Goal: Task Accomplishment & Management: Manage account settings

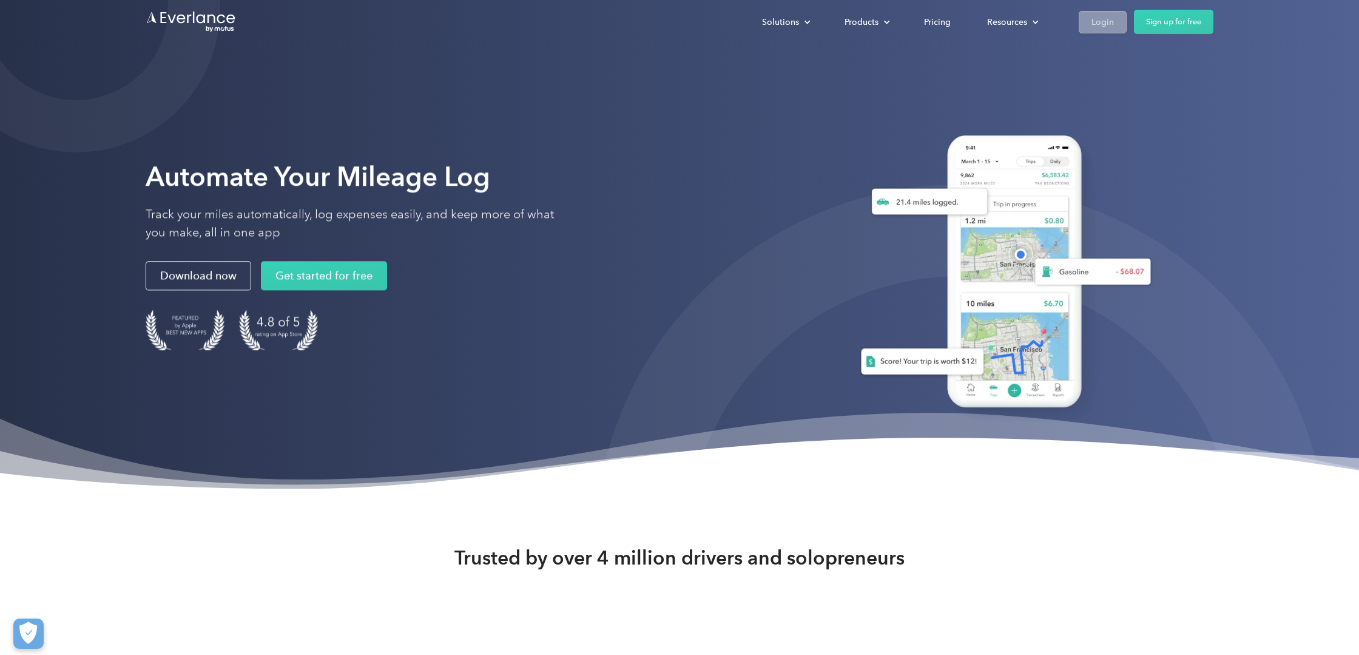
click at [1102, 26] on div "Login" at bounding box center [1102, 22] width 22 height 15
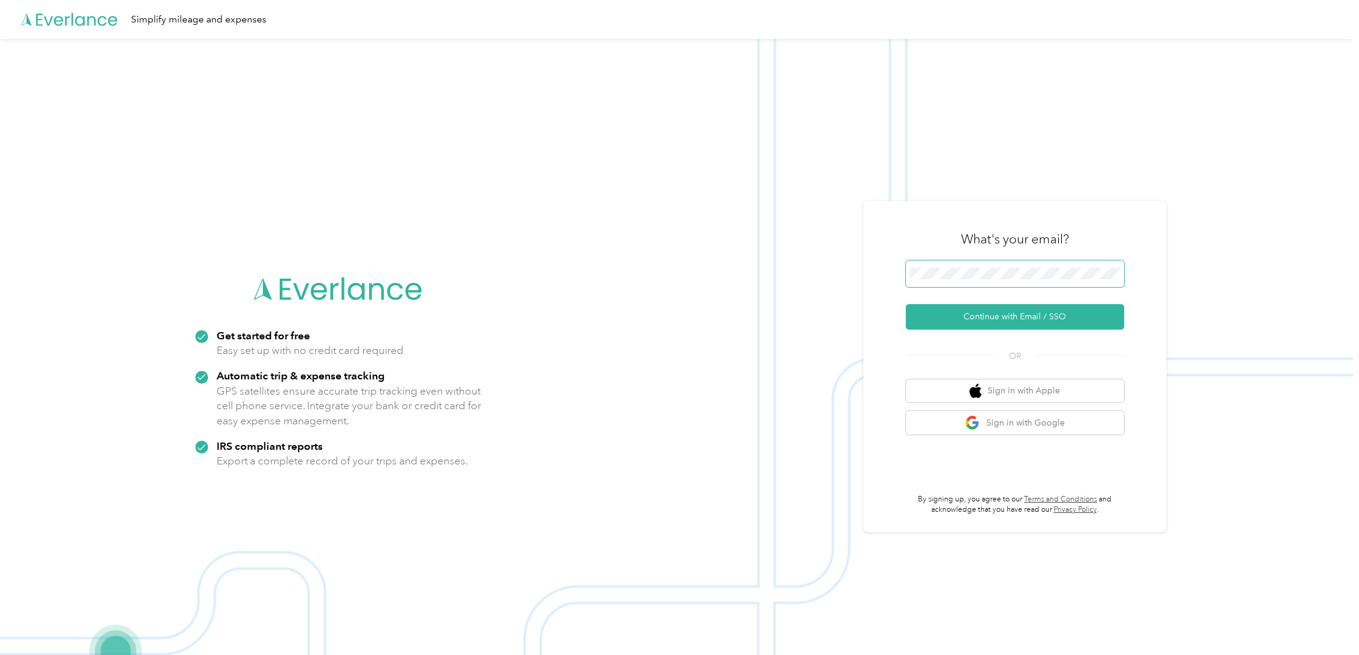
click at [1033, 266] on span at bounding box center [1015, 273] width 218 height 27
click at [1027, 312] on button "Continue with Email / SSO" at bounding box center [1015, 316] width 218 height 25
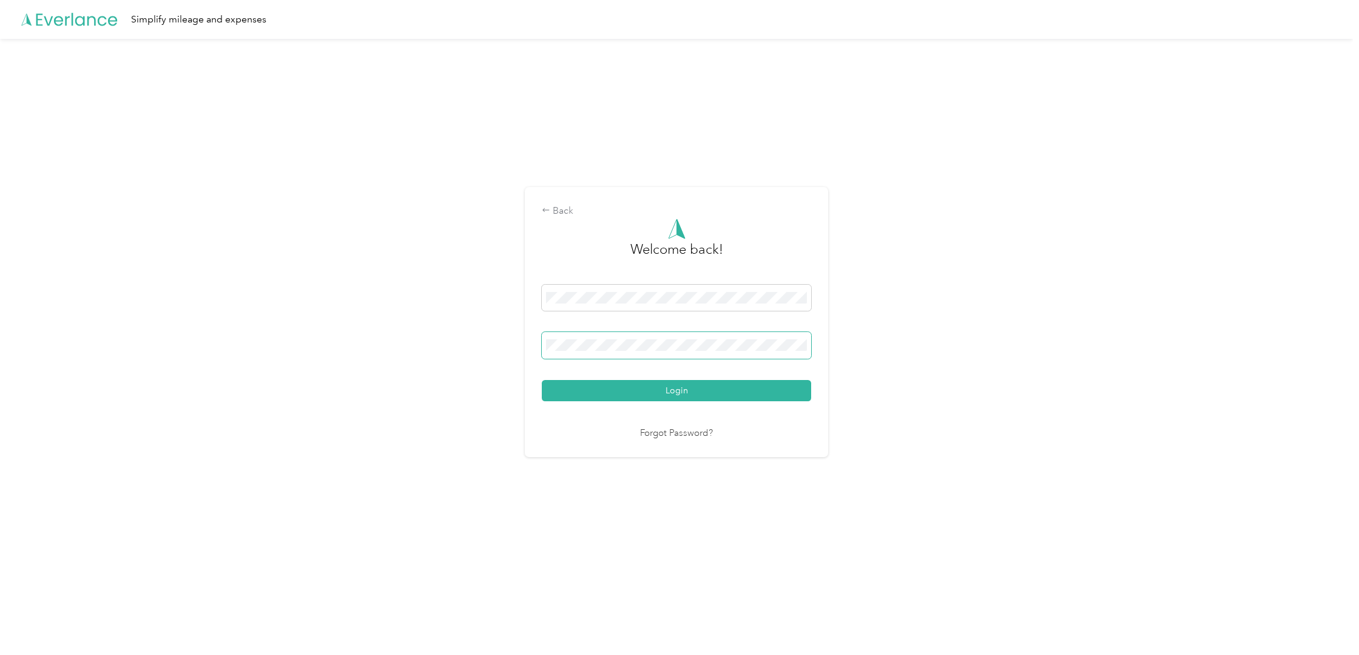
click at [680, 390] on button "Login" at bounding box center [676, 390] width 269 height 21
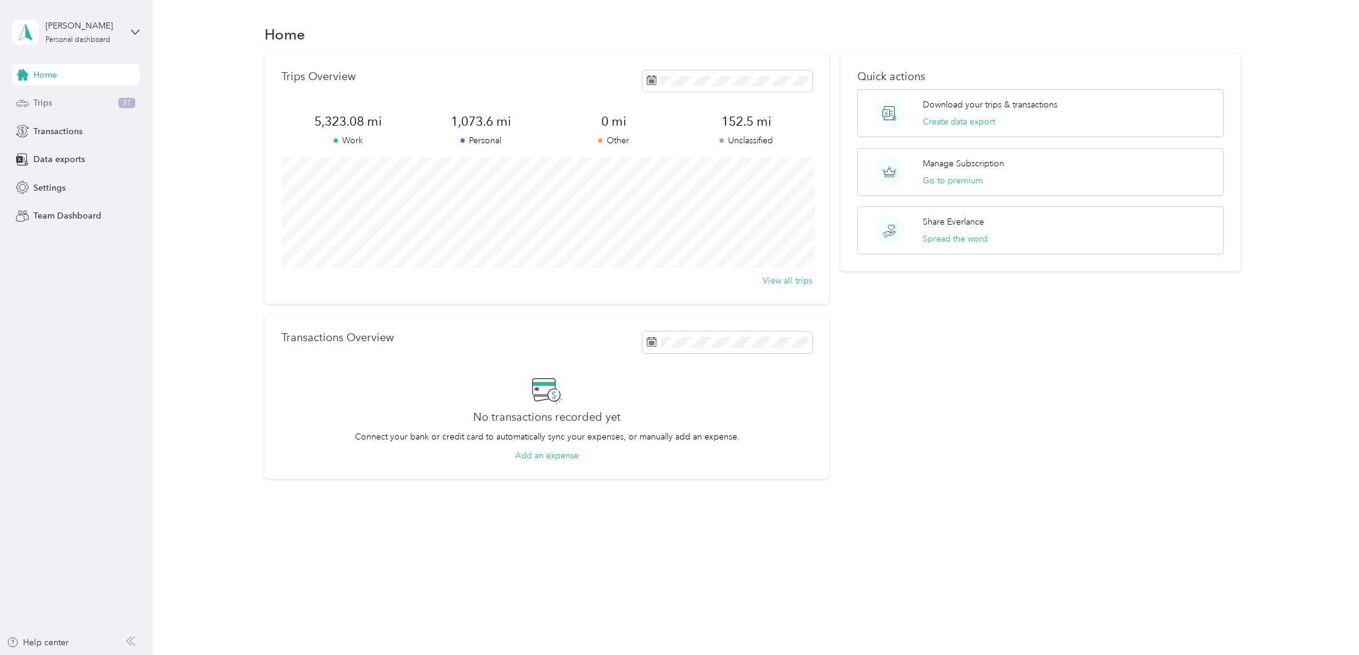
click at [30, 100] on div "Trips 31" at bounding box center [75, 103] width 127 height 22
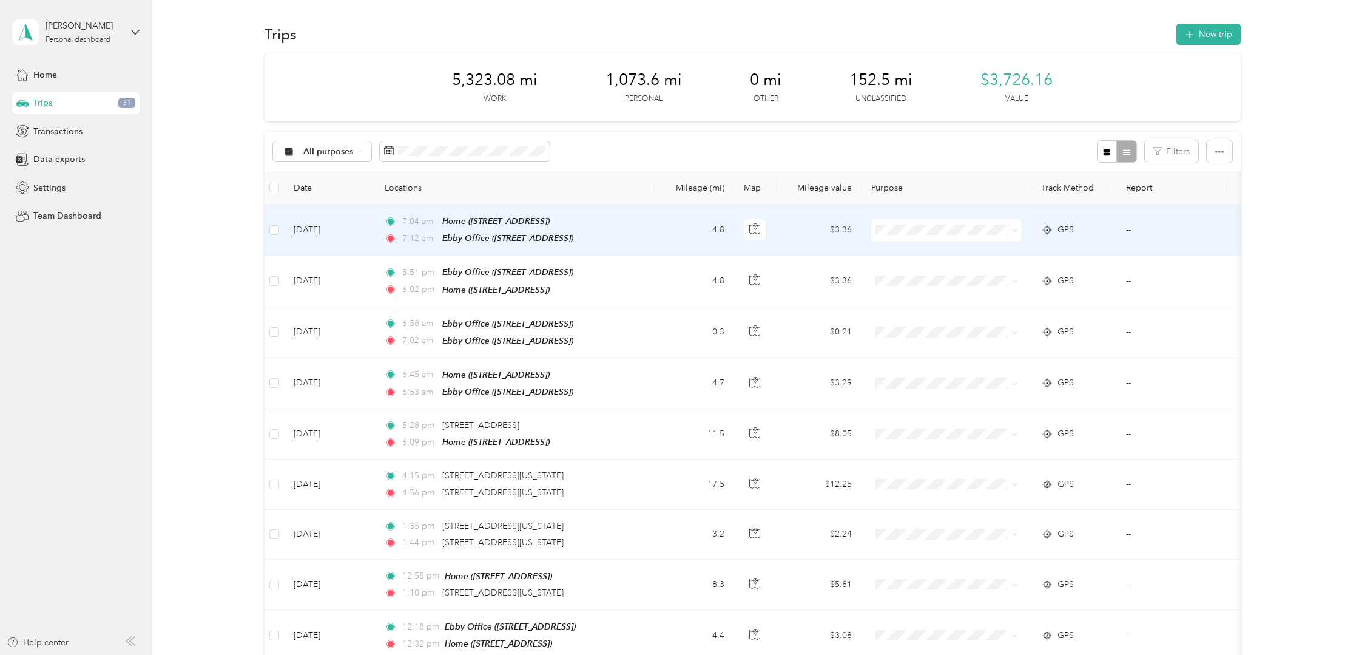
click at [1111, 232] on td "GPS" at bounding box center [1073, 229] width 85 height 51
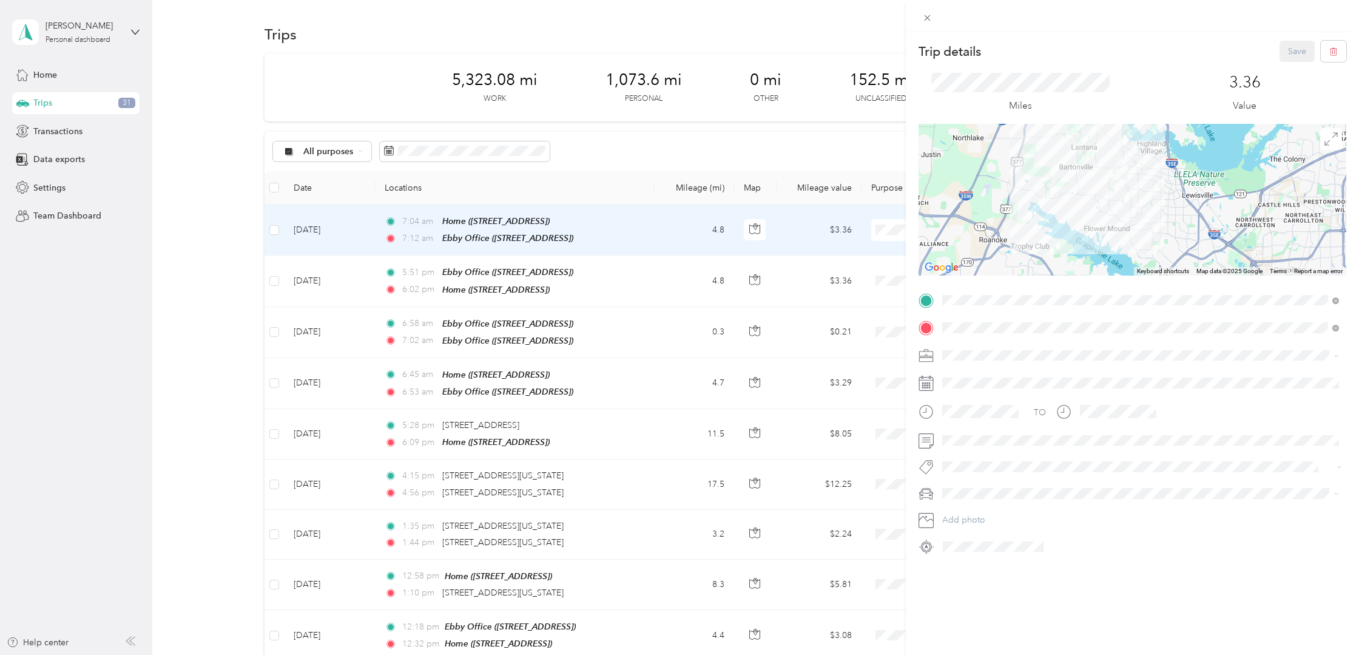
click at [959, 414] on span "Real Estate" at bounding box center [966, 413] width 41 height 10
click at [1283, 49] on button "Save" at bounding box center [1297, 51] width 35 height 21
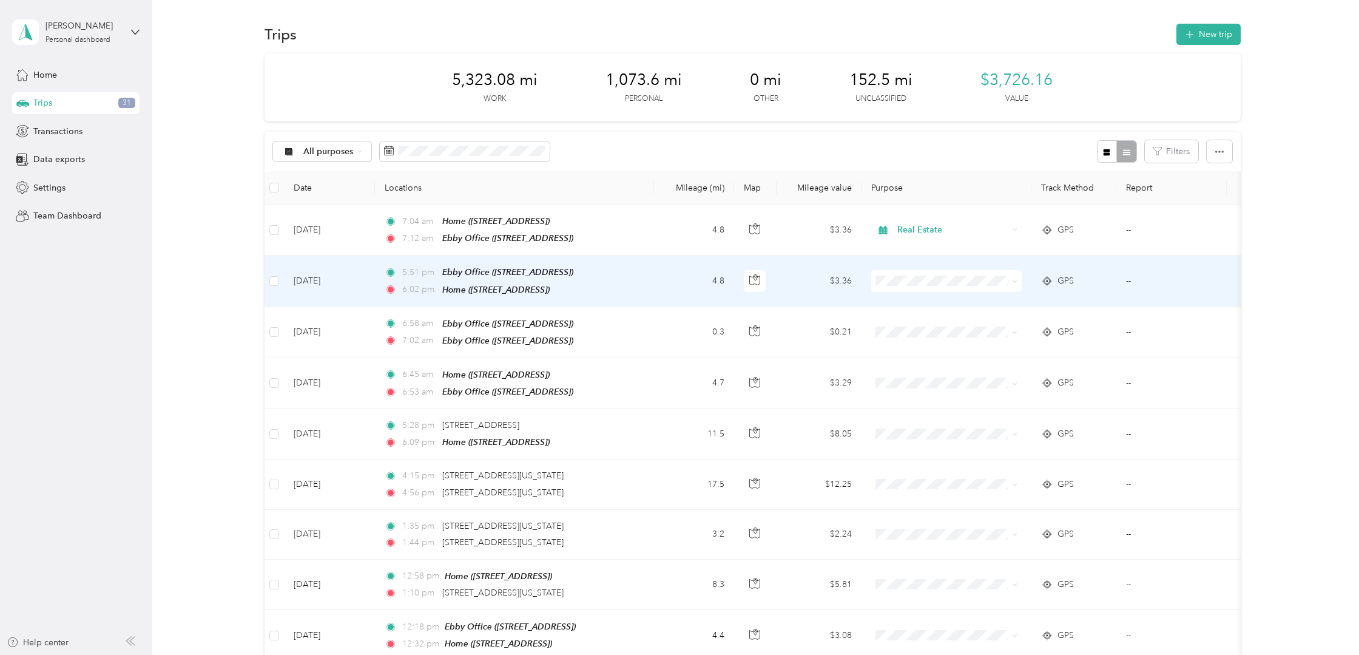
click at [1141, 279] on td "--" at bounding box center [1171, 280] width 110 height 51
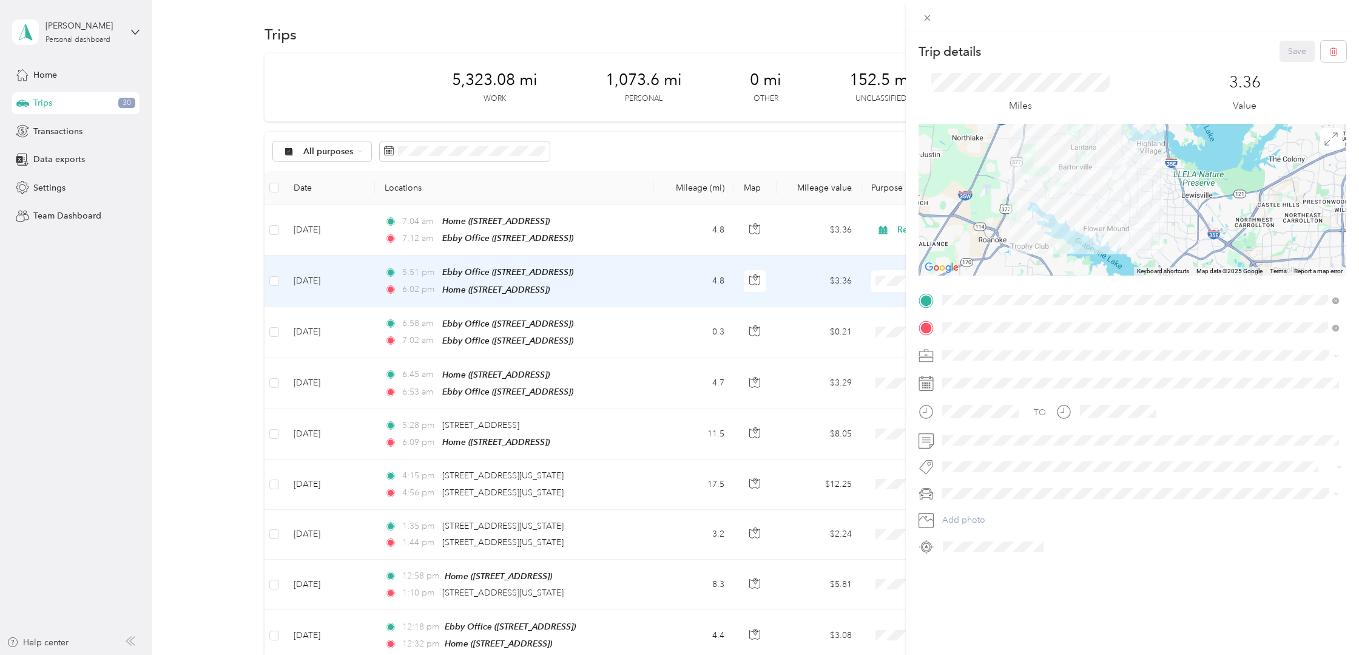
click at [965, 419] on li "Real Estate" at bounding box center [1140, 417] width 405 height 21
click at [1292, 56] on button "Save" at bounding box center [1297, 51] width 35 height 21
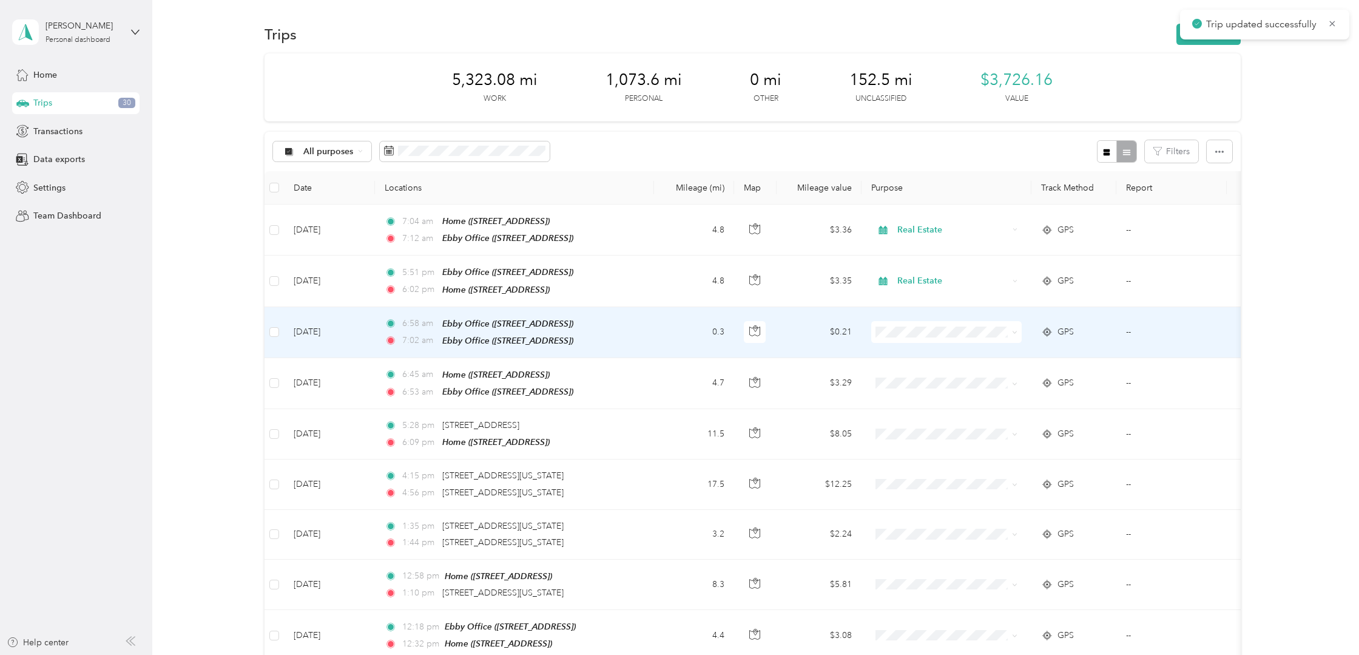
click at [1109, 319] on td "GPS" at bounding box center [1073, 332] width 85 height 51
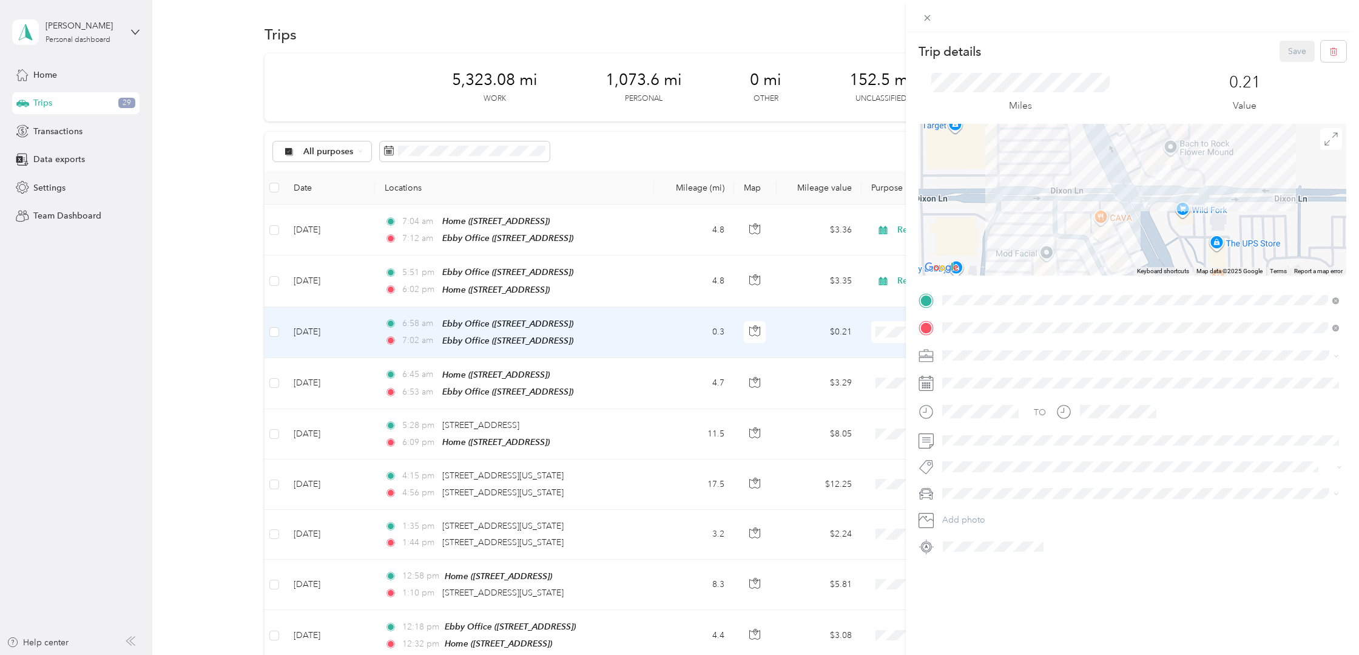
click at [973, 416] on span "Real Estate" at bounding box center [966, 419] width 41 height 10
click at [1283, 53] on button "Save" at bounding box center [1297, 51] width 35 height 21
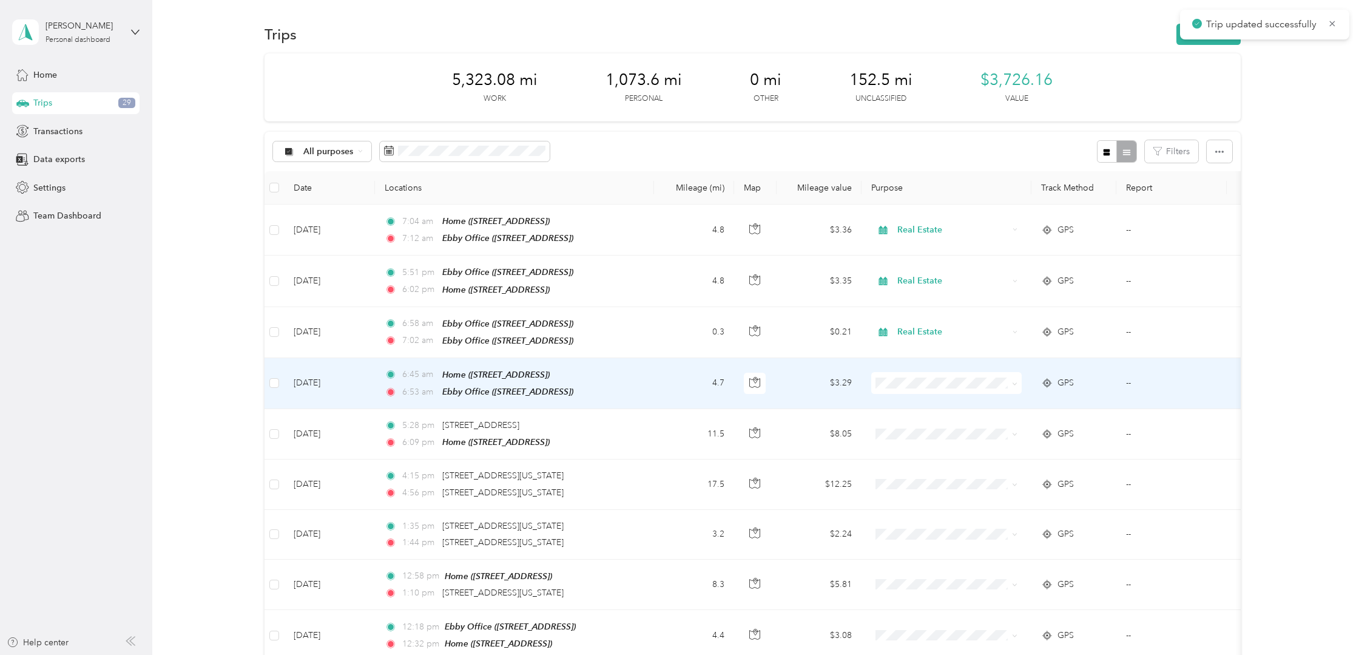
click at [1094, 390] on td "GPS" at bounding box center [1073, 383] width 85 height 51
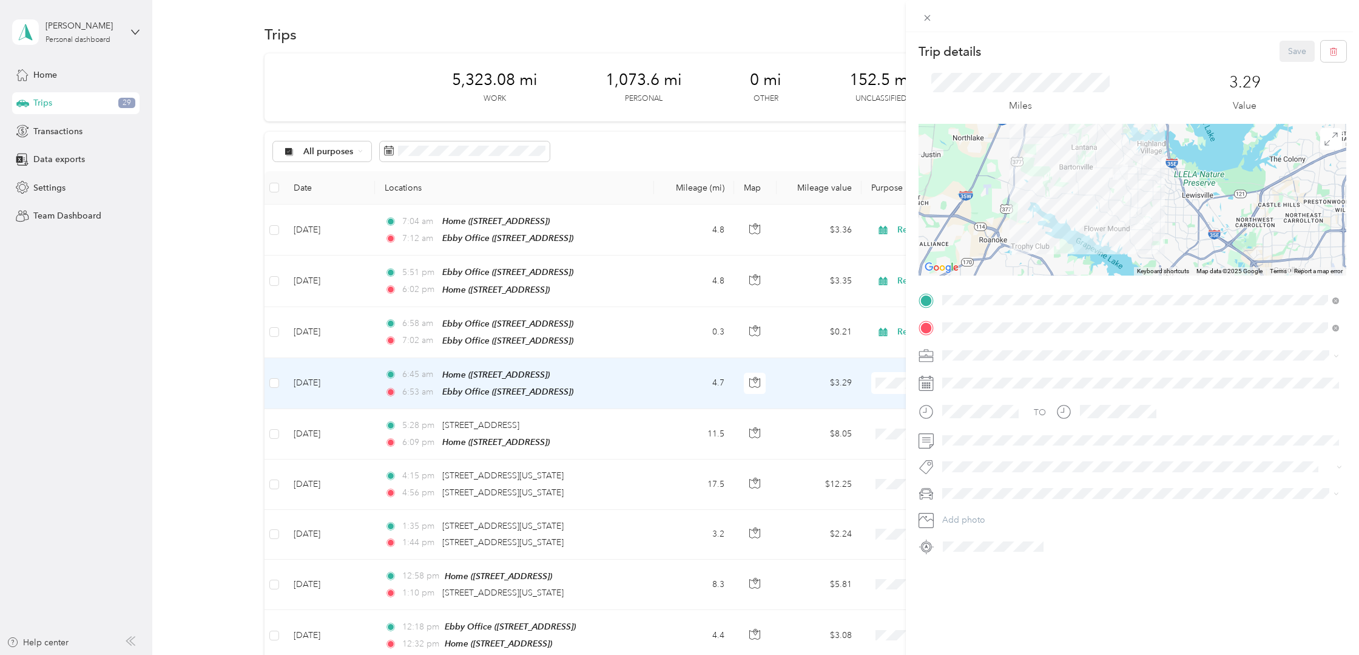
click at [982, 412] on div "Real Estate" at bounding box center [1140, 411] width 388 height 13
click at [1295, 47] on button "Save" at bounding box center [1297, 51] width 35 height 21
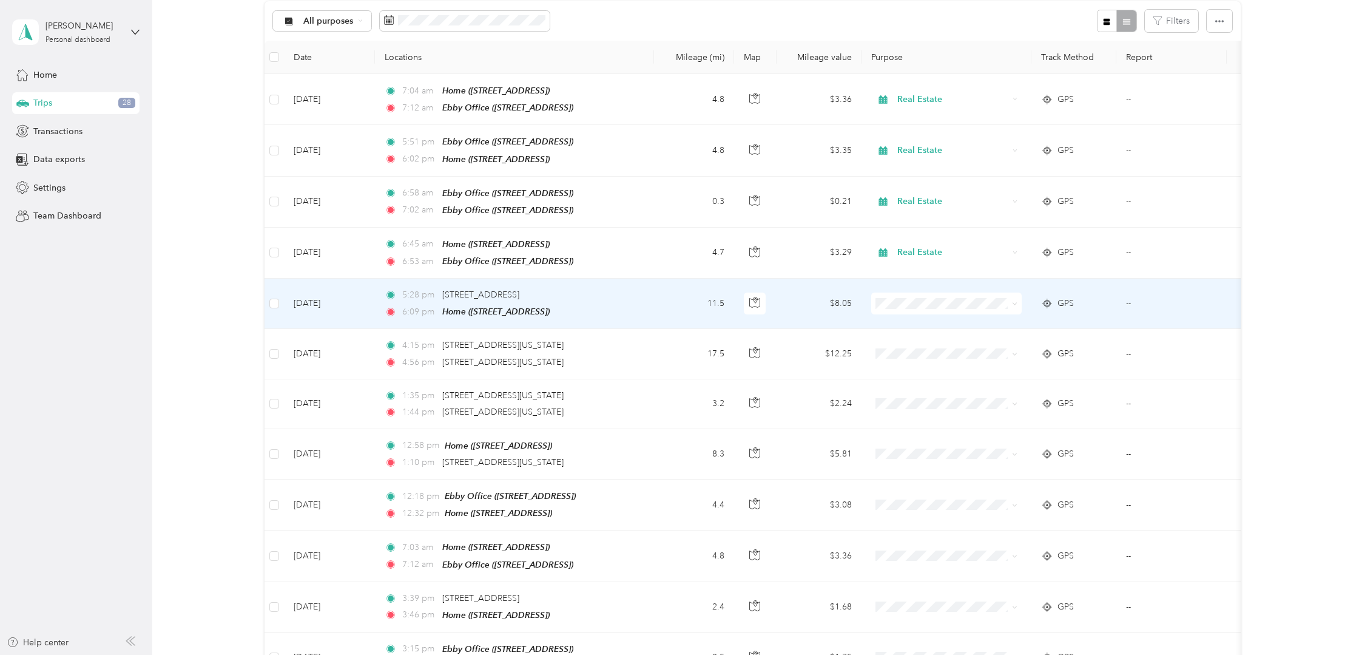
scroll to position [134, 0]
click at [1107, 302] on td "GPS" at bounding box center [1073, 300] width 85 height 50
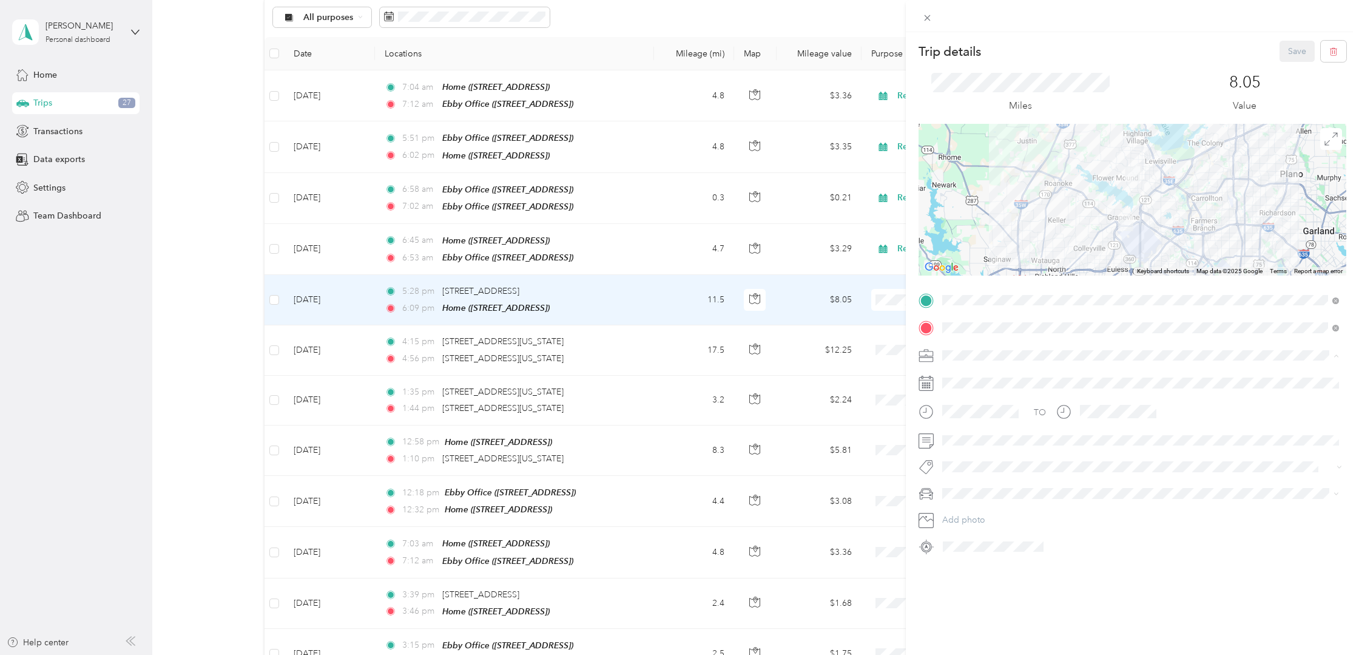
click at [971, 413] on div "Real Estate" at bounding box center [1140, 419] width 388 height 13
click at [1298, 54] on button "Save" at bounding box center [1297, 51] width 35 height 21
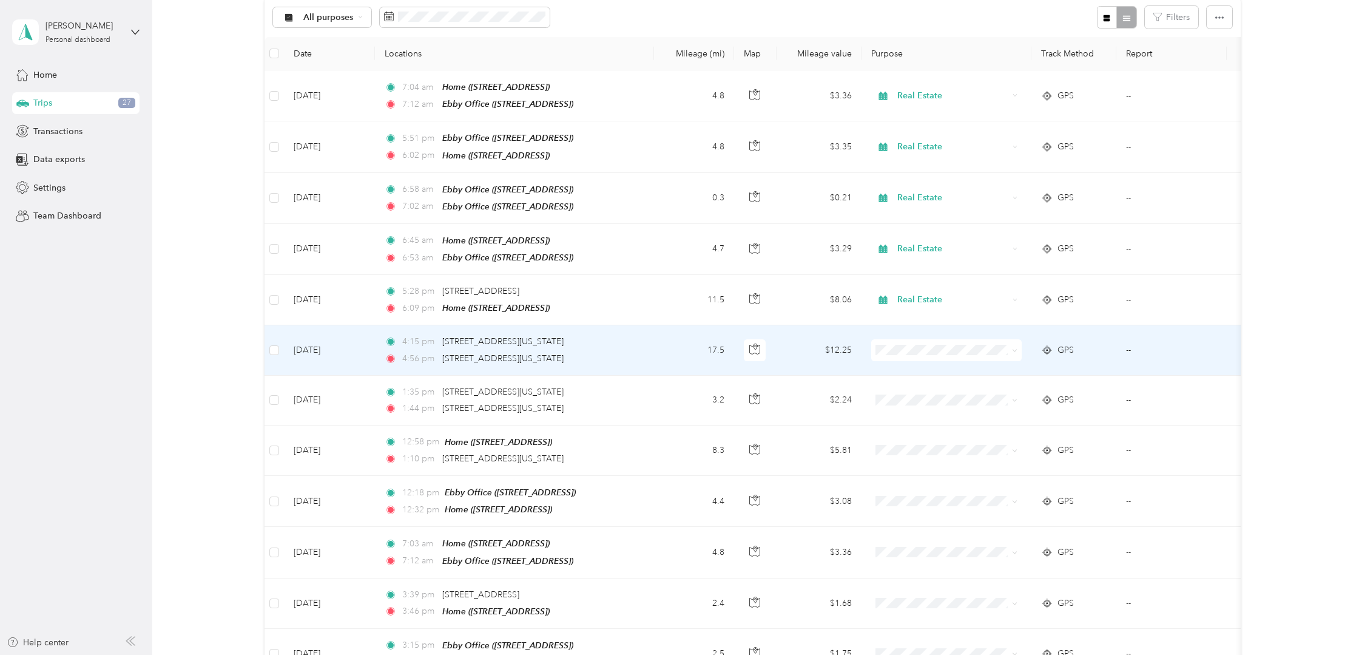
scroll to position [0, 1]
click at [1089, 349] on div "GPS" at bounding box center [1074, 349] width 66 height 13
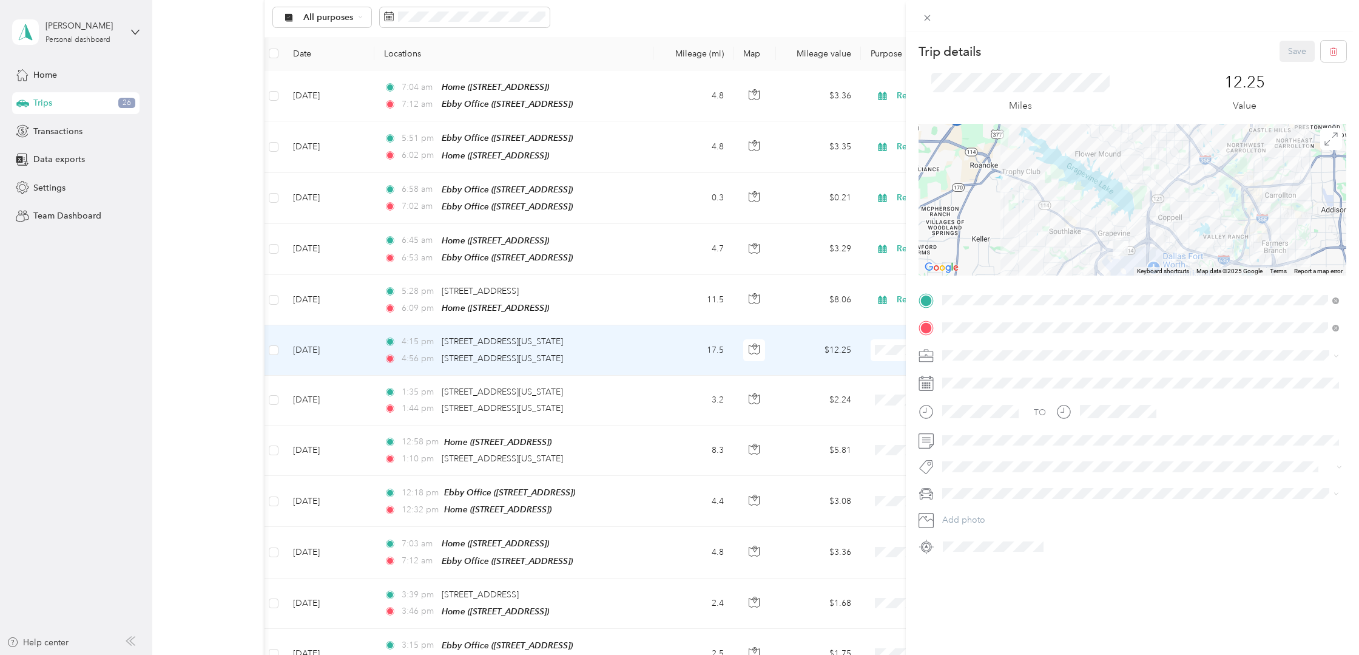
click at [986, 349] on span at bounding box center [1142, 355] width 408 height 19
click at [970, 417] on span "Real Estate" at bounding box center [966, 412] width 41 height 10
click at [1293, 54] on button "Save" at bounding box center [1297, 51] width 35 height 21
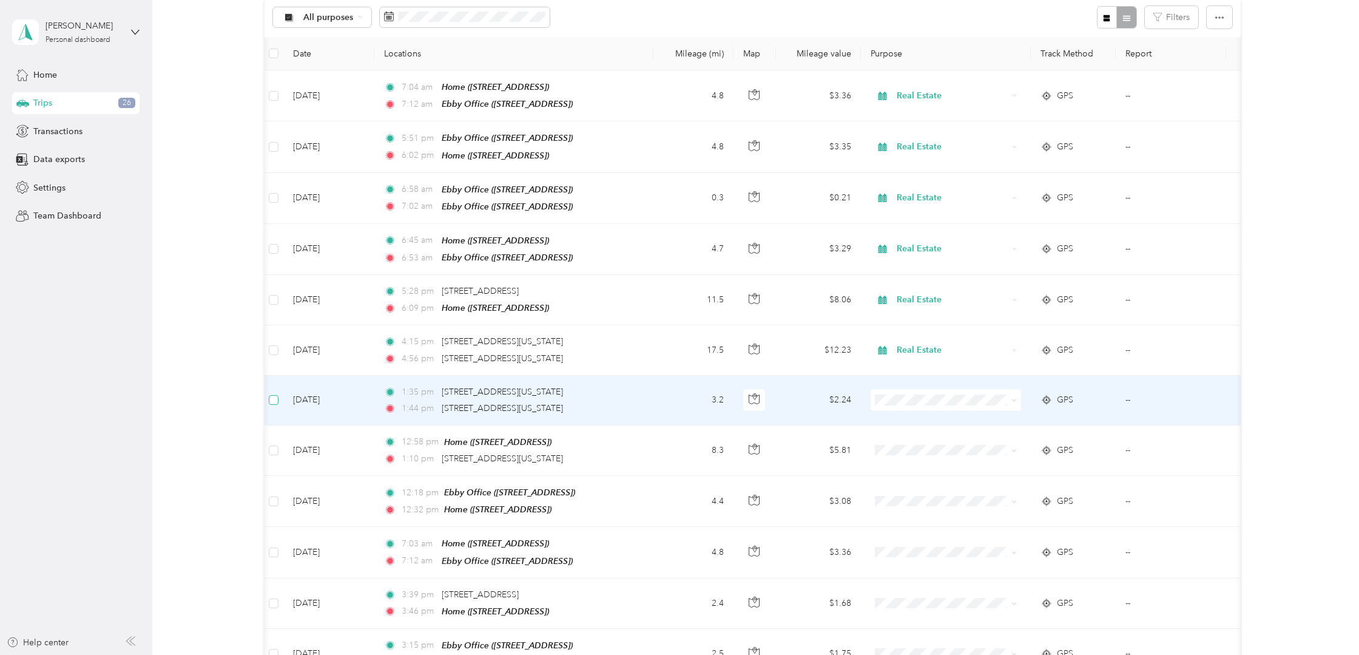
click at [277, 395] on span at bounding box center [274, 400] width 10 height 10
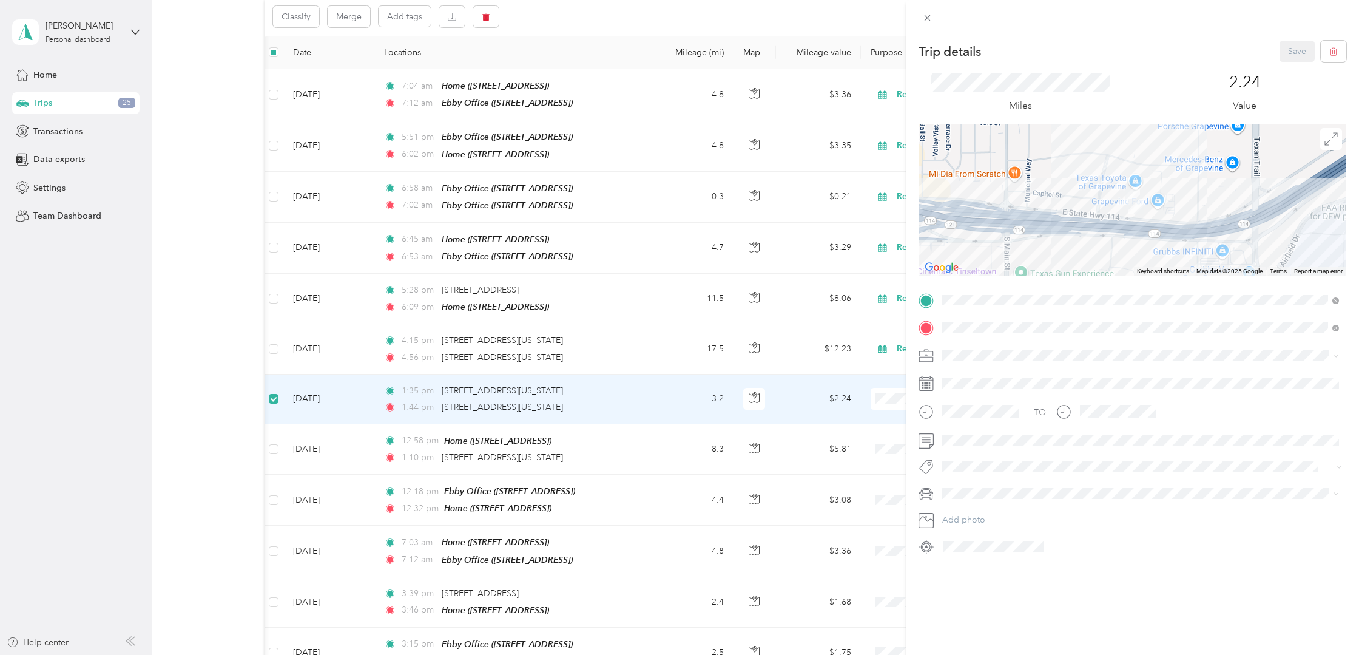
click at [483, 14] on div "Trip details Save This trip cannot be edited because it is either under review,…" at bounding box center [679, 327] width 1359 height 655
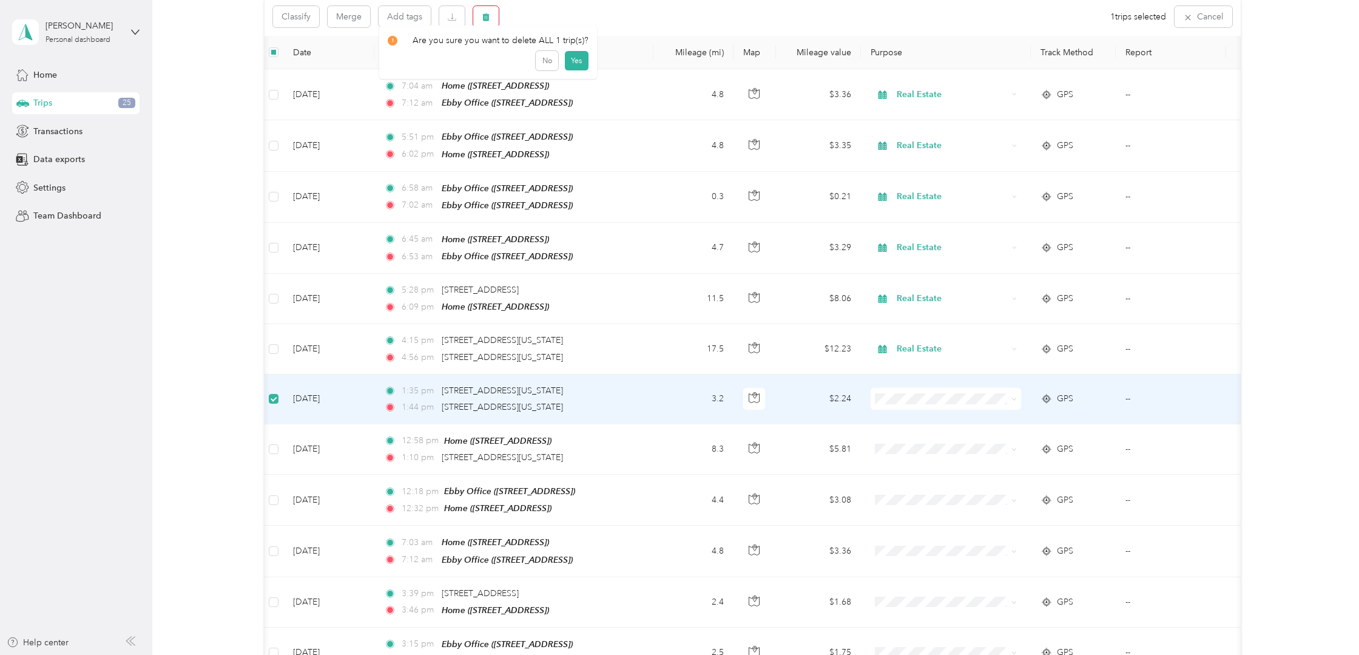
click at [489, 18] on icon "button" at bounding box center [485, 17] width 7 height 8
click at [575, 67] on button "Yes" at bounding box center [577, 66] width 24 height 19
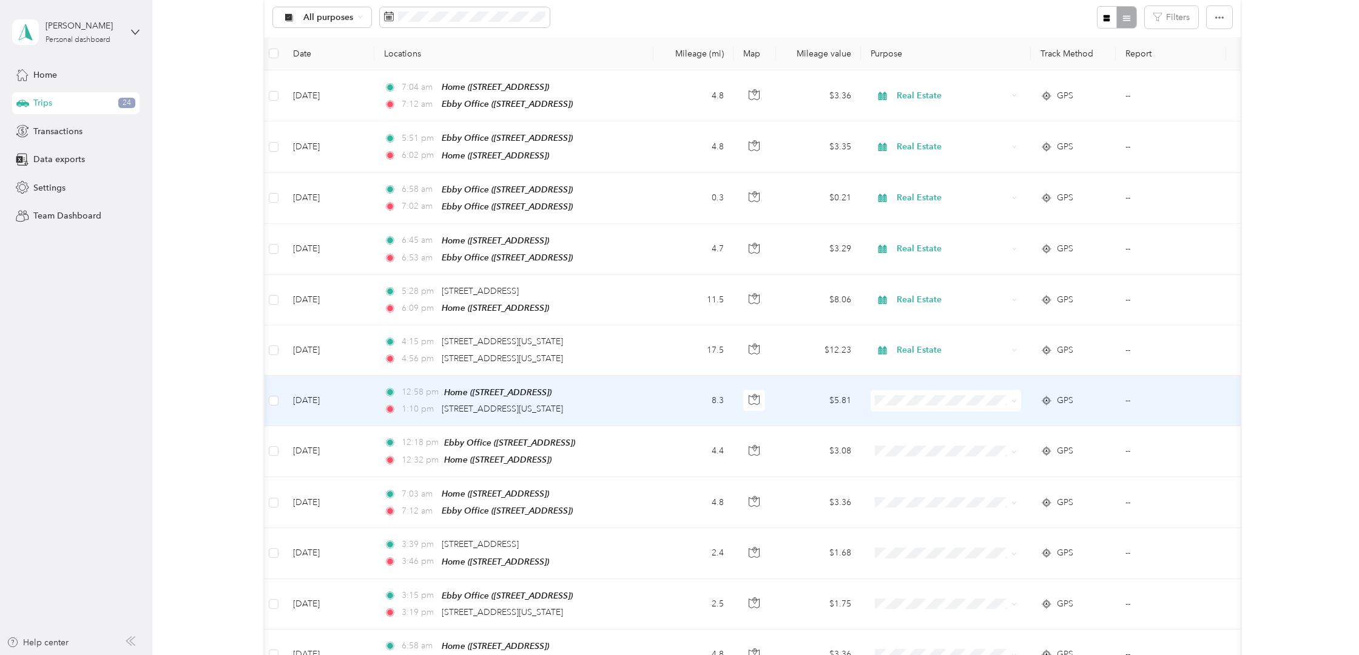
click at [1101, 405] on td "GPS" at bounding box center [1073, 401] width 85 height 50
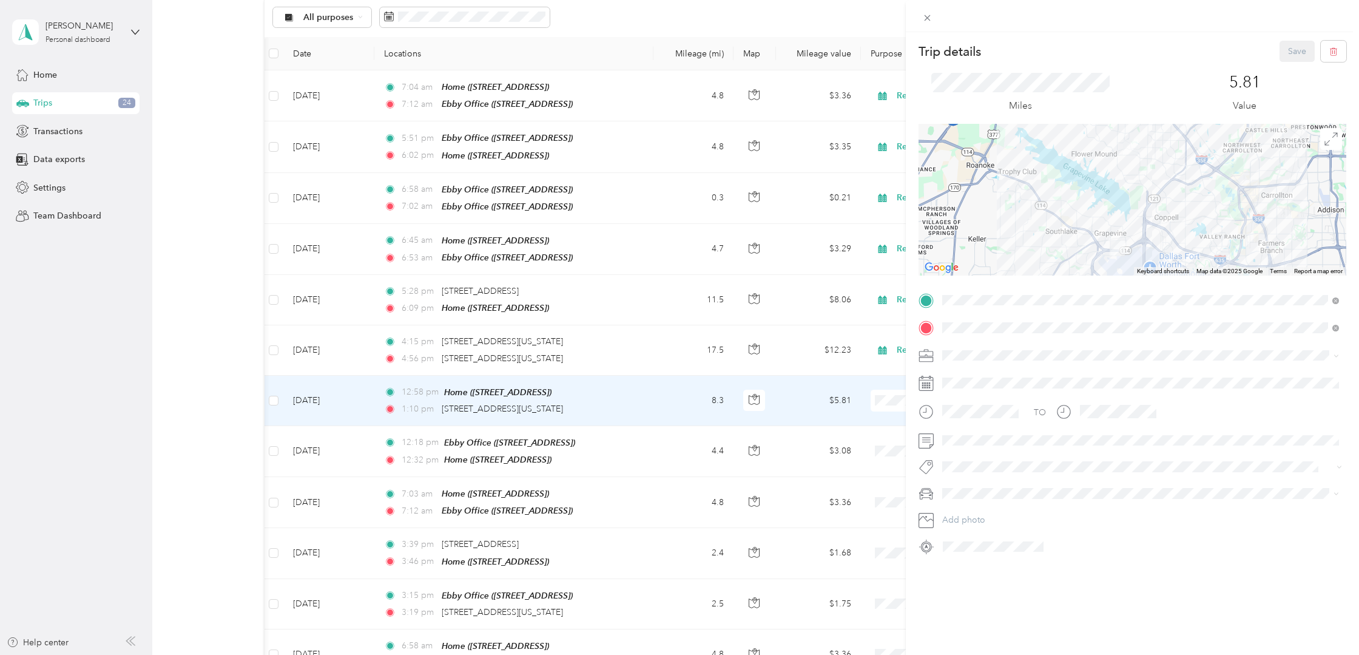
click at [991, 421] on li "Real Estate" at bounding box center [1140, 412] width 405 height 21
click at [1288, 49] on button "Save" at bounding box center [1297, 51] width 35 height 21
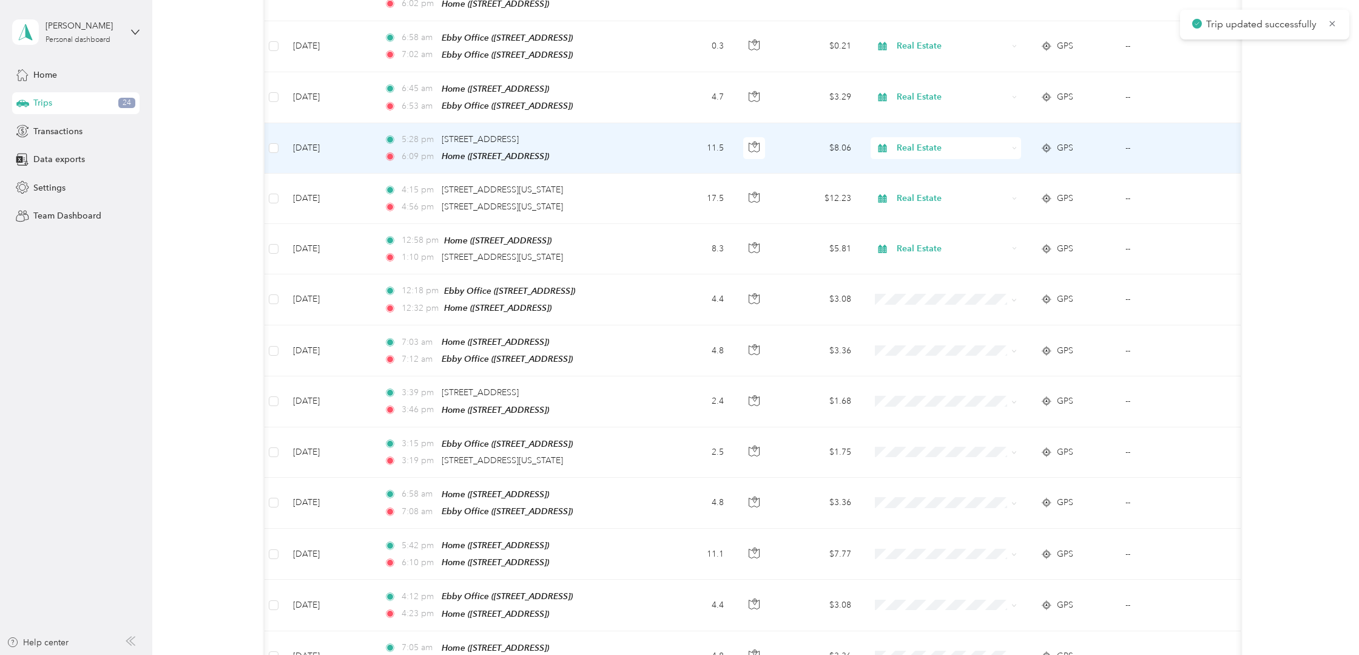
scroll to position [301, 0]
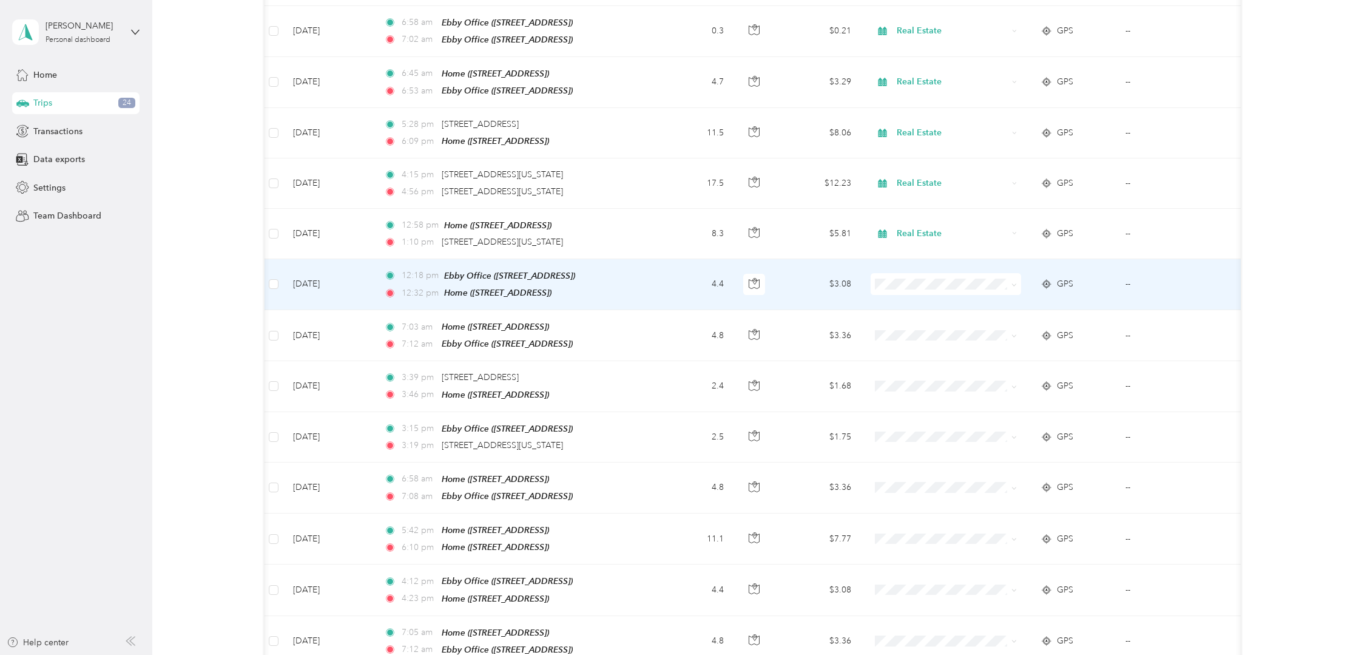
click at [1144, 282] on td "--" at bounding box center [1171, 284] width 110 height 51
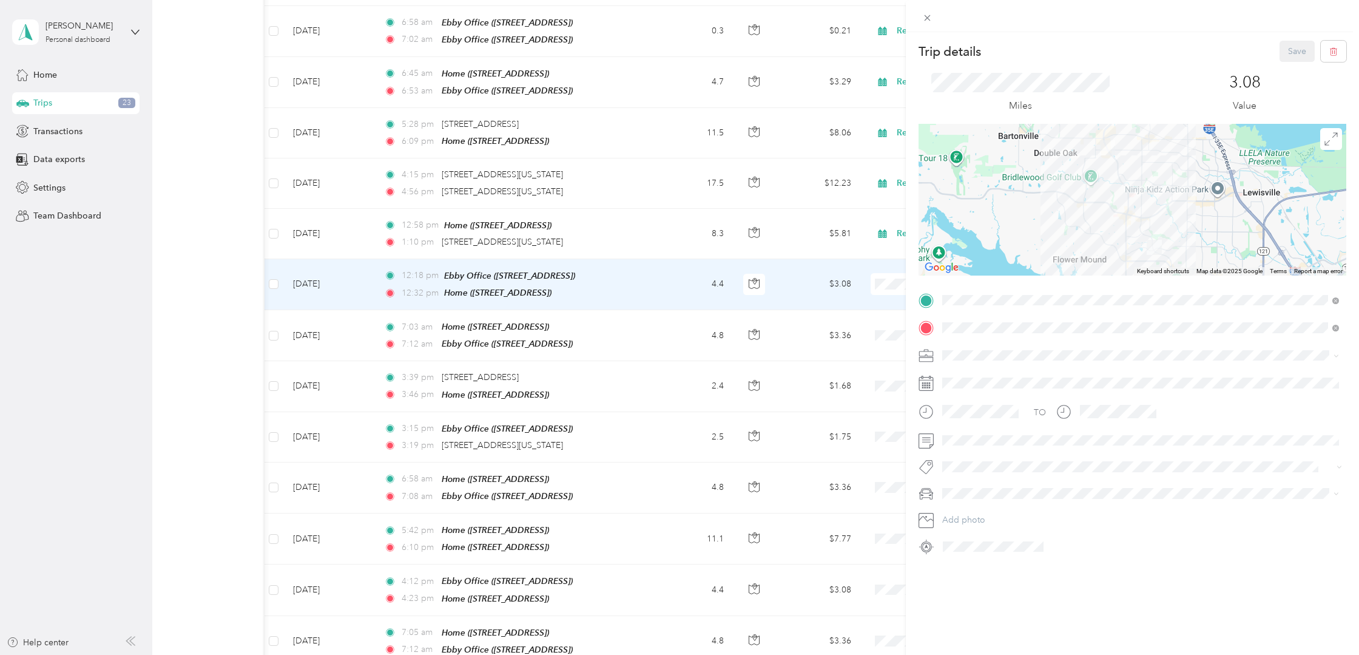
click at [962, 417] on div "Real Estate" at bounding box center [1140, 419] width 388 height 13
click at [1293, 52] on button "Save" at bounding box center [1297, 51] width 35 height 21
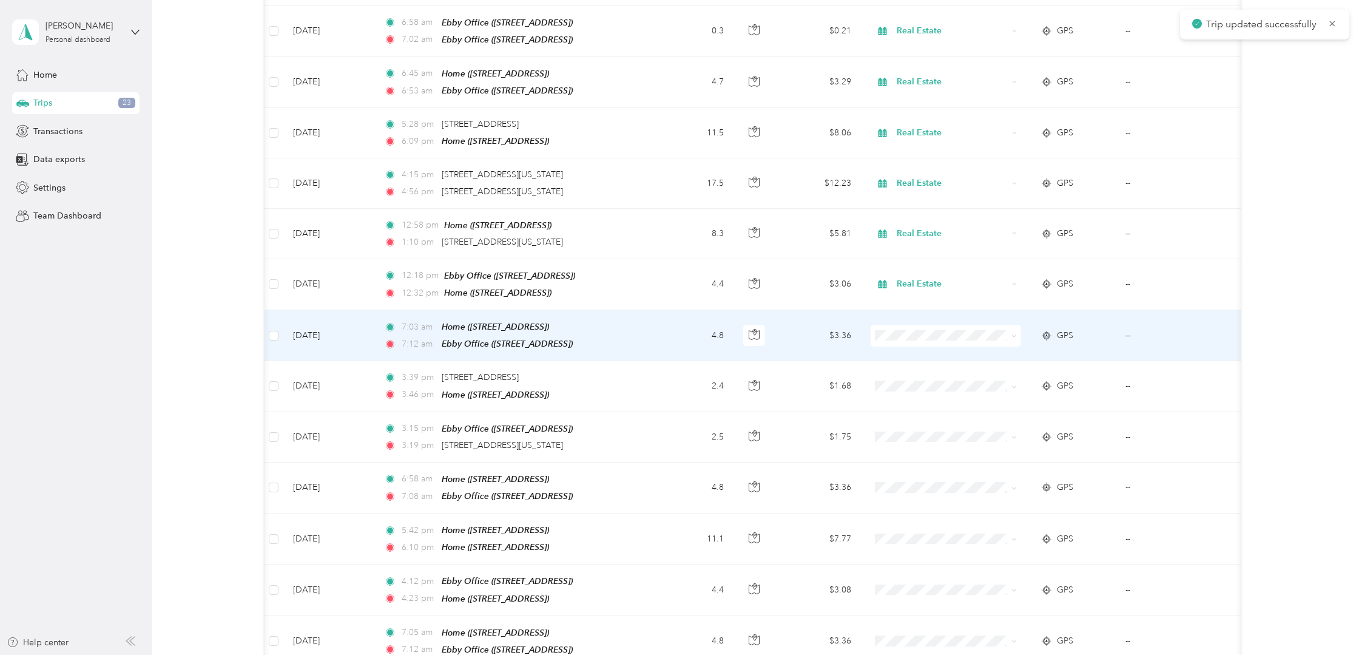
click at [1108, 332] on td "GPS" at bounding box center [1073, 335] width 85 height 51
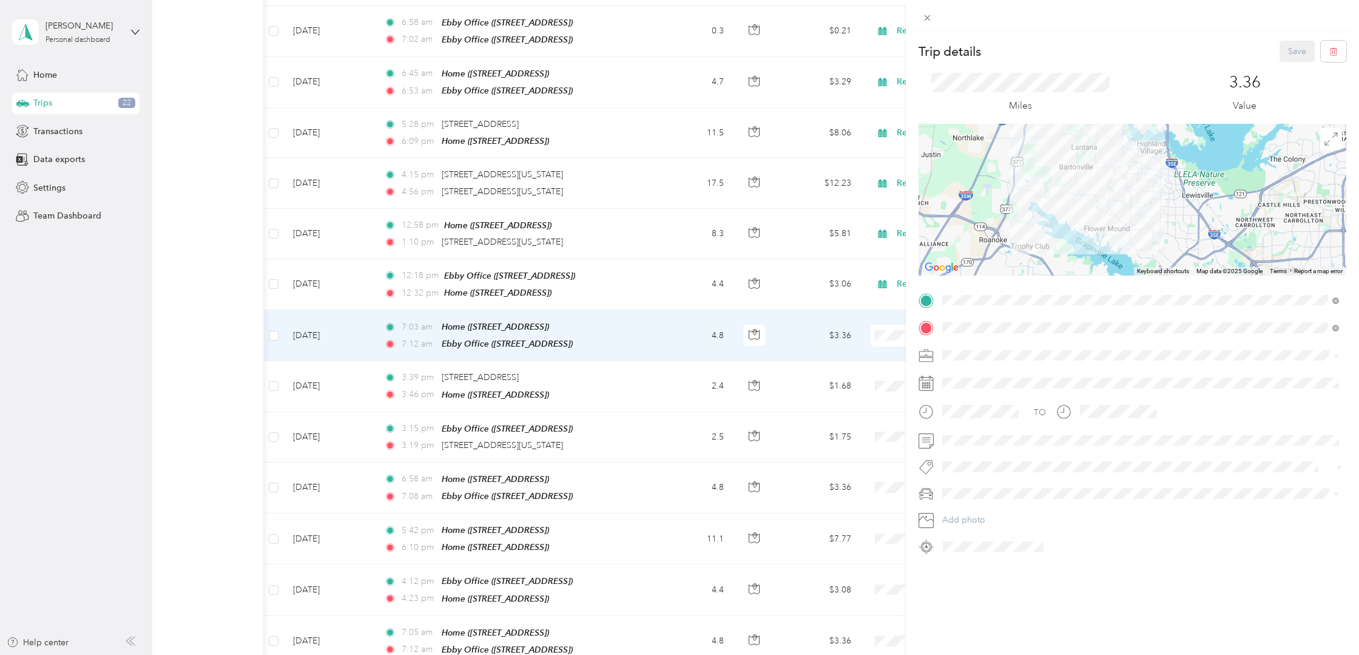
click at [979, 414] on span "Real Estate" at bounding box center [966, 412] width 41 height 10
click at [1294, 49] on button "Save" at bounding box center [1297, 51] width 35 height 21
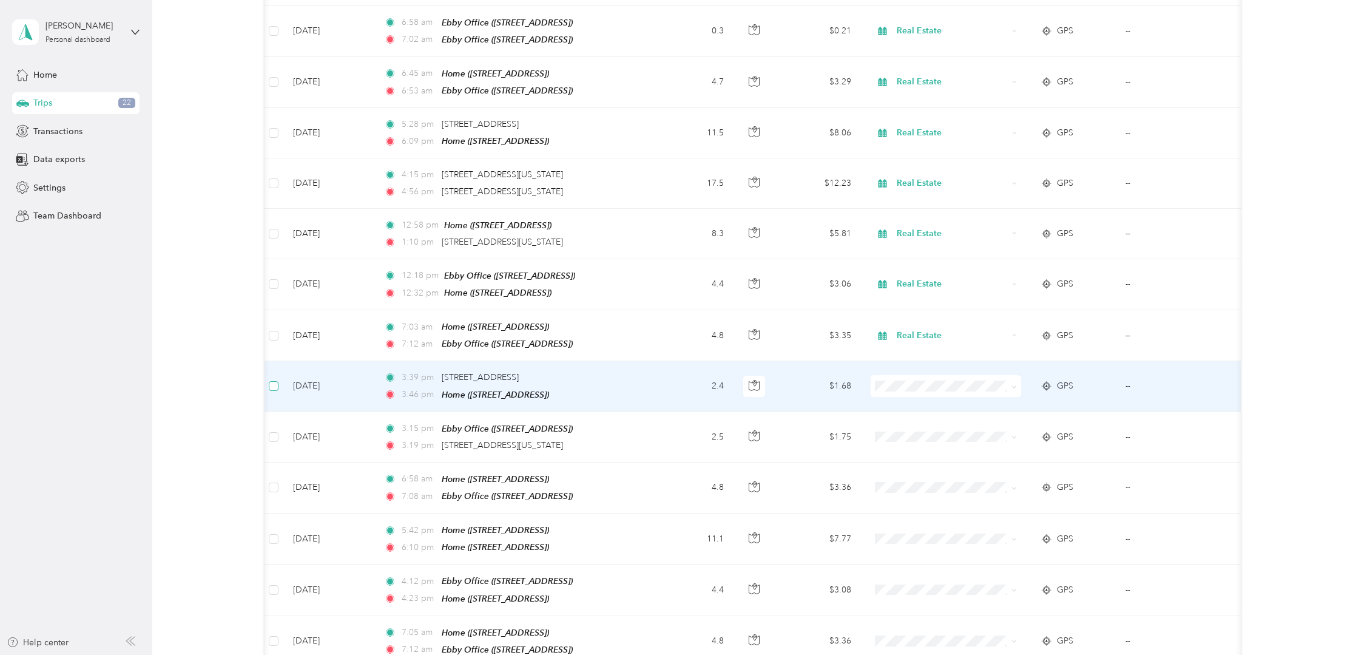
click at [277, 381] on span at bounding box center [274, 386] width 10 height 10
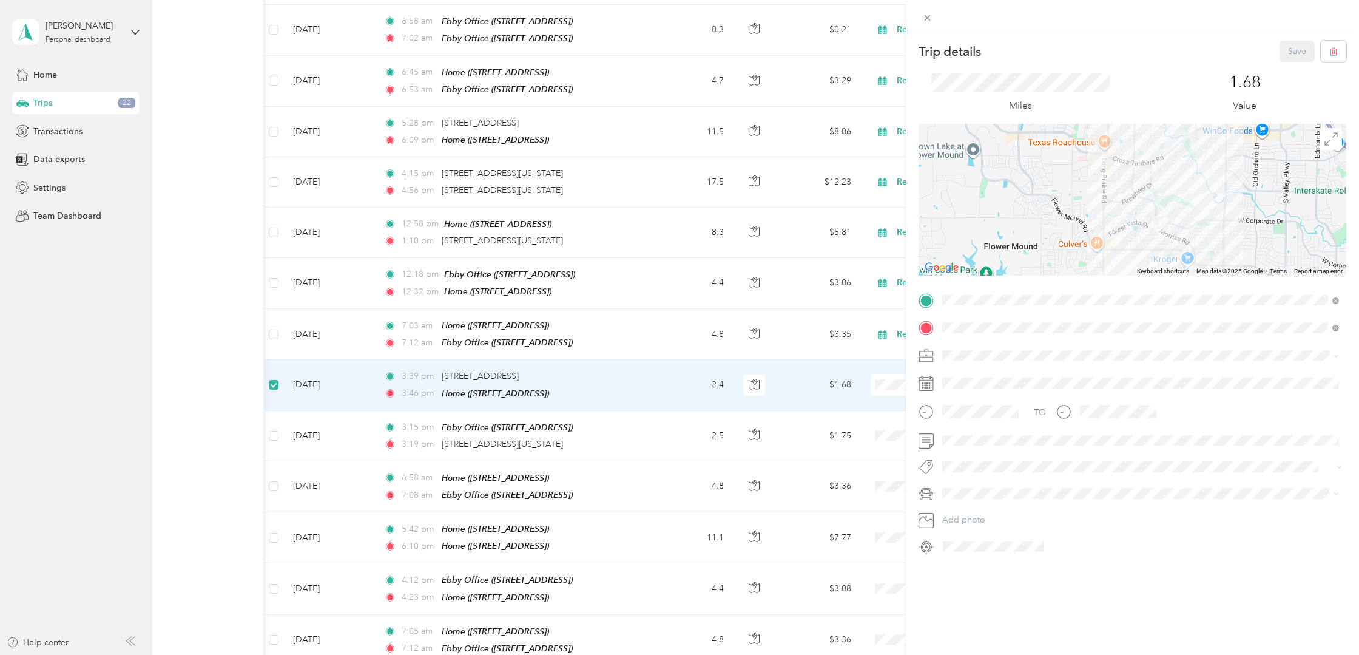
click at [272, 423] on div "Trip details Save This trip cannot be edited because it is either under review,…" at bounding box center [679, 327] width 1359 height 655
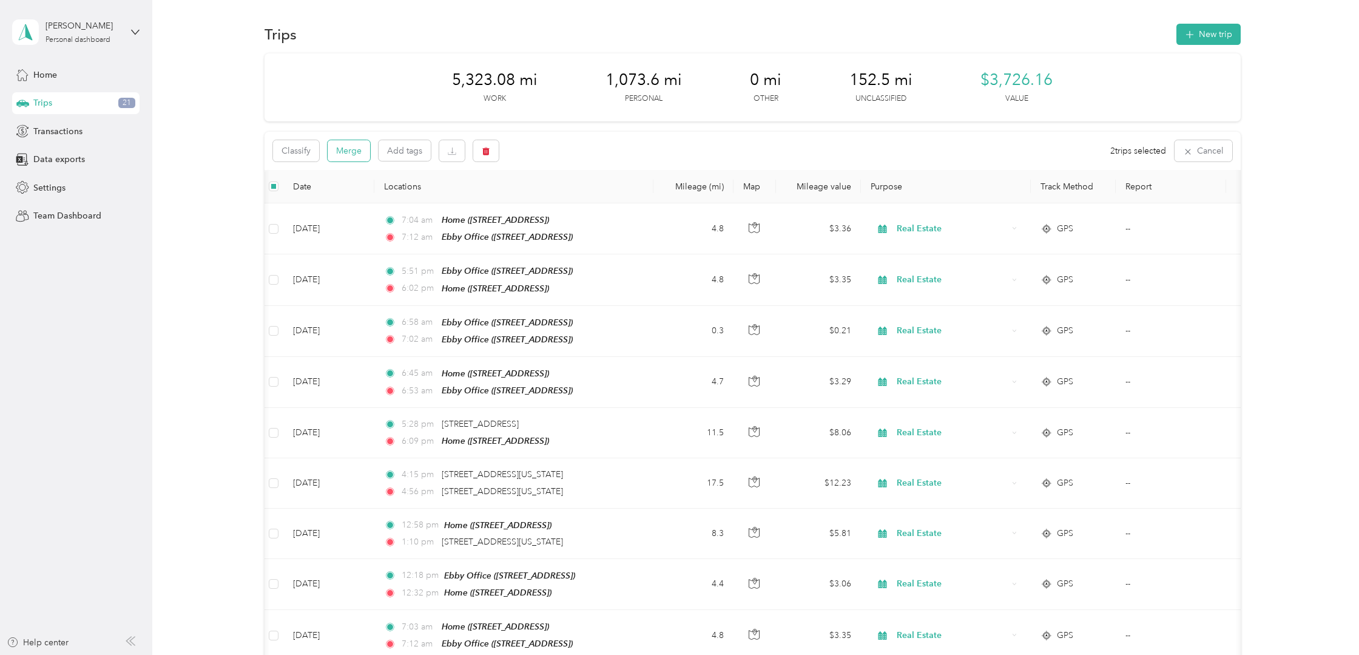
click at [342, 150] on button "Merge" at bounding box center [349, 150] width 42 height 21
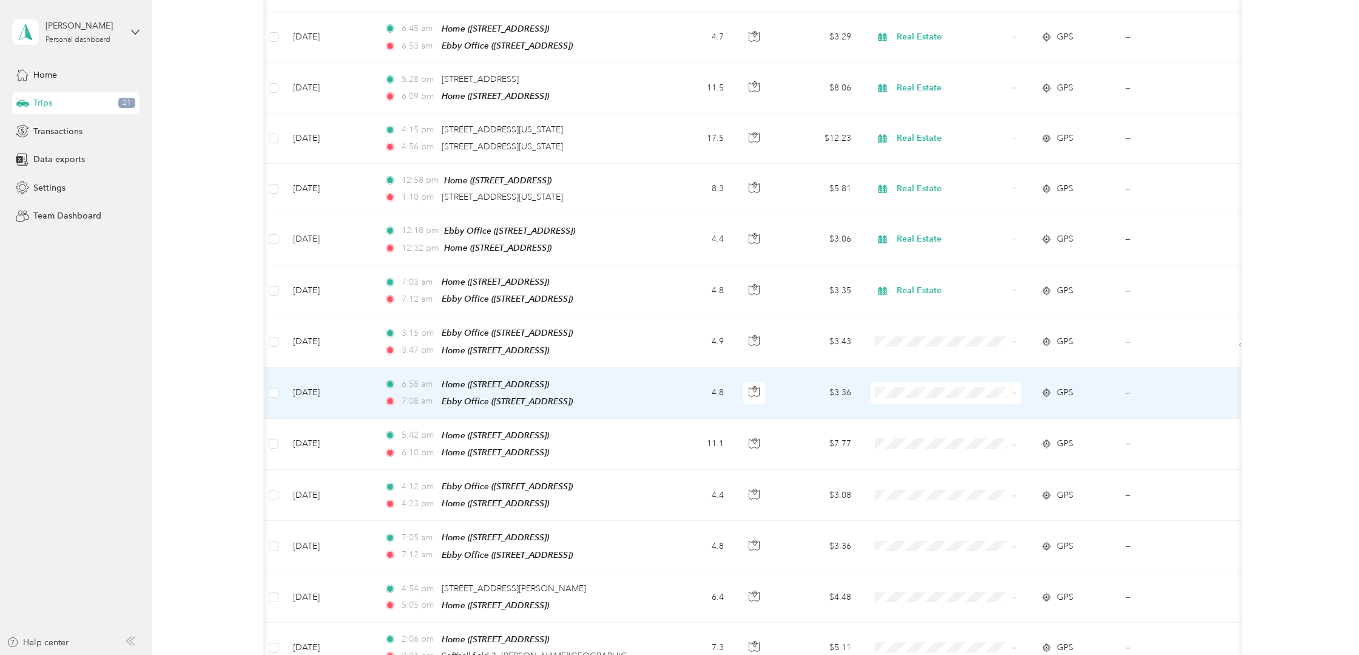
scroll to position [350, 0]
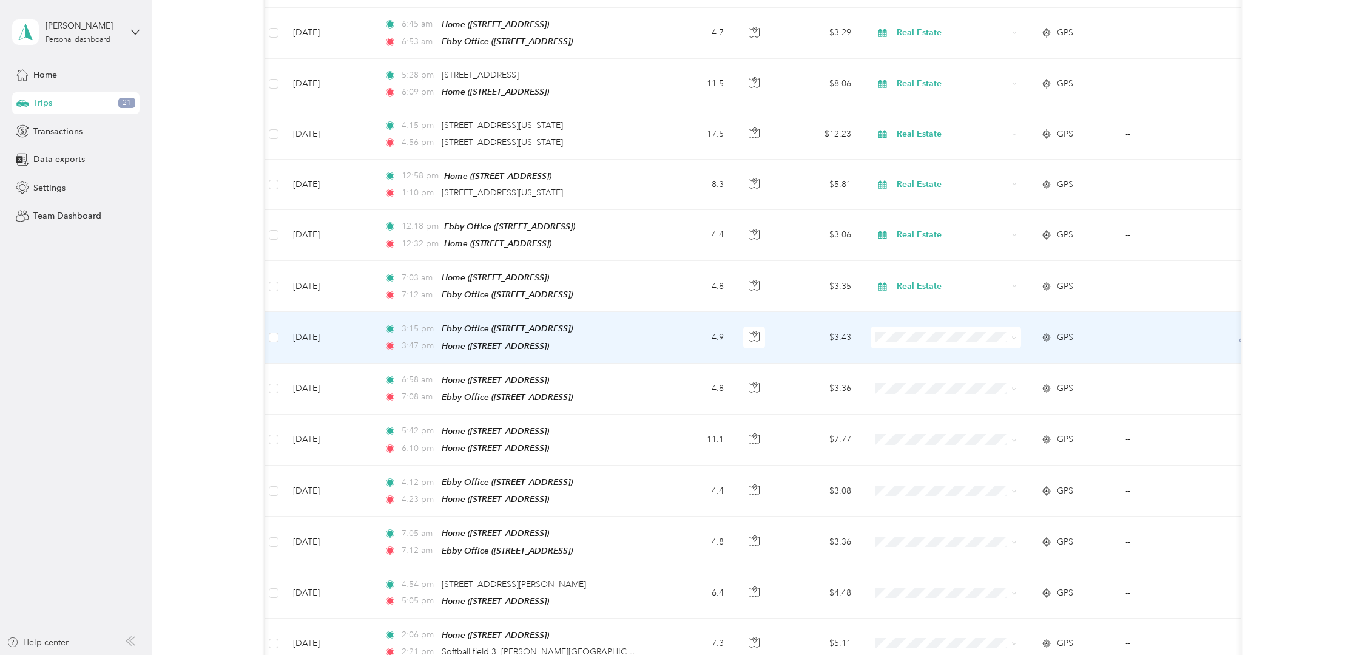
click at [1101, 331] on div "GPS" at bounding box center [1074, 337] width 66 height 13
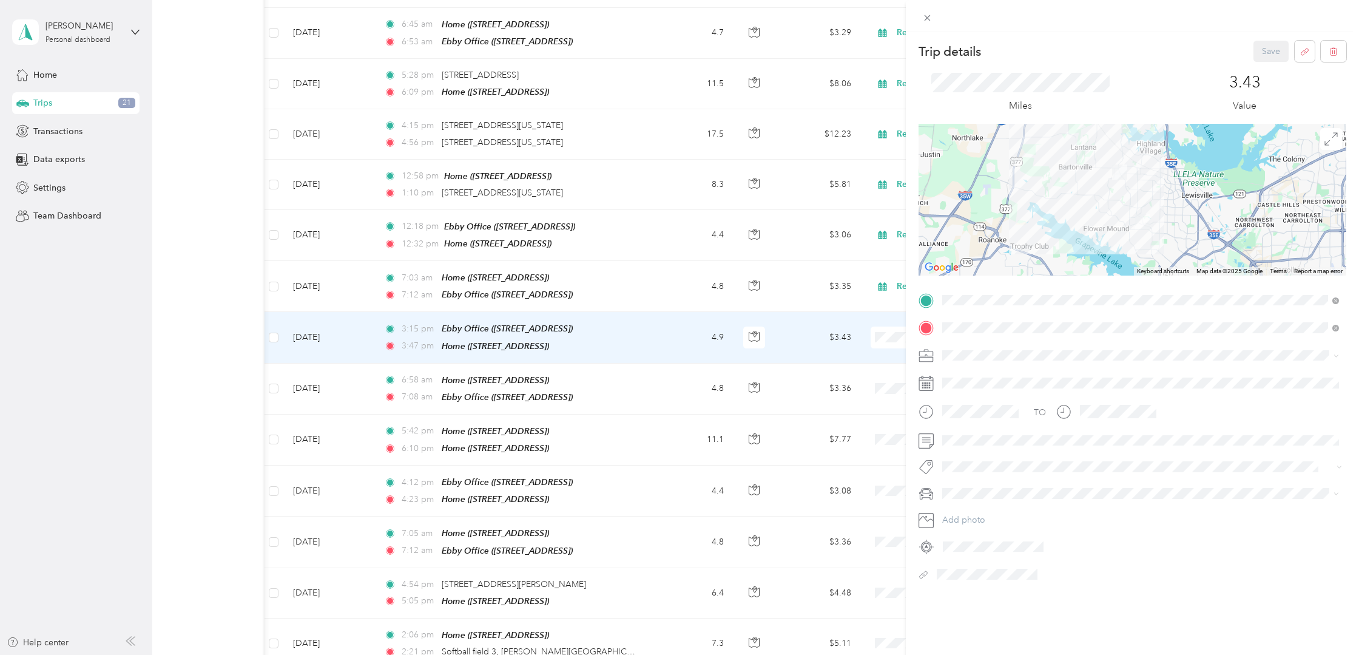
click at [928, 356] on icon at bounding box center [926, 355] width 15 height 15
click at [962, 414] on span "Real Estate" at bounding box center [966, 419] width 41 height 10
drag, startPoint x: 1261, startPoint y: 54, endPoint x: 1255, endPoint y: 58, distance: 7.4
click at [1261, 54] on button "Save" at bounding box center [1270, 51] width 35 height 21
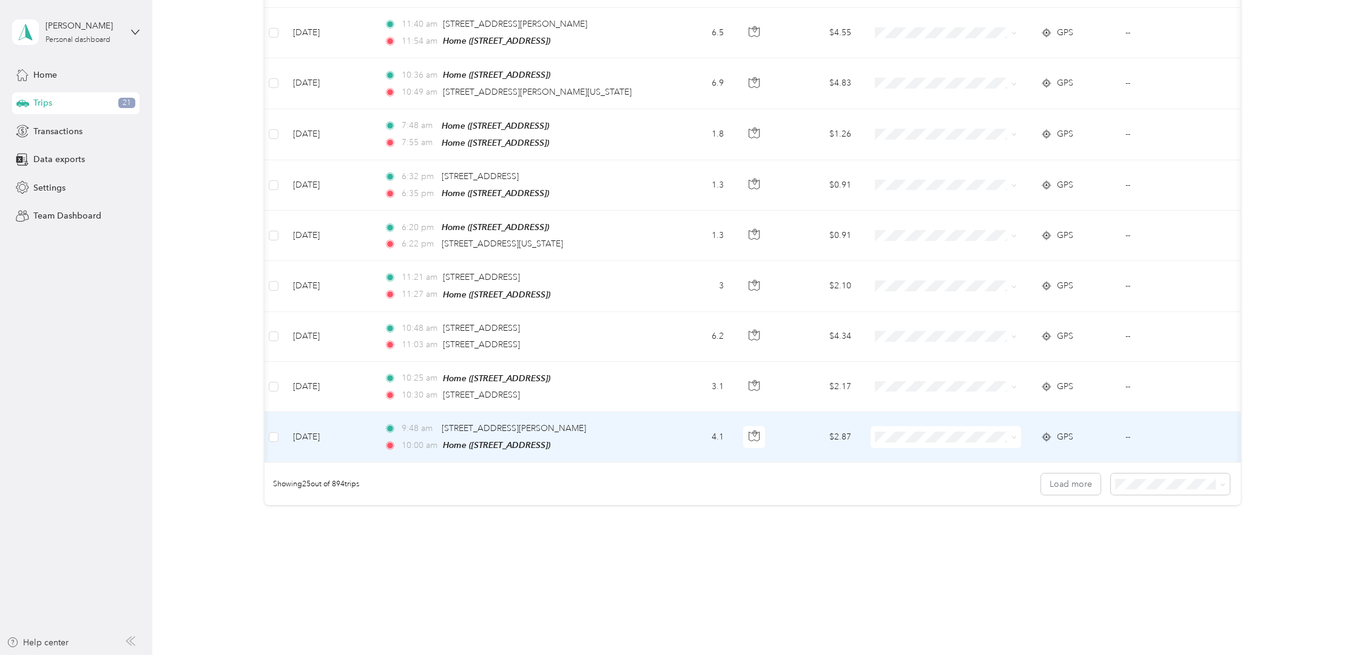
scroll to position [1010, 0]
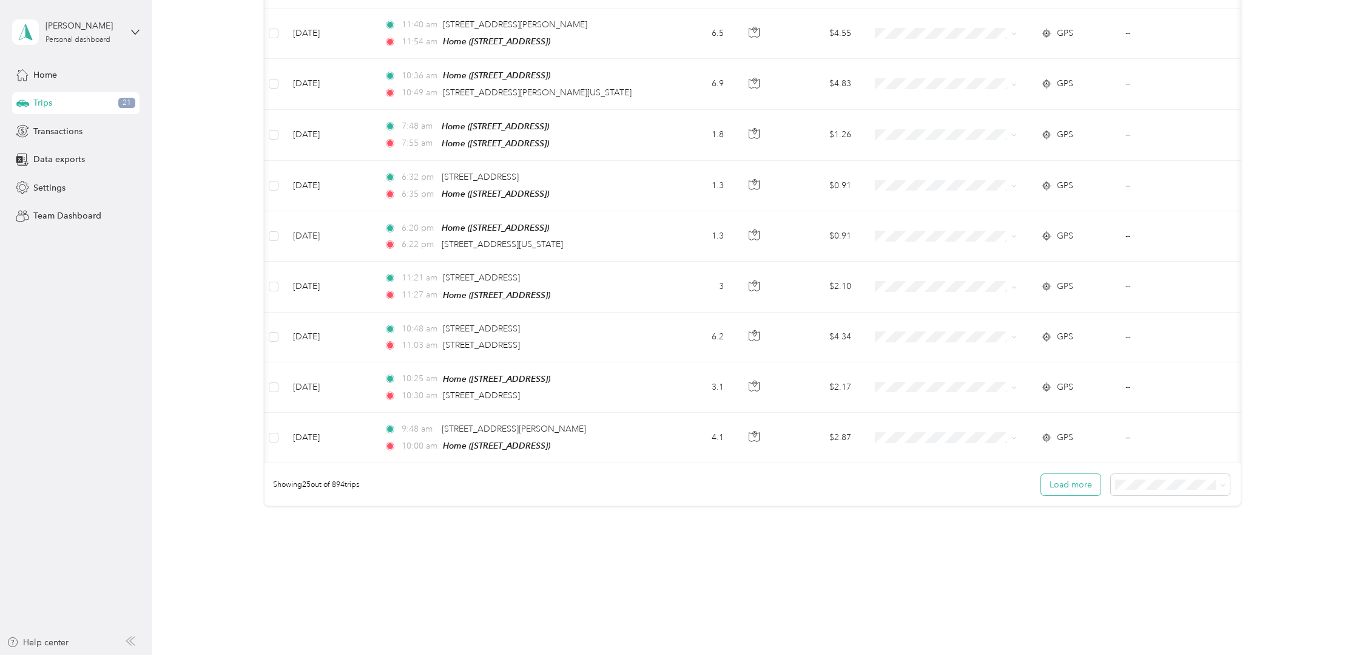
click at [1081, 474] on button "Load more" at bounding box center [1070, 484] width 59 height 21
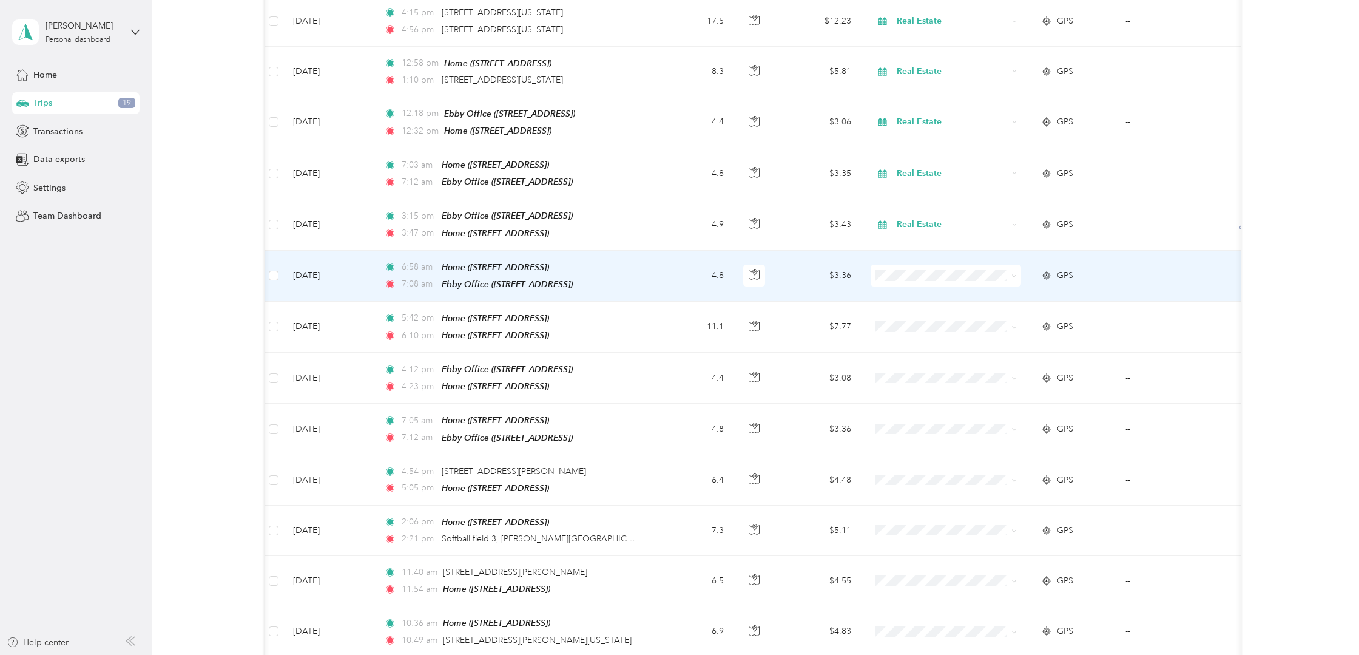
scroll to position [0, 0]
click at [1103, 270] on div "GPS" at bounding box center [1074, 275] width 66 height 13
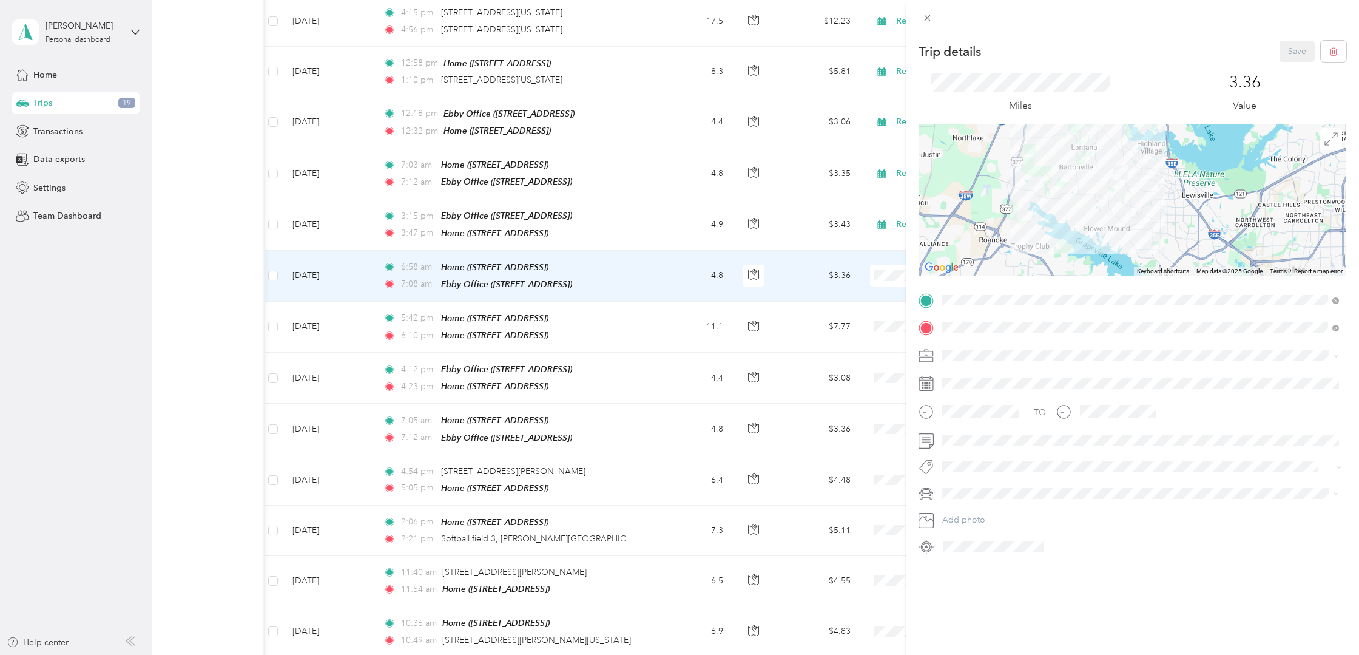
click at [969, 411] on li "Real Estate" at bounding box center [1140, 411] width 405 height 21
click at [1287, 52] on button "Save" at bounding box center [1297, 51] width 35 height 21
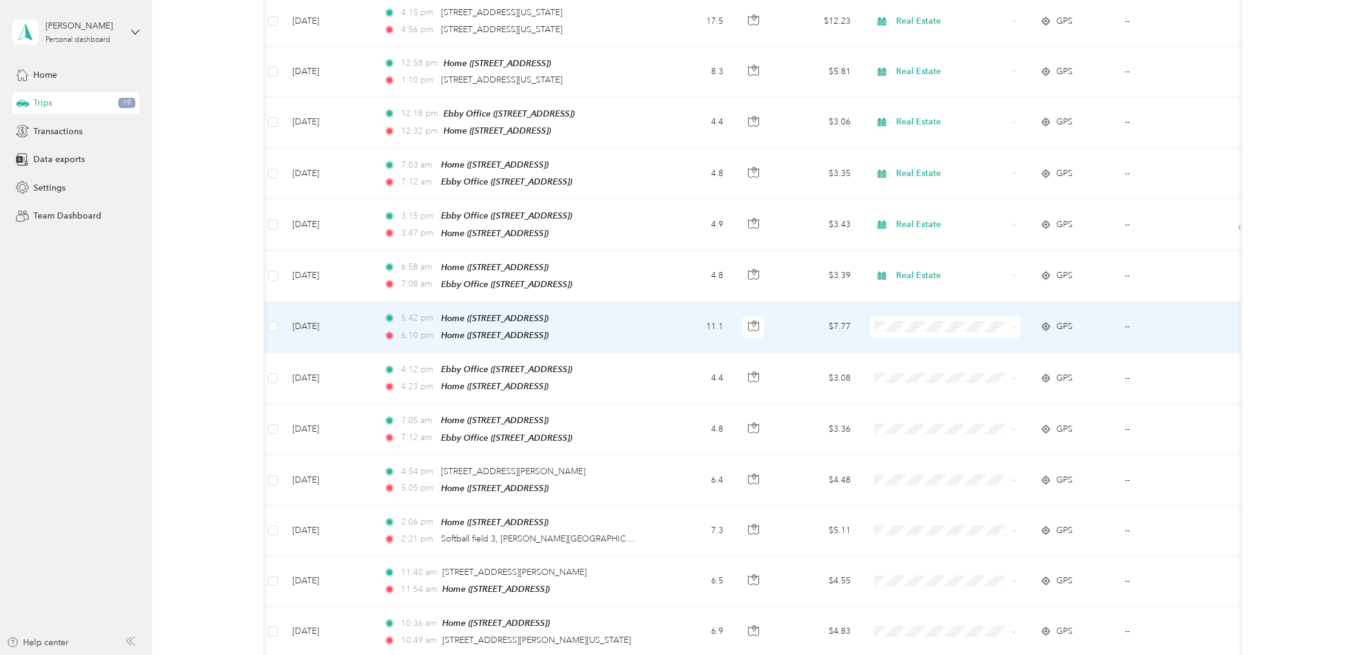
click at [1098, 320] on div "GPS" at bounding box center [1073, 326] width 66 height 13
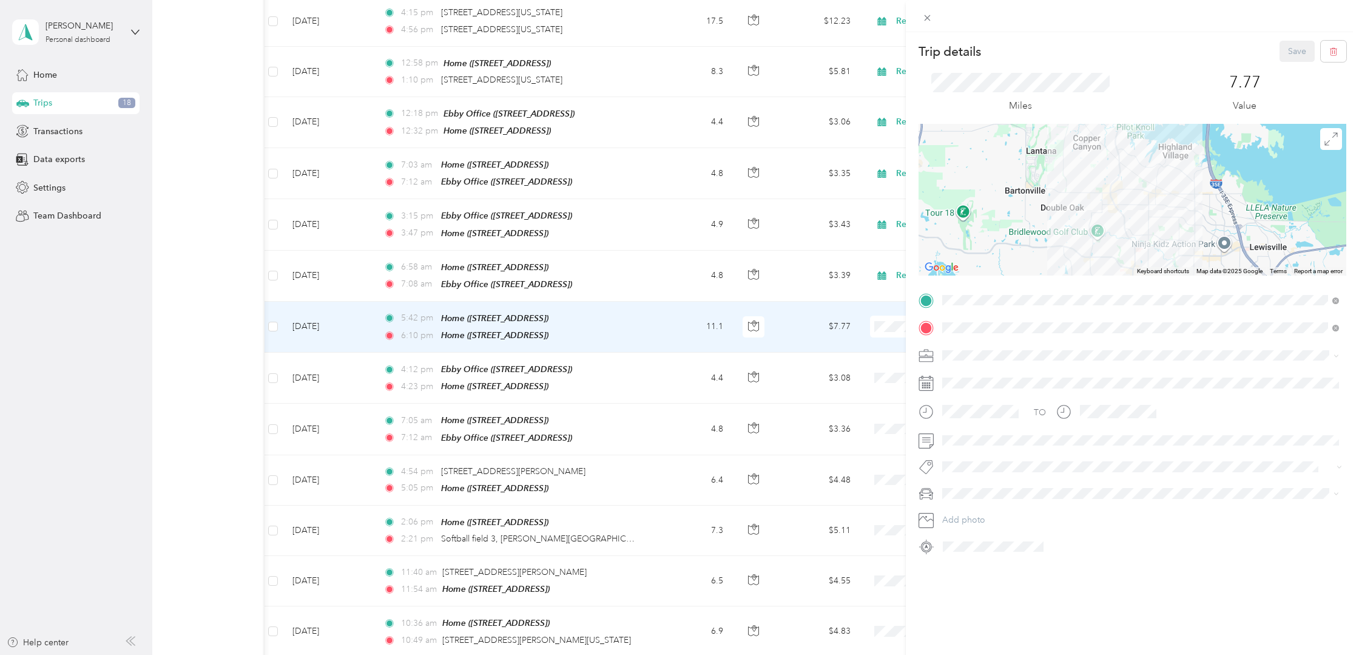
drag, startPoint x: 1088, startPoint y: 147, endPoint x: 1095, endPoint y: 221, distance: 75.0
click at [1095, 221] on div at bounding box center [1133, 200] width 428 height 152
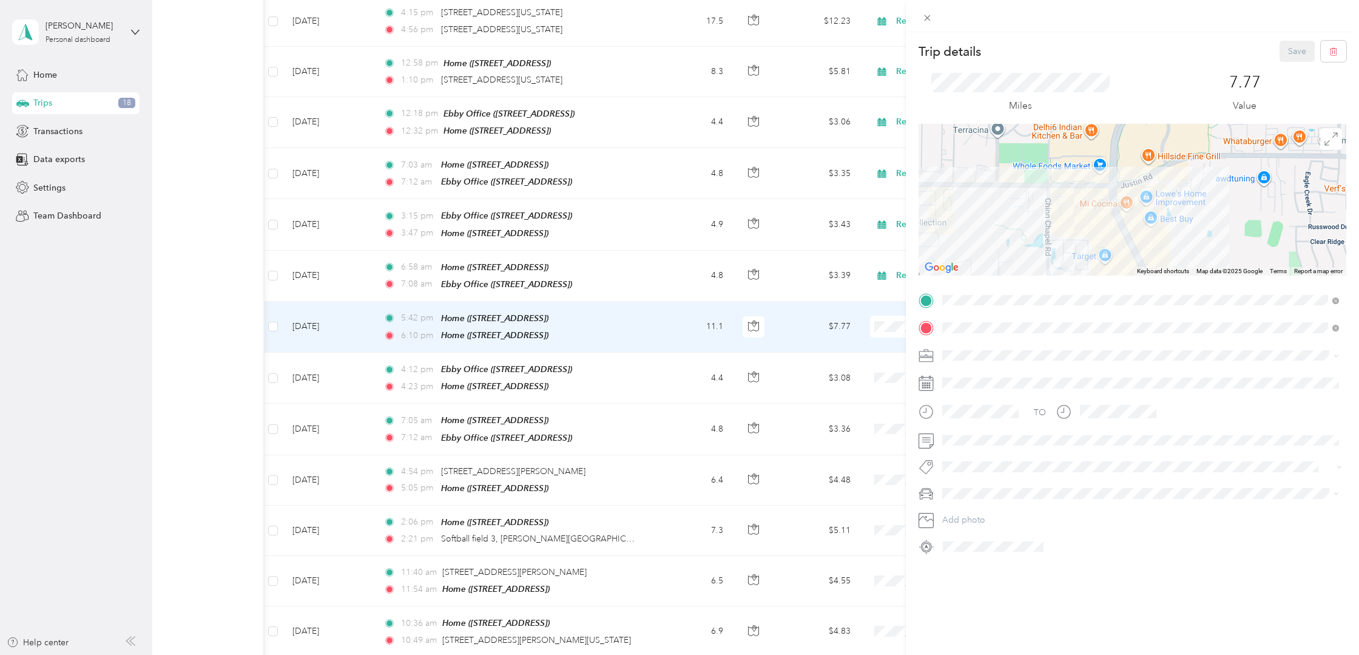
click at [816, 311] on div "Trip details Save This trip cannot be edited because it is either under review,…" at bounding box center [679, 327] width 1359 height 655
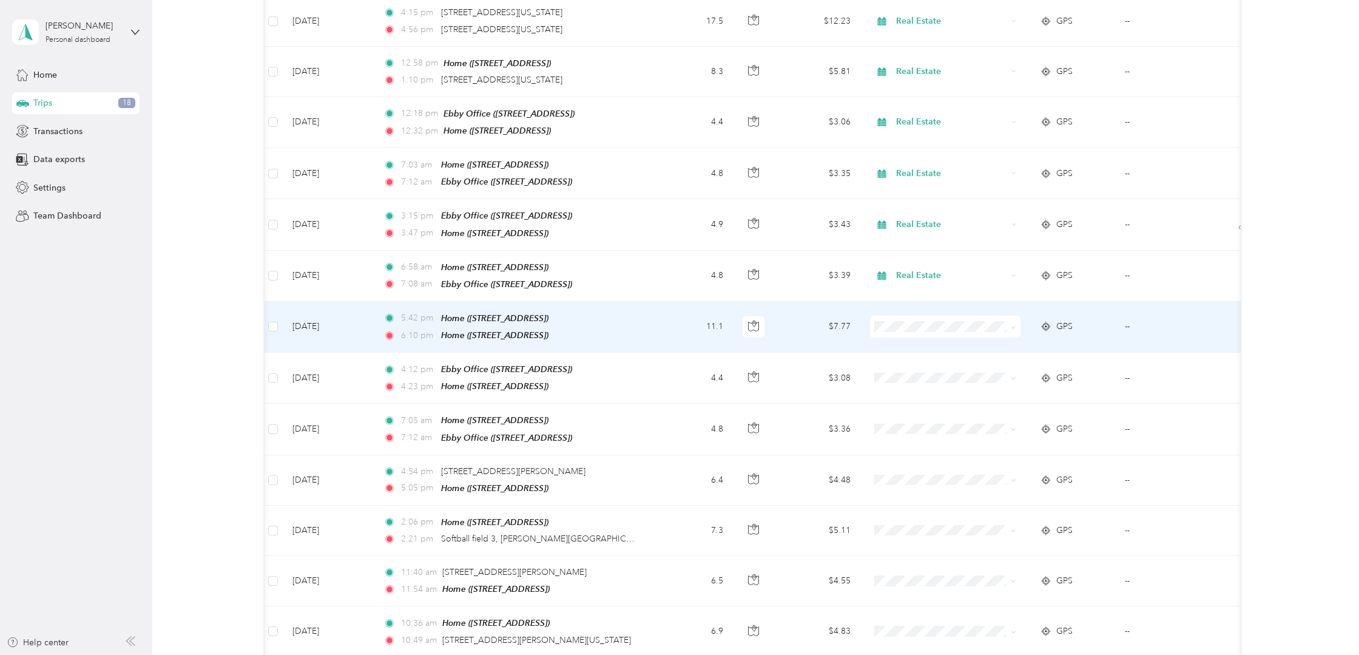
click at [1014, 325] on icon at bounding box center [1013, 327] width 5 height 5
click at [951, 360] on li "Personal" at bounding box center [946, 353] width 150 height 21
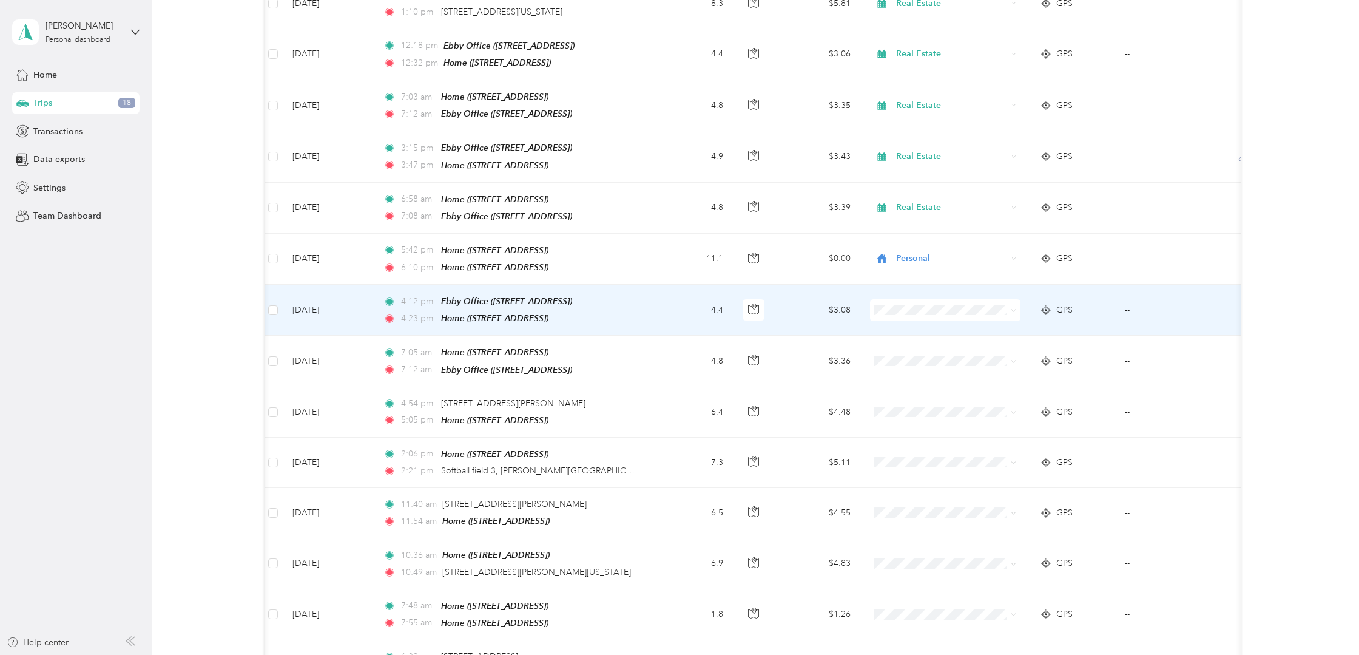
scroll to position [532, 0]
click at [1098, 305] on td "GPS" at bounding box center [1072, 308] width 85 height 51
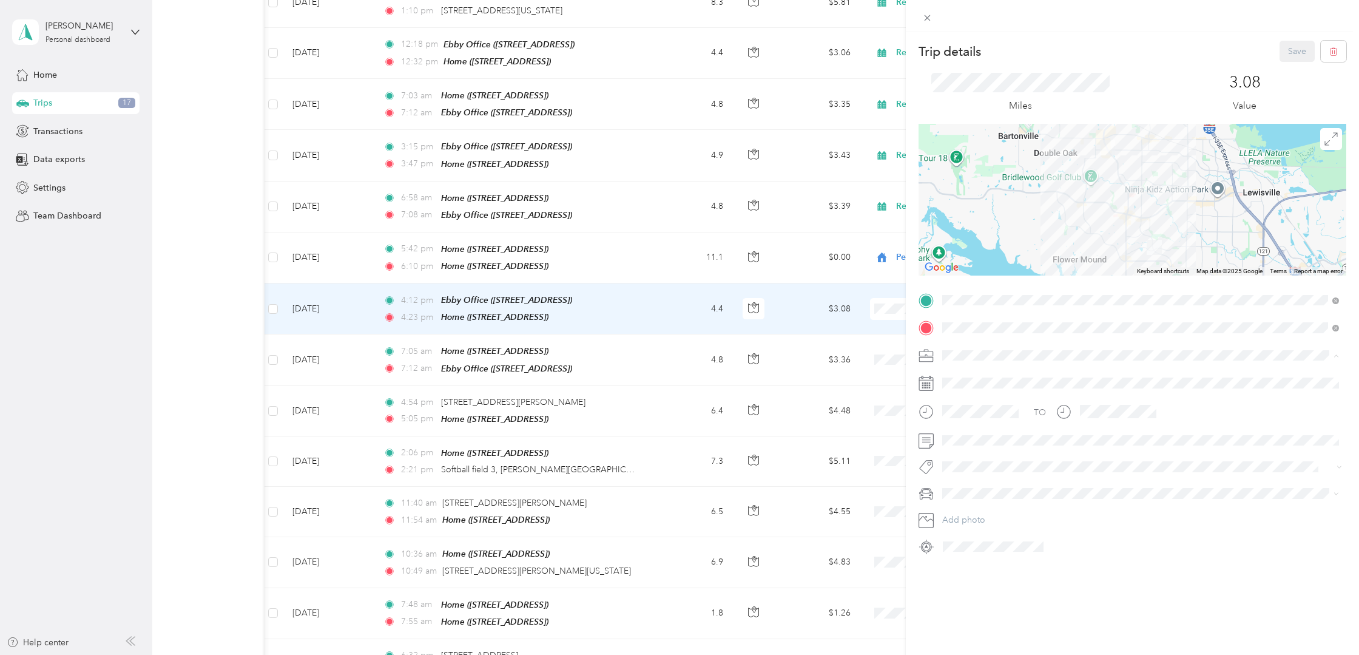
scroll to position [0, 1]
click at [972, 419] on li "Real Estate" at bounding box center [1141, 418] width 405 height 21
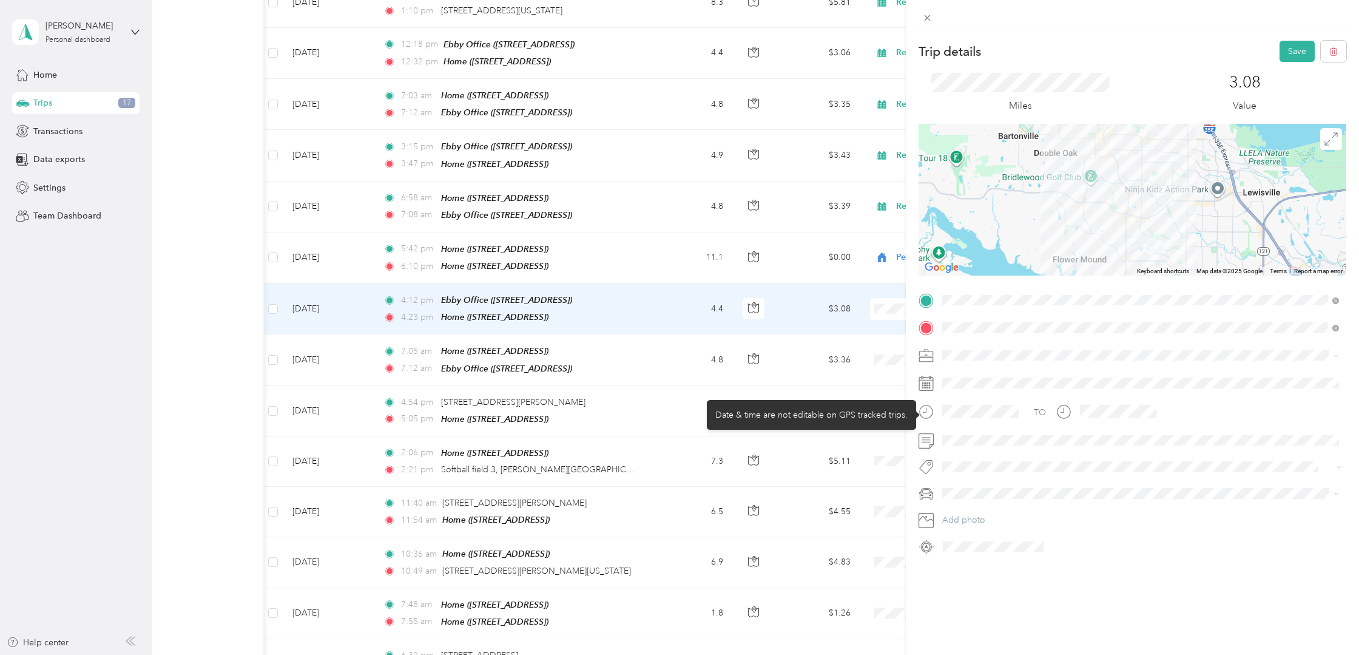
scroll to position [0, 0]
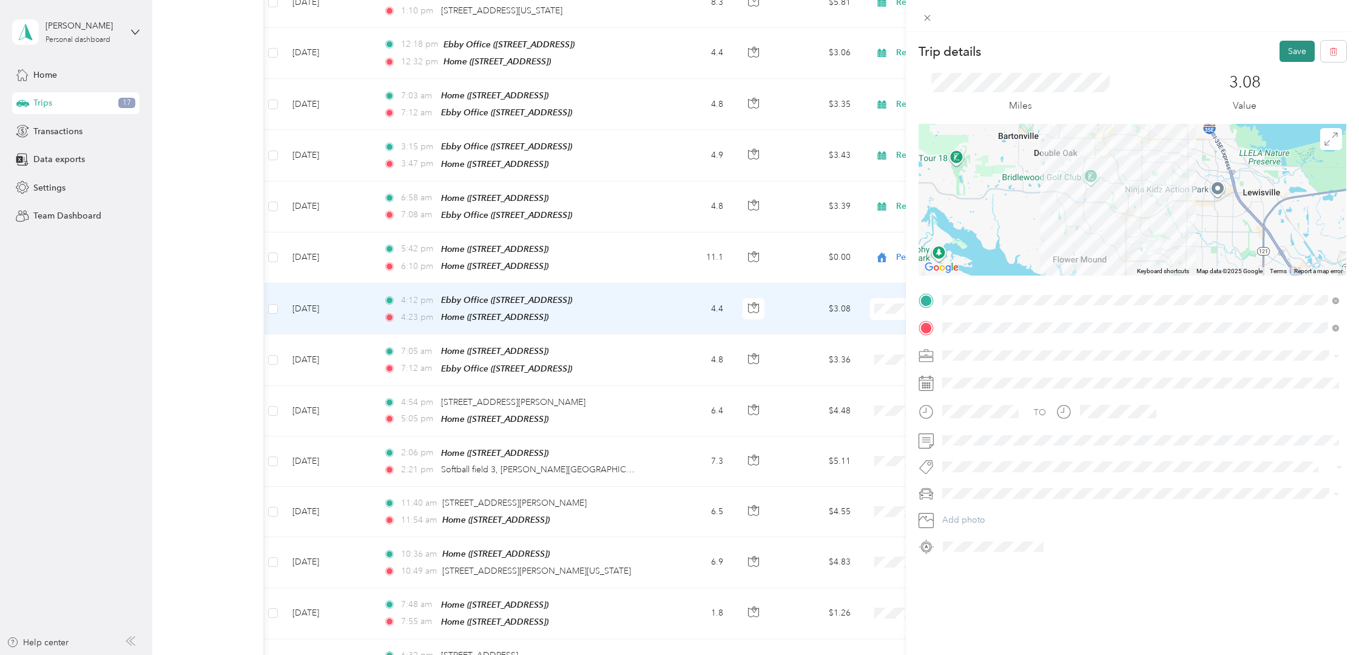
click at [1286, 46] on button "Save" at bounding box center [1297, 51] width 35 height 21
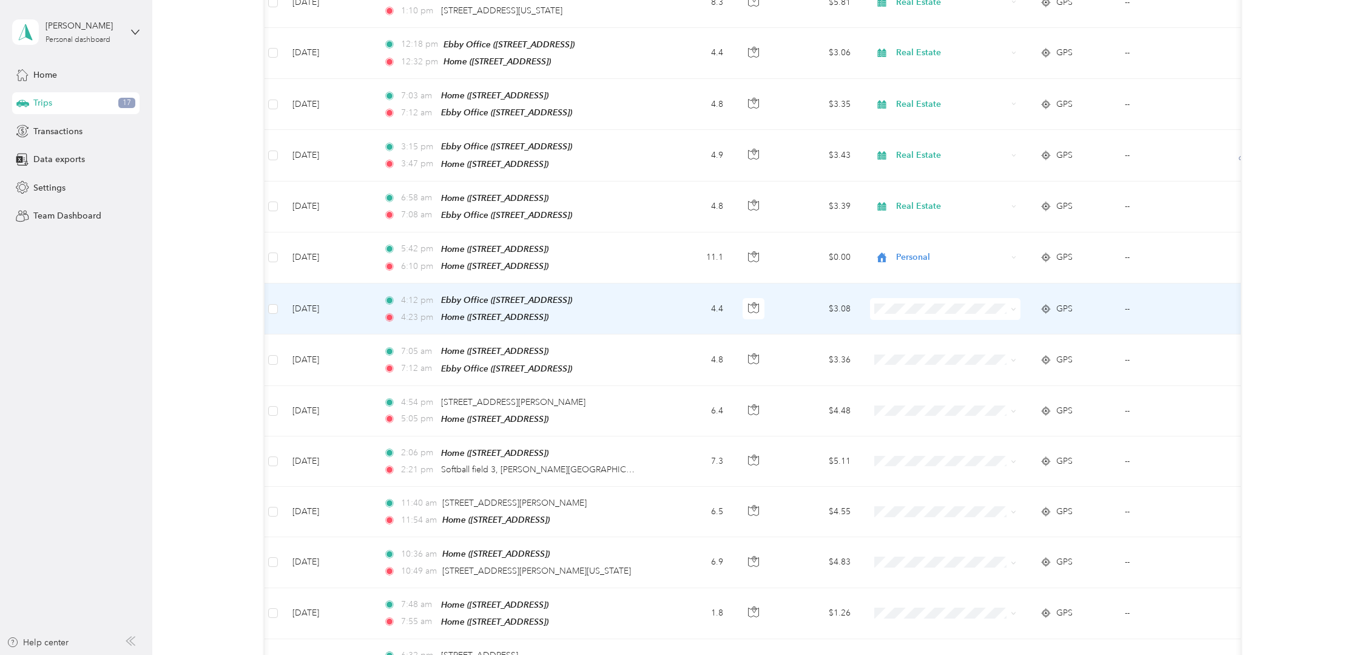
click at [1090, 305] on td "GPS" at bounding box center [1072, 308] width 85 height 51
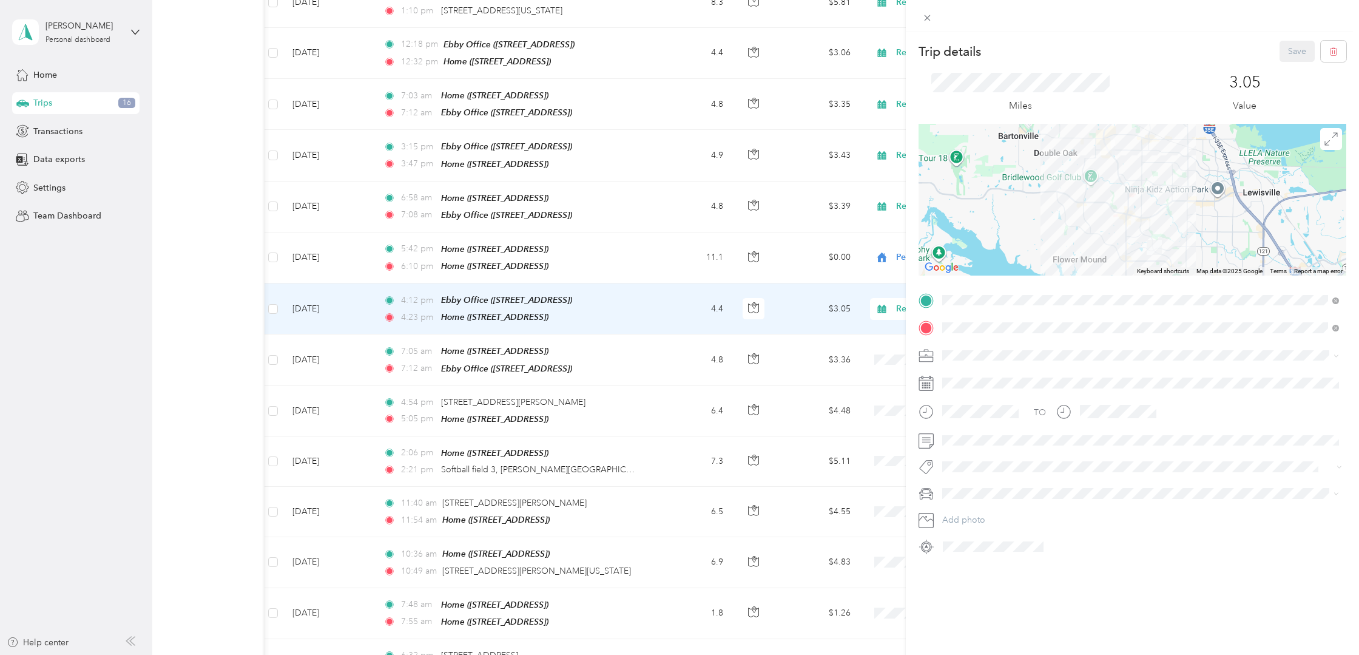
click at [965, 416] on span "Real Estate" at bounding box center [966, 415] width 41 height 10
click at [1233, 55] on div "Trip details Save" at bounding box center [1133, 51] width 428 height 21
click at [801, 302] on div "Trip details Save This trip cannot be edited because it is either under review,…" at bounding box center [679, 327] width 1359 height 655
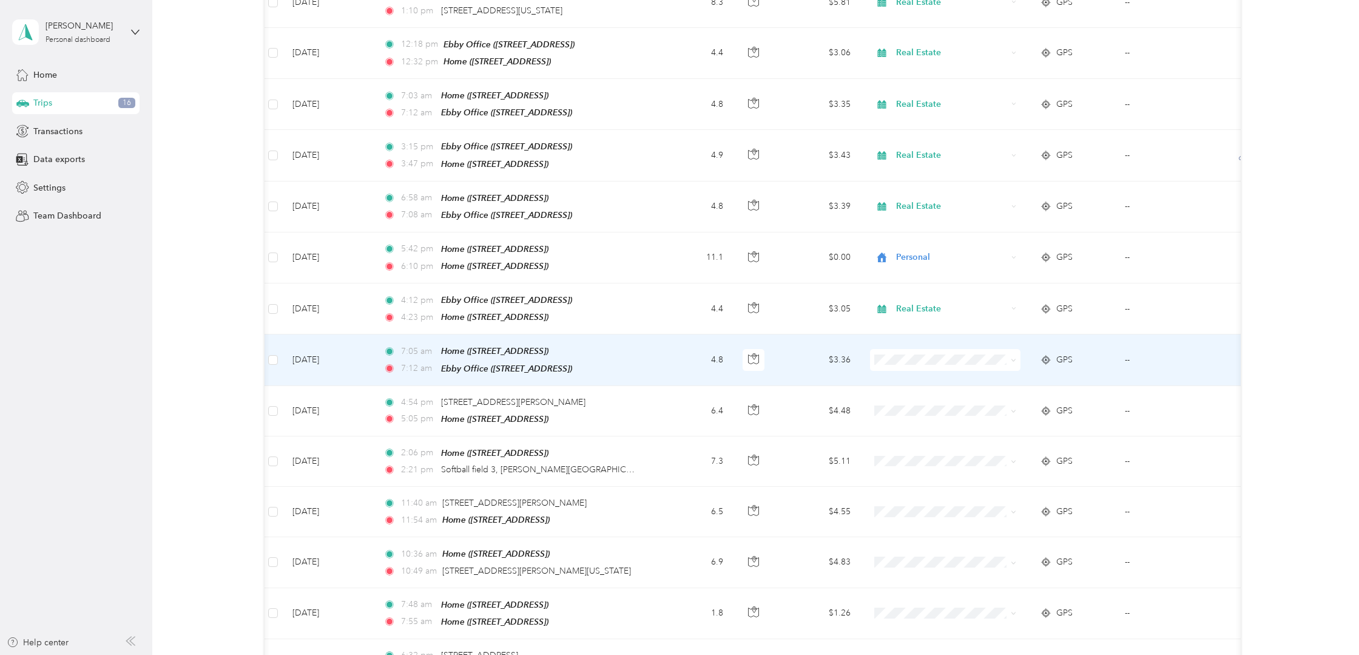
click at [1084, 353] on div "GPS" at bounding box center [1073, 359] width 66 height 13
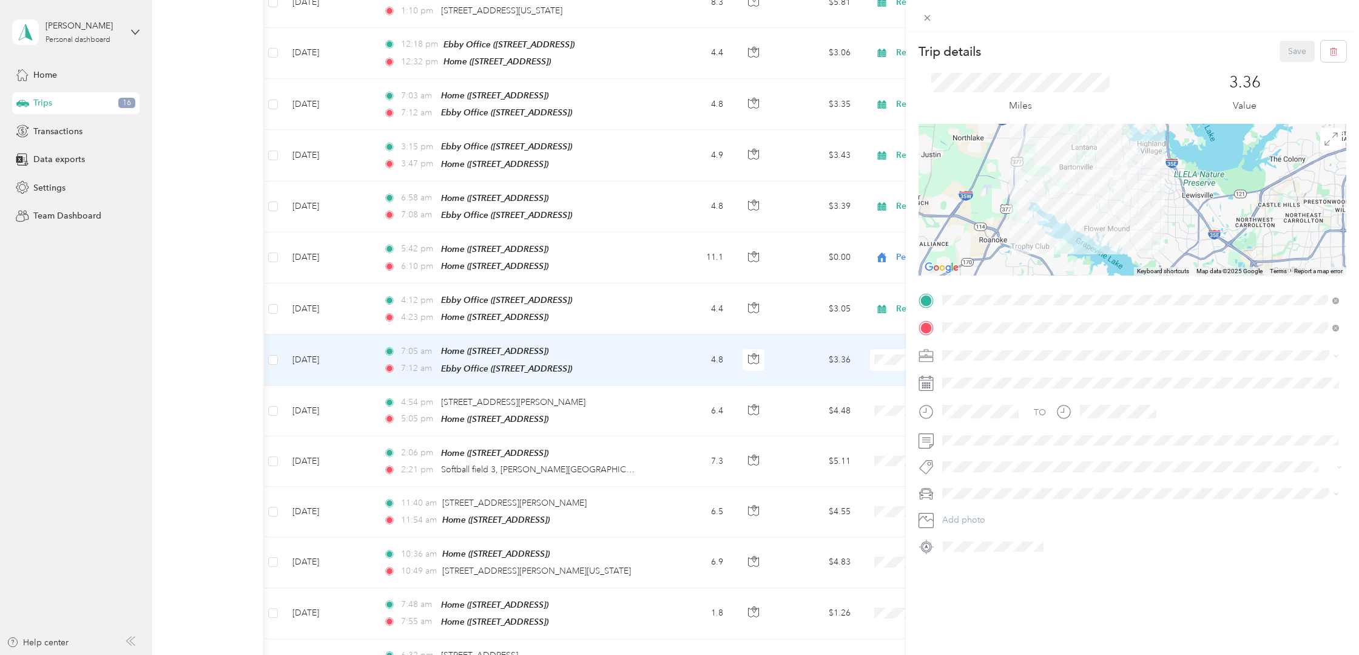
click at [967, 412] on div "Real Estate" at bounding box center [1140, 415] width 388 height 13
click at [1287, 50] on button "Save" at bounding box center [1297, 51] width 35 height 21
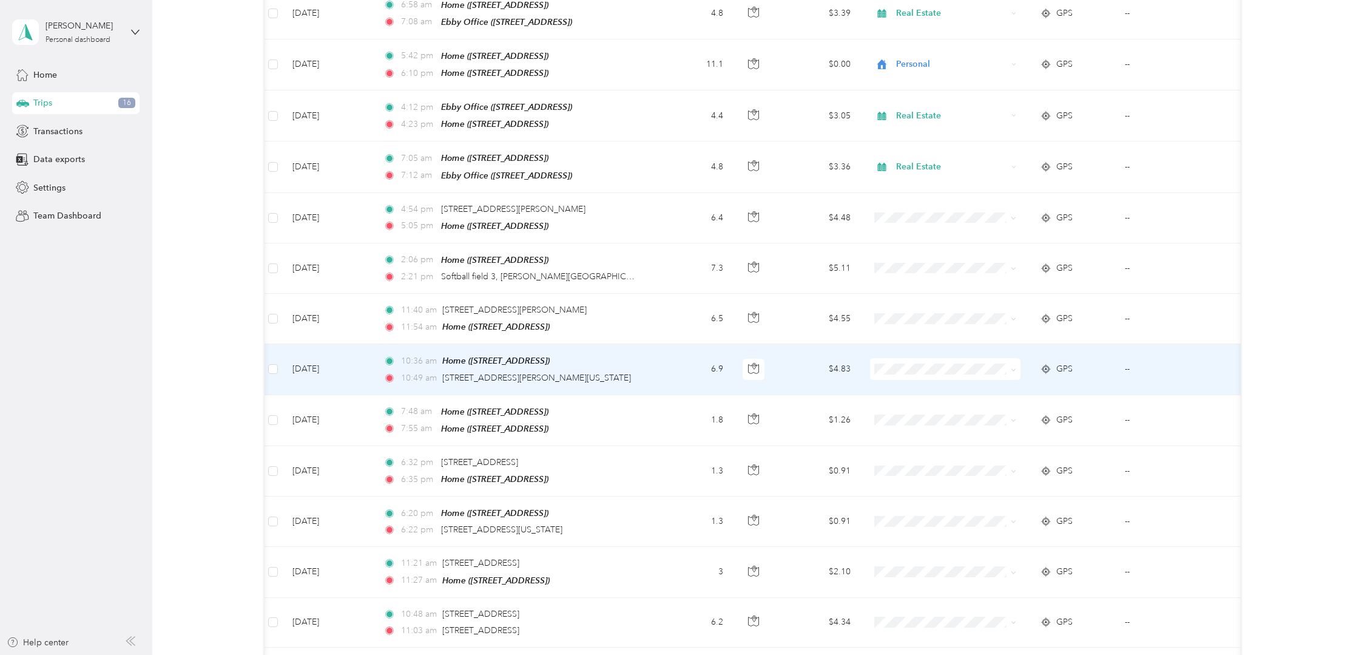
scroll to position [726, 0]
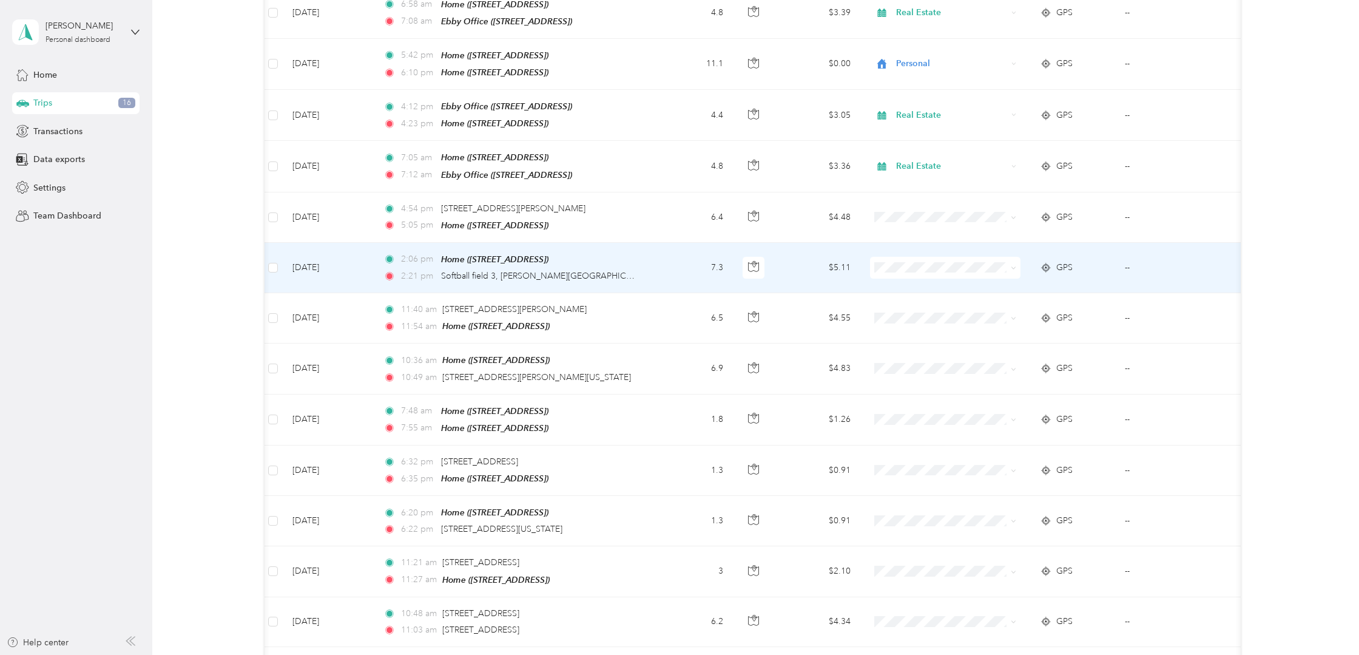
click at [1010, 261] on span at bounding box center [1012, 267] width 10 height 13
click at [1013, 265] on icon at bounding box center [1013, 267] width 5 height 5
click at [994, 289] on span "Personal" at bounding box center [956, 295] width 112 height 13
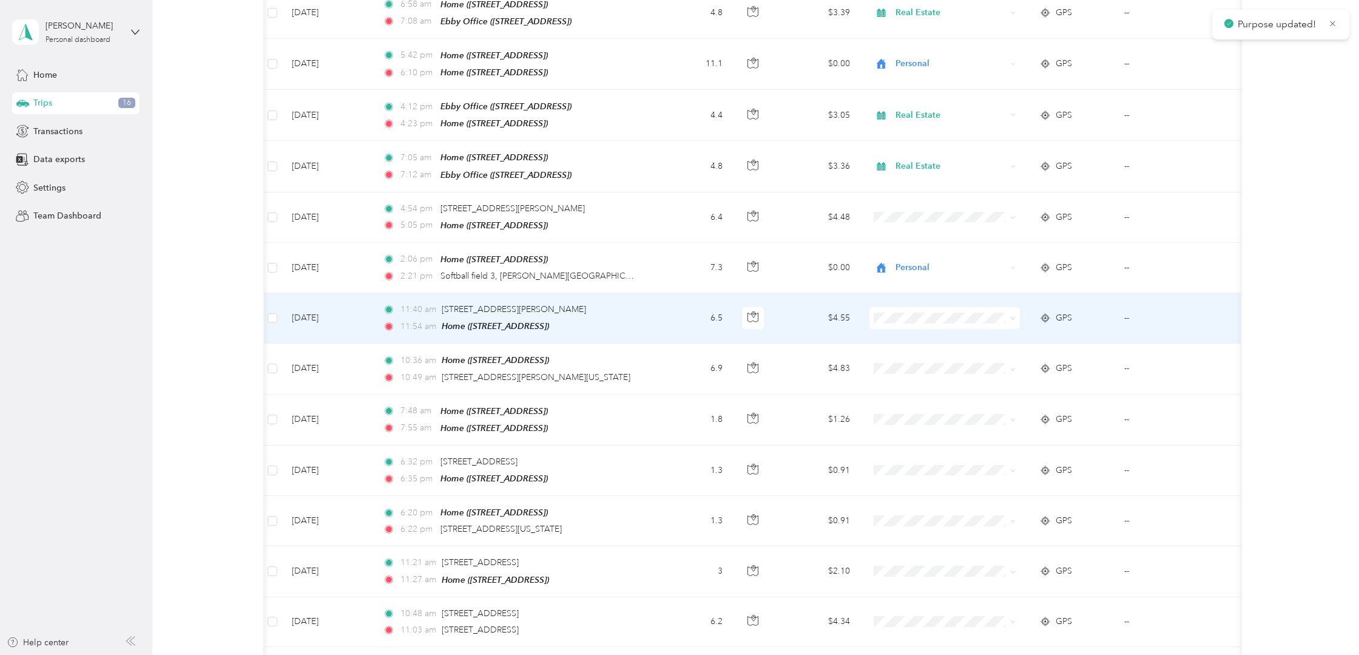
scroll to position [0, 1]
click at [1015, 315] on icon at bounding box center [1013, 317] width 5 height 5
click at [997, 339] on span "Personal" at bounding box center [956, 345] width 112 height 13
click at [1098, 311] on div "GPS" at bounding box center [1073, 317] width 66 height 13
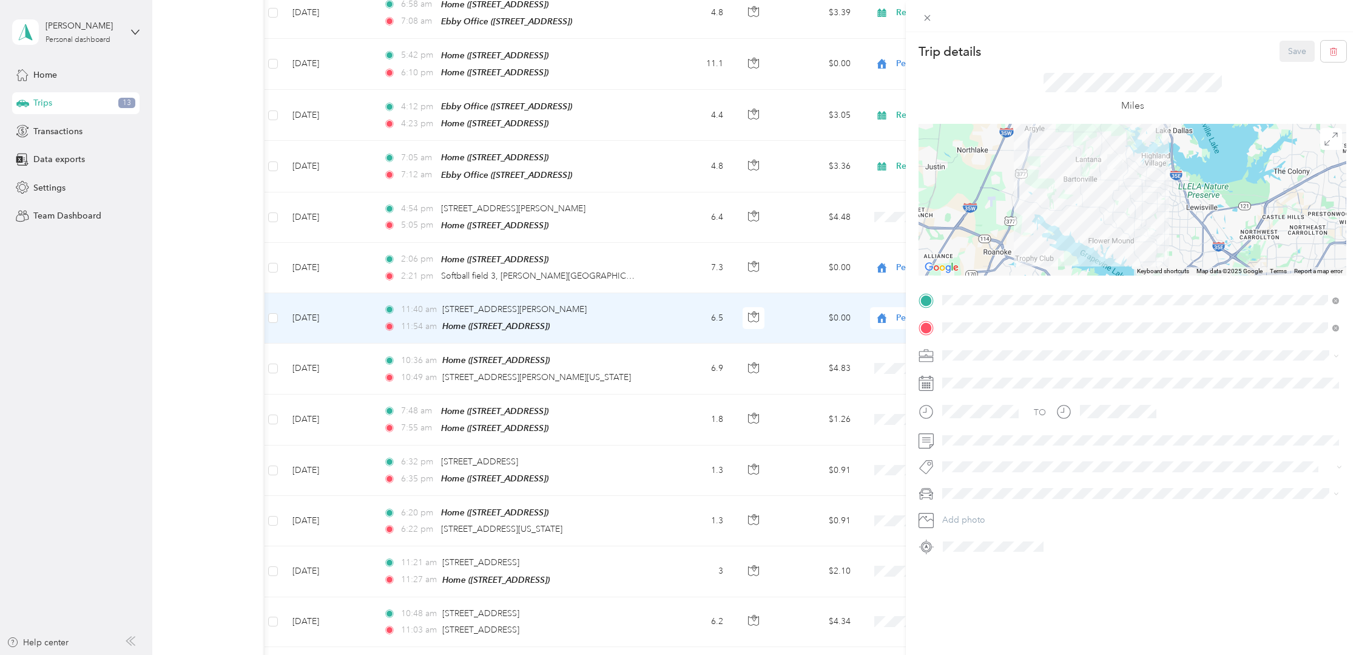
click at [967, 422] on li "Real Estate" at bounding box center [1140, 415] width 405 height 21
click at [1285, 52] on button "Save" at bounding box center [1297, 51] width 35 height 21
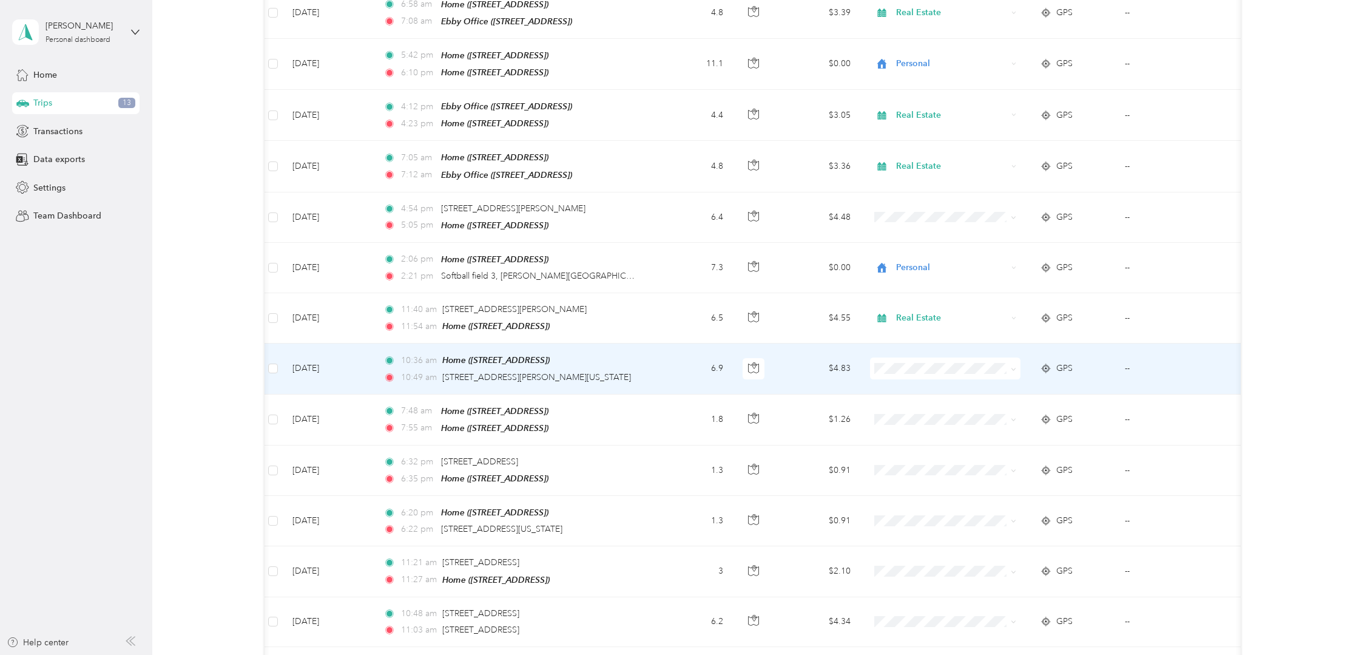
click at [1091, 362] on div "GPS" at bounding box center [1073, 368] width 66 height 13
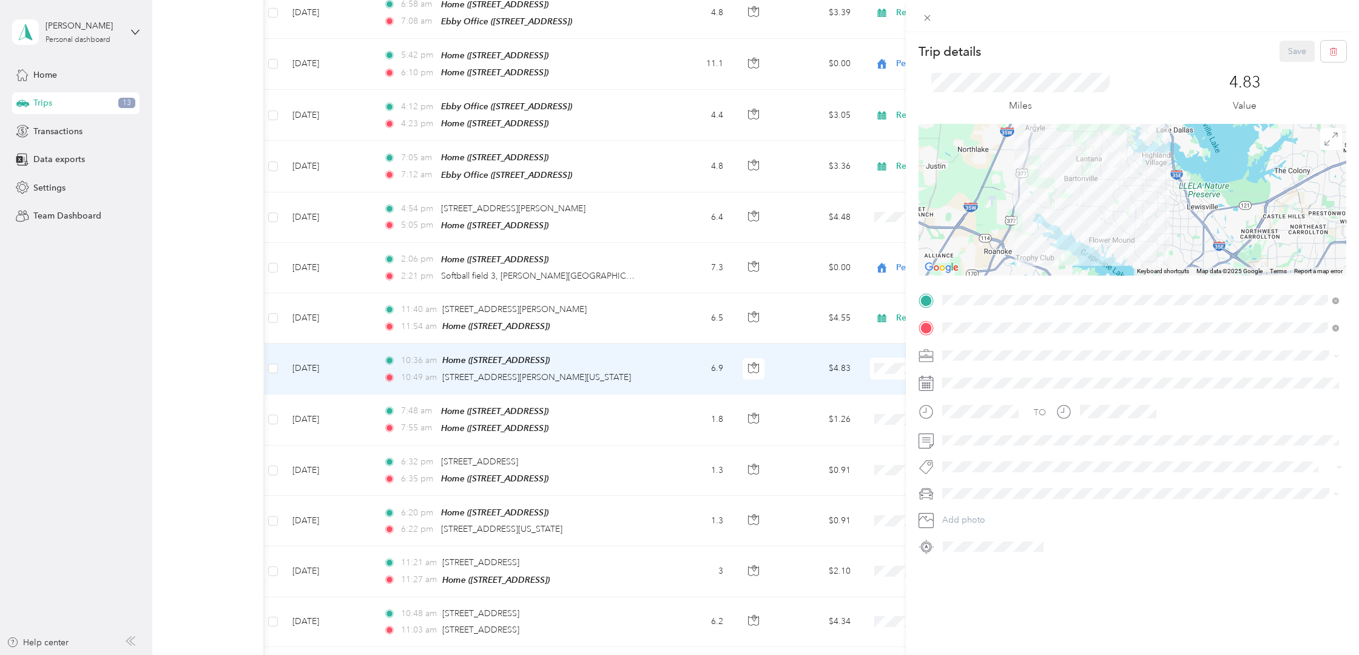
click at [976, 414] on span "Real Estate" at bounding box center [966, 414] width 41 height 10
click at [1287, 48] on button "Save" at bounding box center [1297, 51] width 35 height 21
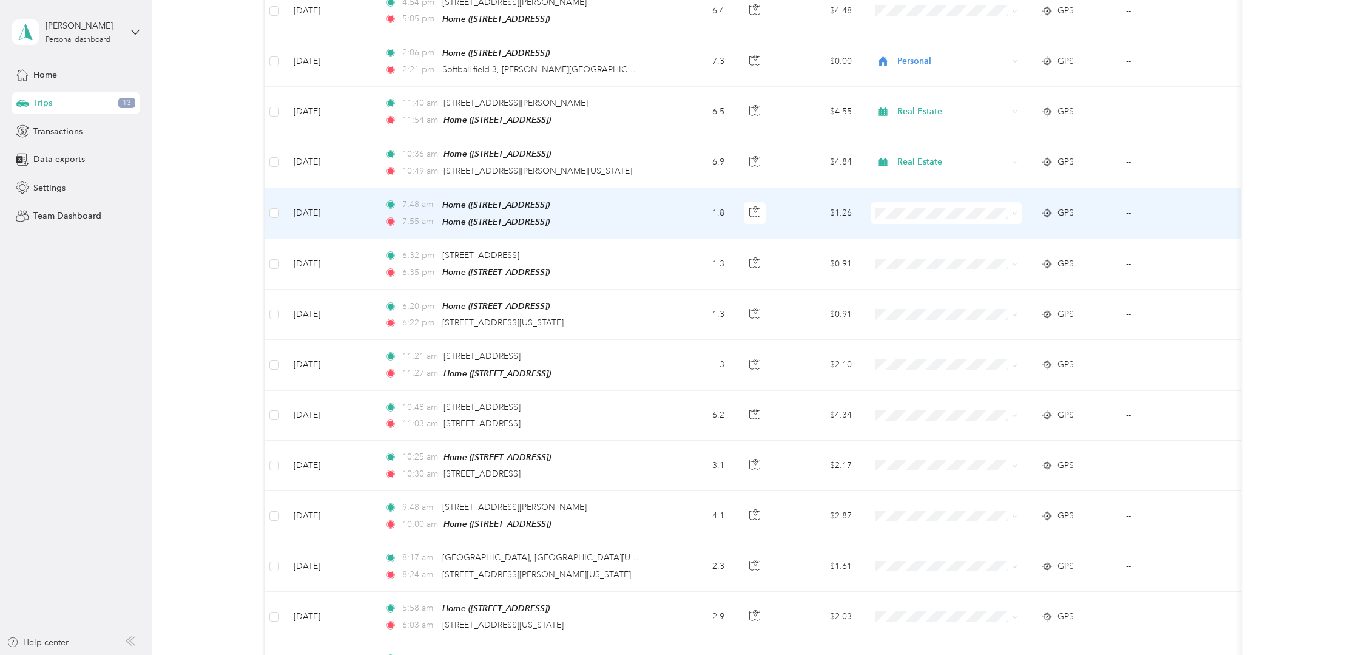
click at [1011, 206] on span at bounding box center [1013, 212] width 10 height 13
click at [1013, 212] on icon at bounding box center [1015, 213] width 4 height 2
click at [955, 234] on span "Personal" at bounding box center [958, 232] width 112 height 13
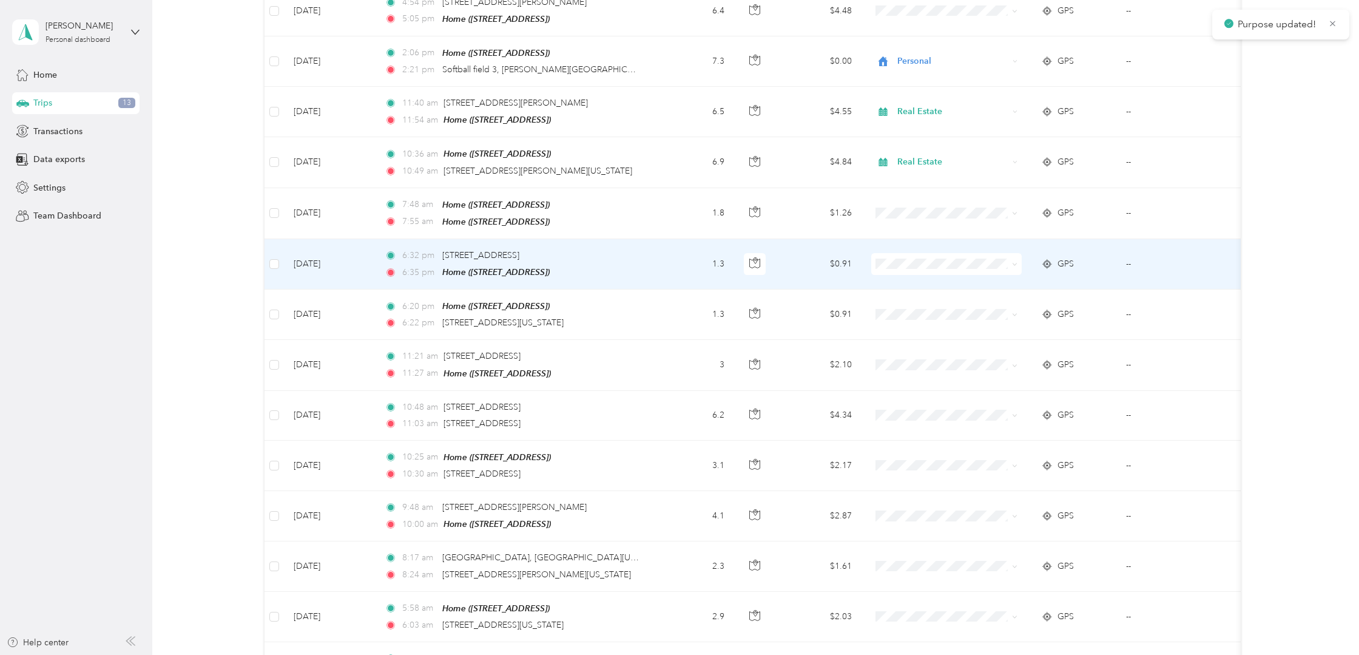
click at [1016, 261] on icon at bounding box center [1014, 263] width 5 height 5
click at [929, 288] on span "Personal" at bounding box center [958, 283] width 112 height 13
click at [1096, 257] on div "GPS" at bounding box center [1074, 263] width 66 height 13
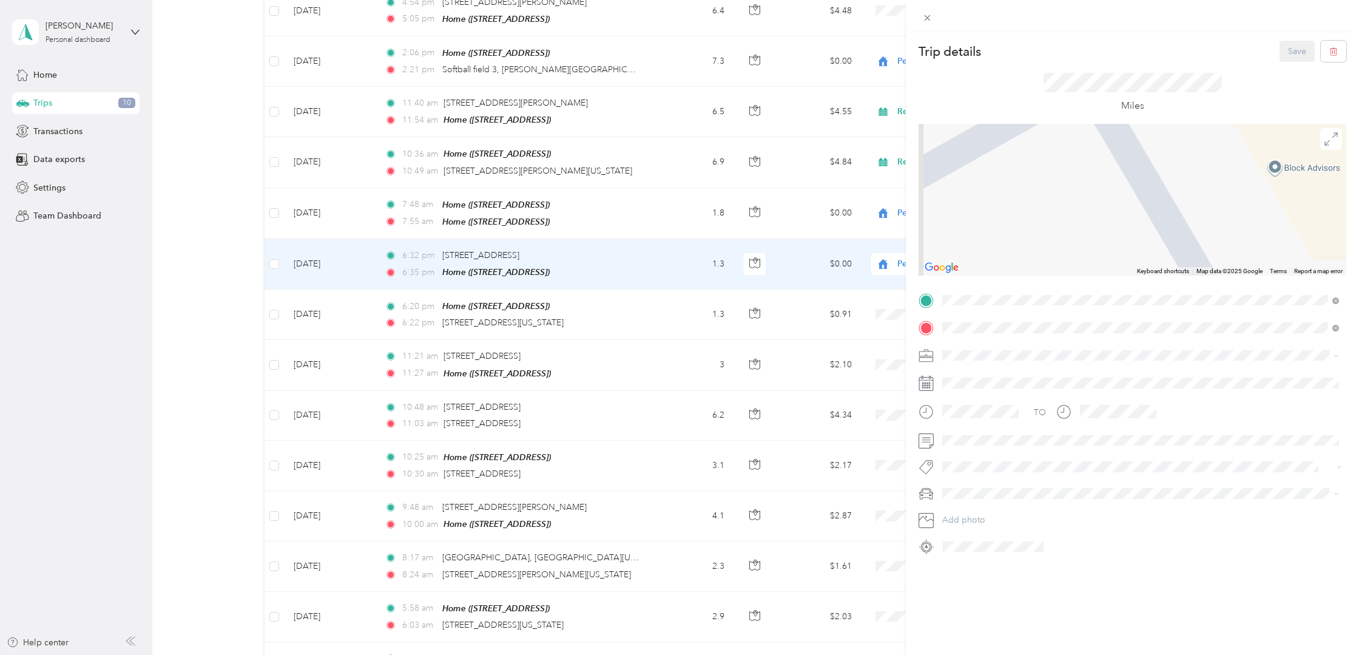
drag, startPoint x: 1053, startPoint y: 220, endPoint x: 1149, endPoint y: 277, distance: 111.5
click at [1147, 276] on div "Trip details Save This trip cannot be edited because it is either under review,…" at bounding box center [1133, 298] width 428 height 515
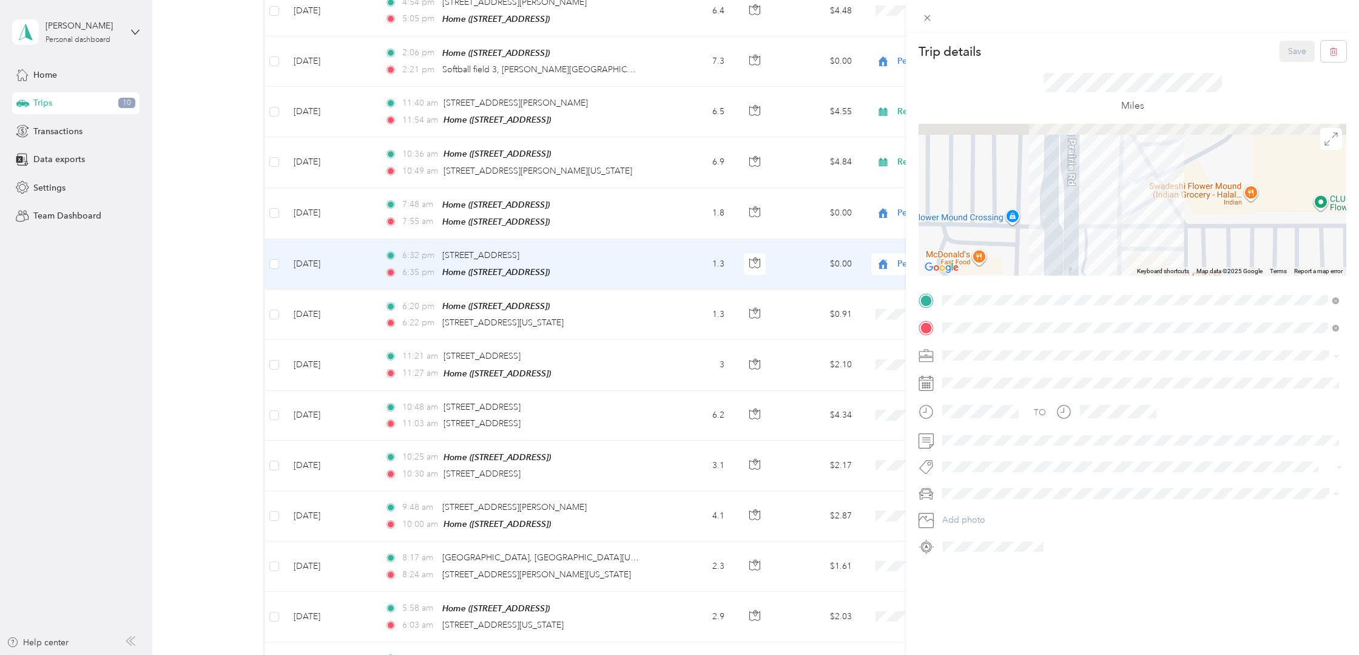
drag, startPoint x: 1121, startPoint y: 192, endPoint x: 1094, endPoint y: 243, distance: 57.5
click at [1094, 243] on div at bounding box center [1133, 200] width 428 height 152
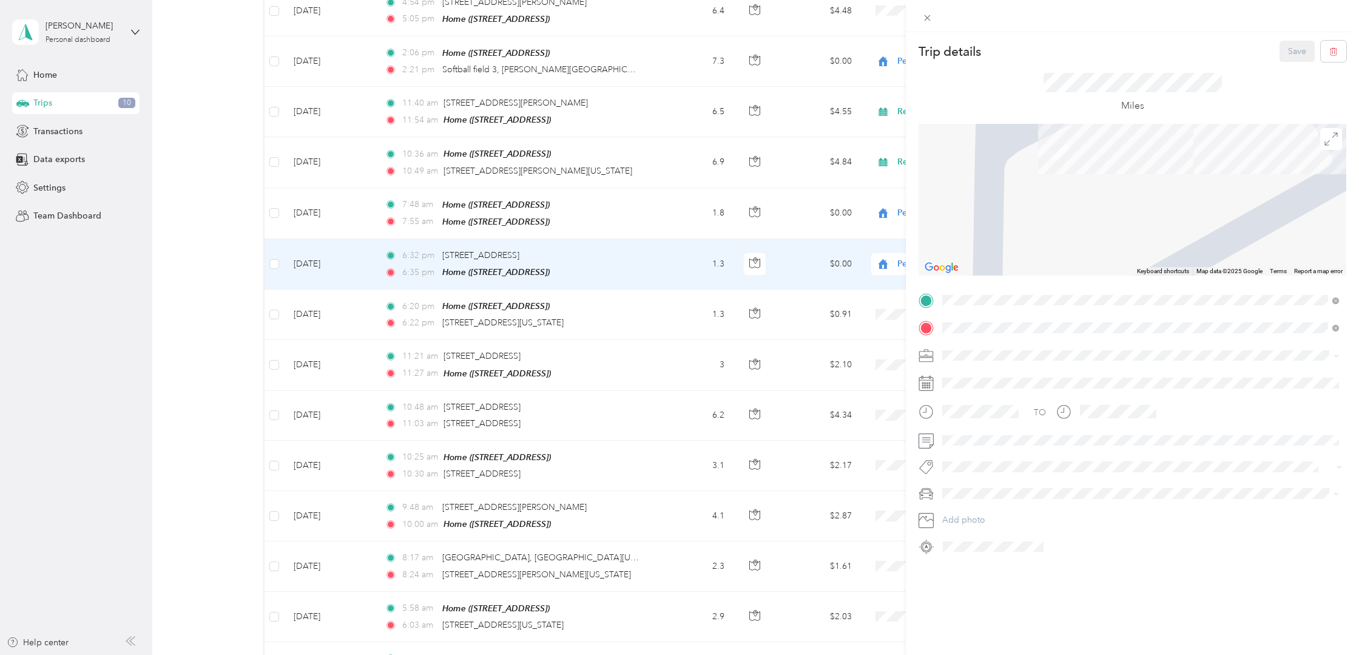
drag, startPoint x: 1096, startPoint y: 226, endPoint x: 1100, endPoint y: 253, distance: 27.5
click at [1100, 254] on div at bounding box center [1133, 200] width 428 height 152
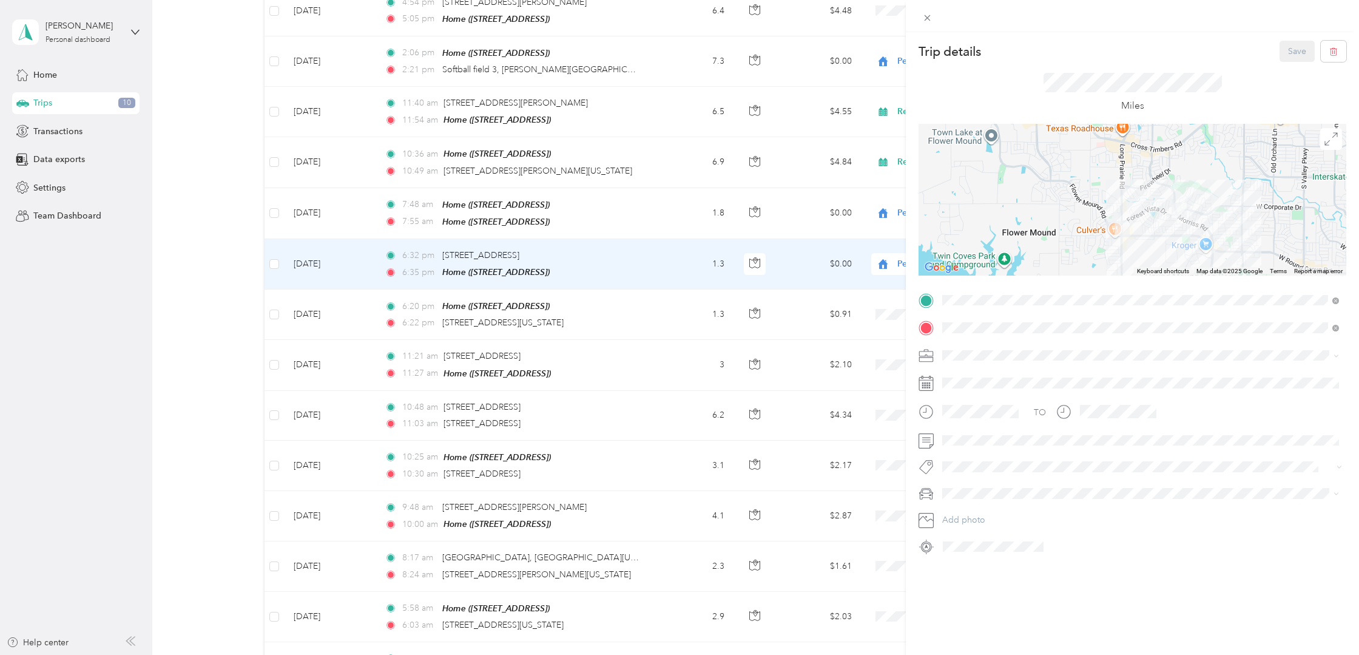
click at [843, 261] on div "Trip details Save This trip cannot be edited because it is either under review,…" at bounding box center [679, 327] width 1359 height 655
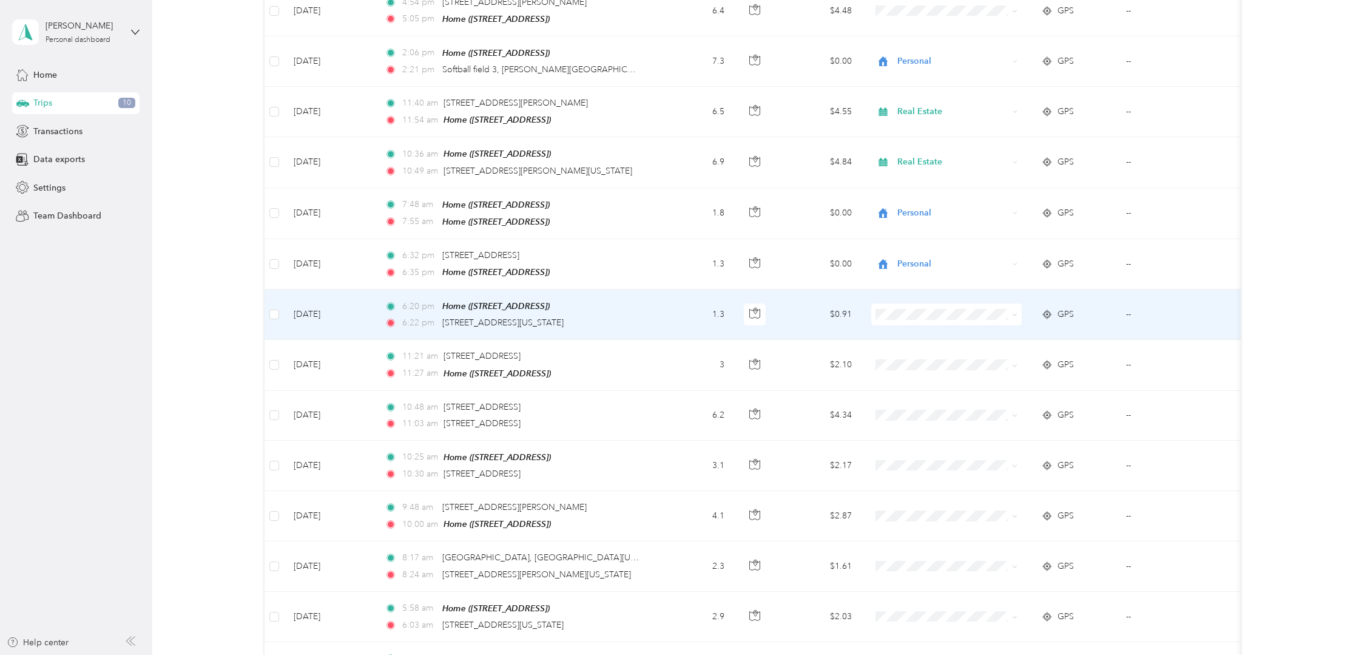
click at [1015, 312] on icon at bounding box center [1014, 314] width 5 height 5
click at [948, 339] on li "Personal" at bounding box center [947, 336] width 150 height 21
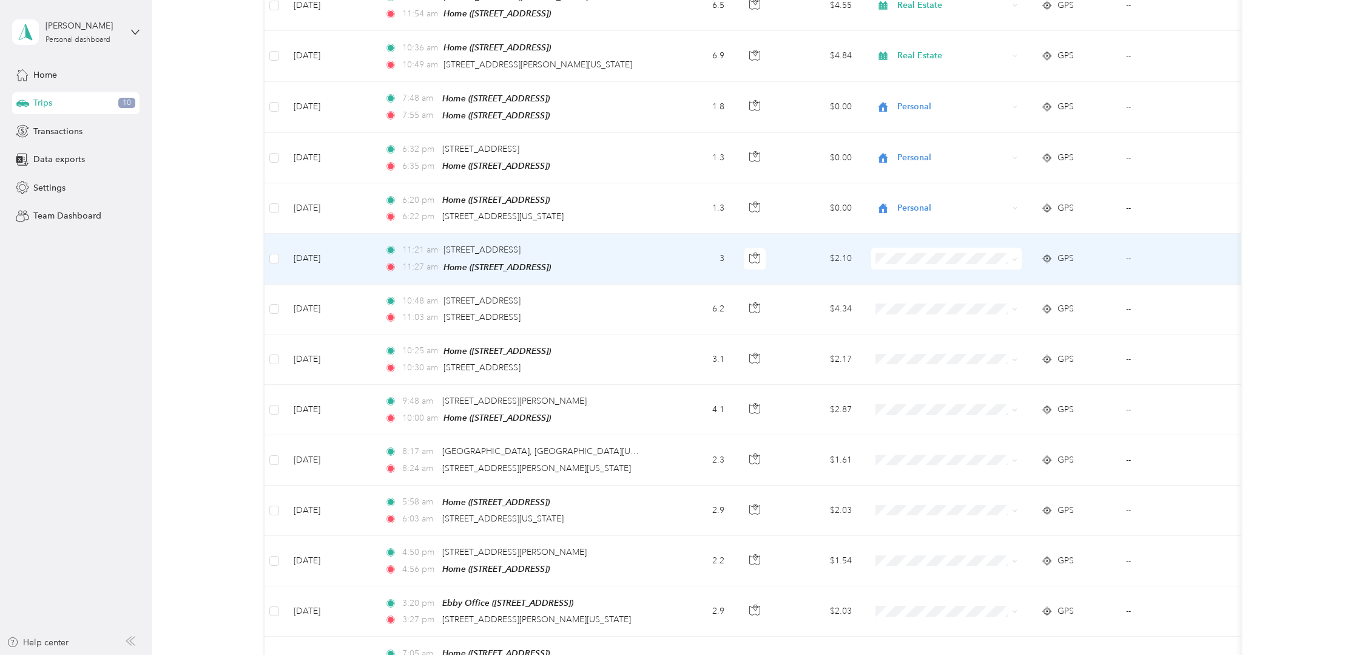
scroll to position [1045, 0]
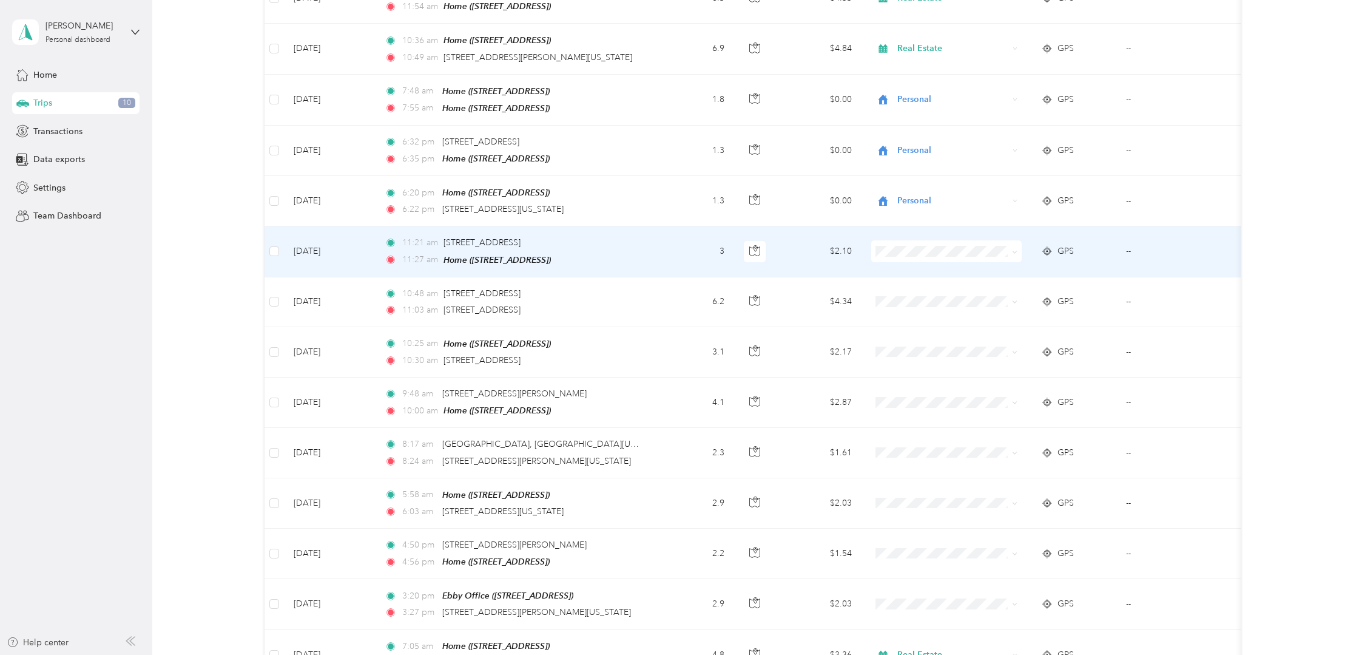
click at [1015, 249] on icon at bounding box center [1014, 251] width 5 height 5
click at [969, 270] on span "Personal" at bounding box center [958, 271] width 112 height 13
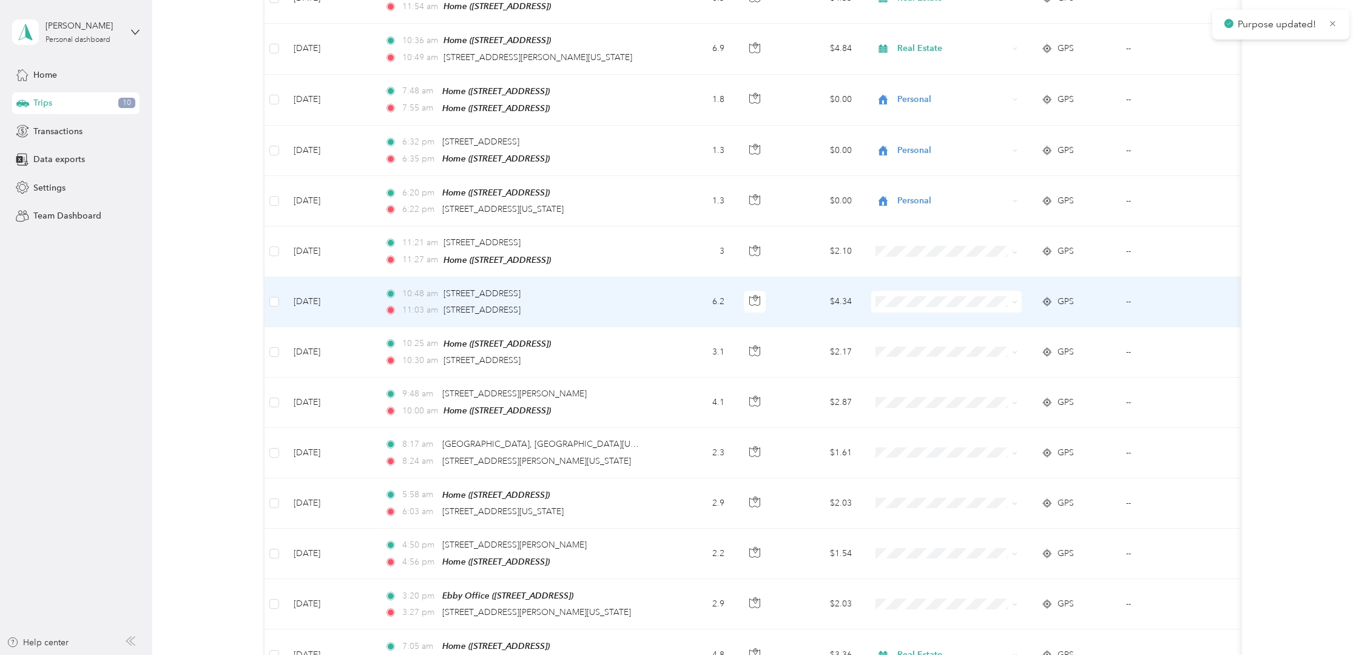
click at [1014, 299] on icon at bounding box center [1014, 301] width 5 height 5
click at [956, 318] on li "Personal" at bounding box center [947, 324] width 150 height 21
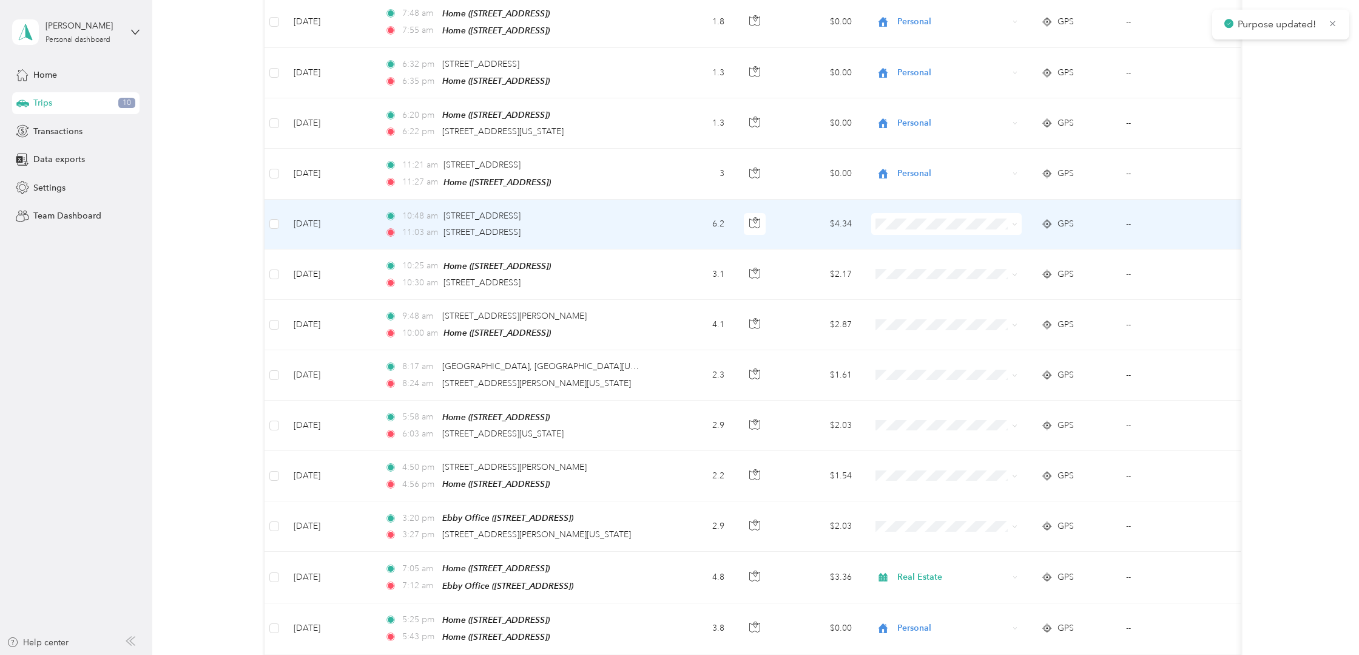
scroll to position [1125, 0]
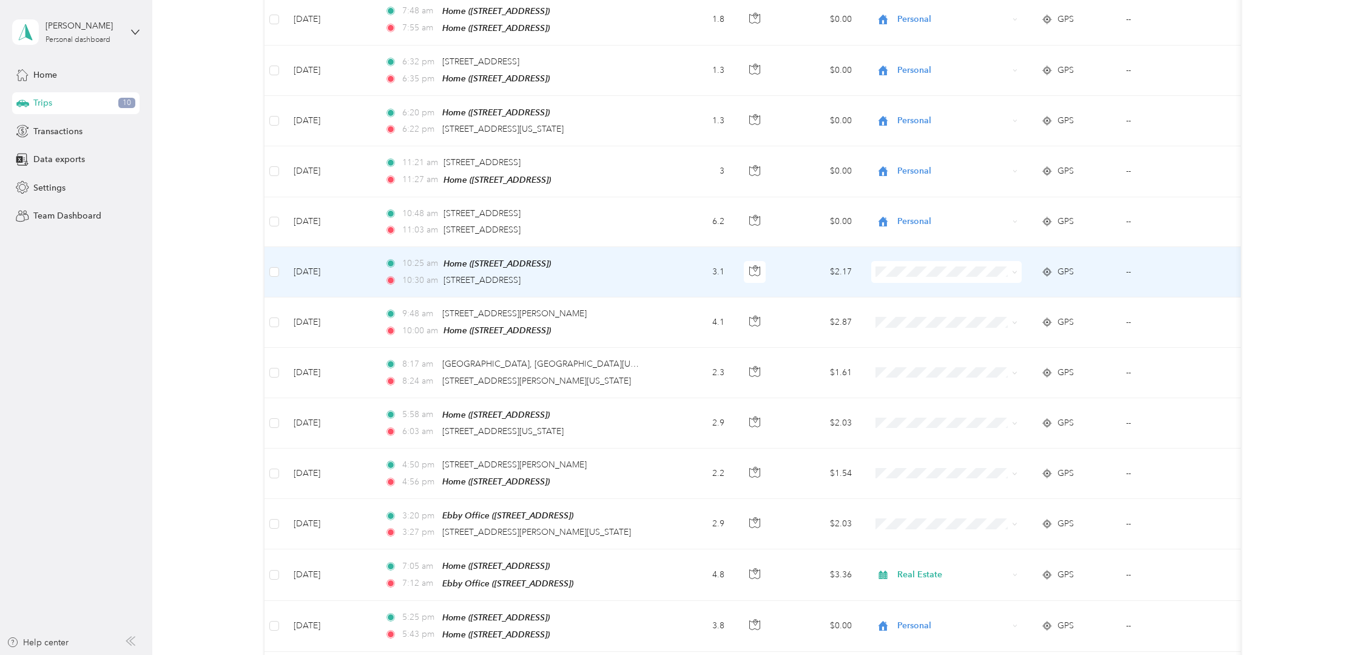
click at [1017, 271] on icon at bounding box center [1015, 272] width 4 height 2
click at [984, 293] on span "Personal" at bounding box center [958, 294] width 112 height 13
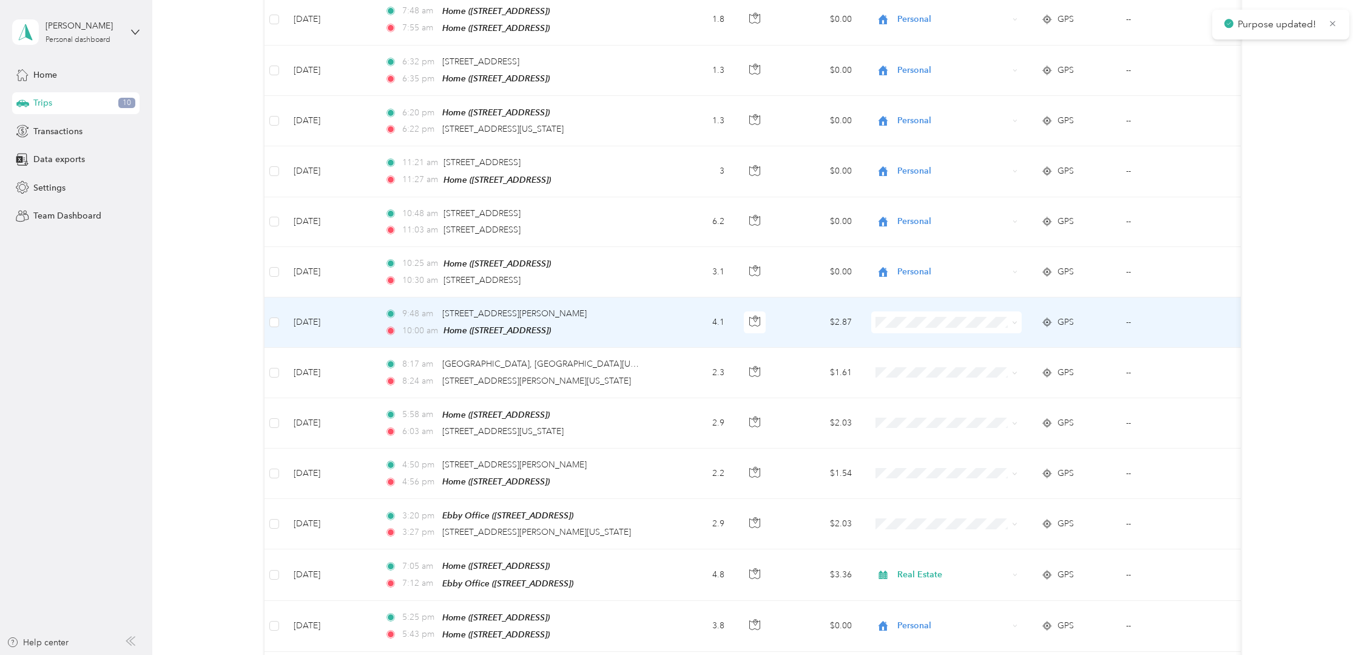
click at [1016, 320] on icon at bounding box center [1014, 322] width 5 height 5
click at [981, 337] on li "Personal" at bounding box center [947, 338] width 150 height 21
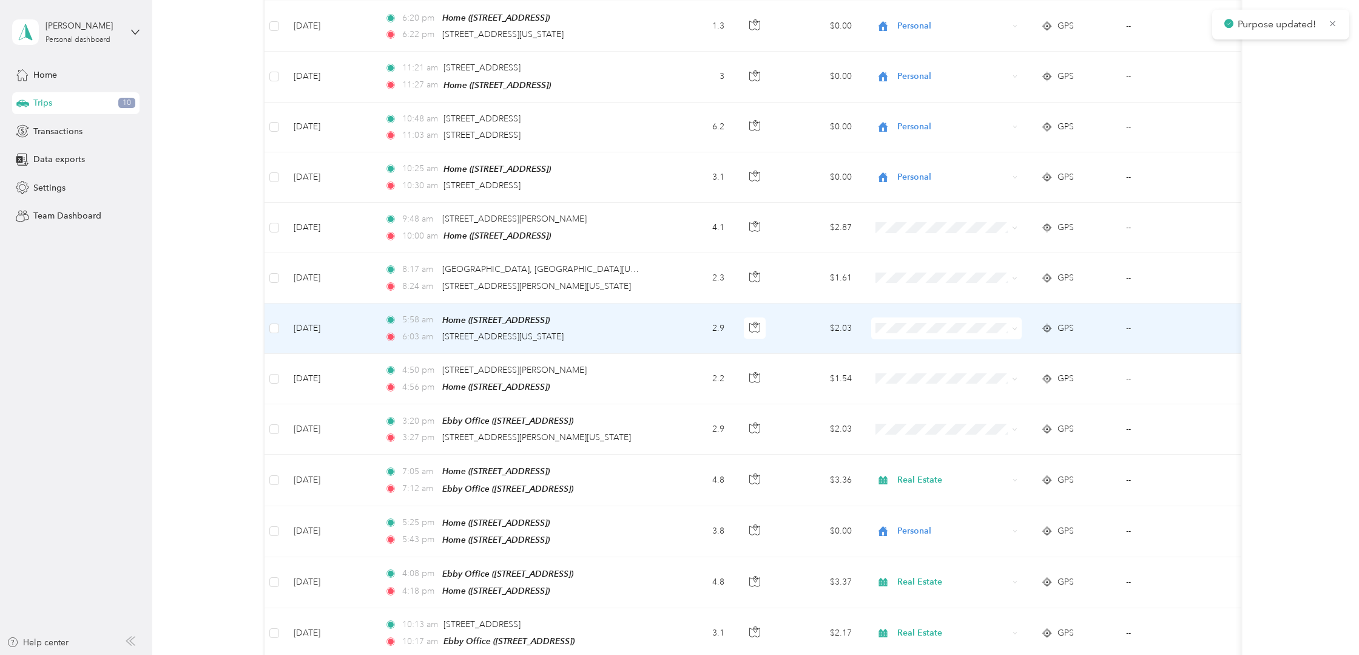
scroll to position [1222, 0]
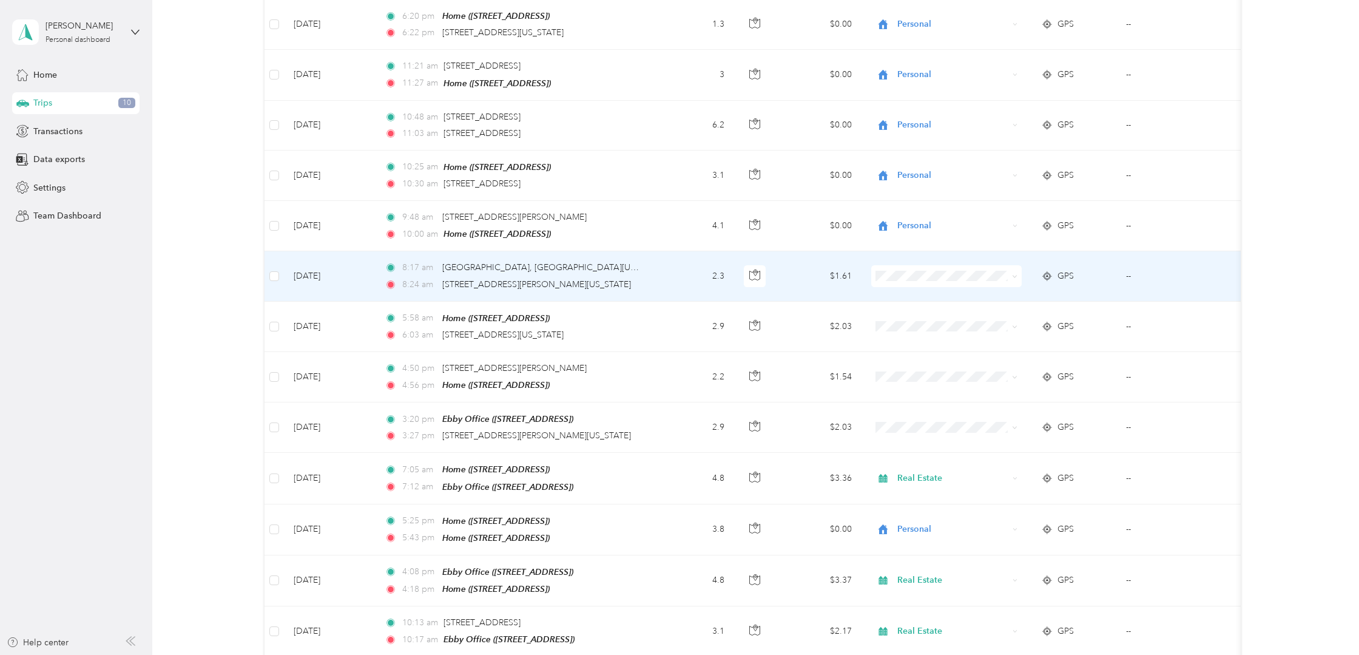
click at [1015, 274] on icon at bounding box center [1014, 276] width 5 height 5
click at [979, 295] on span "Personal" at bounding box center [958, 298] width 112 height 13
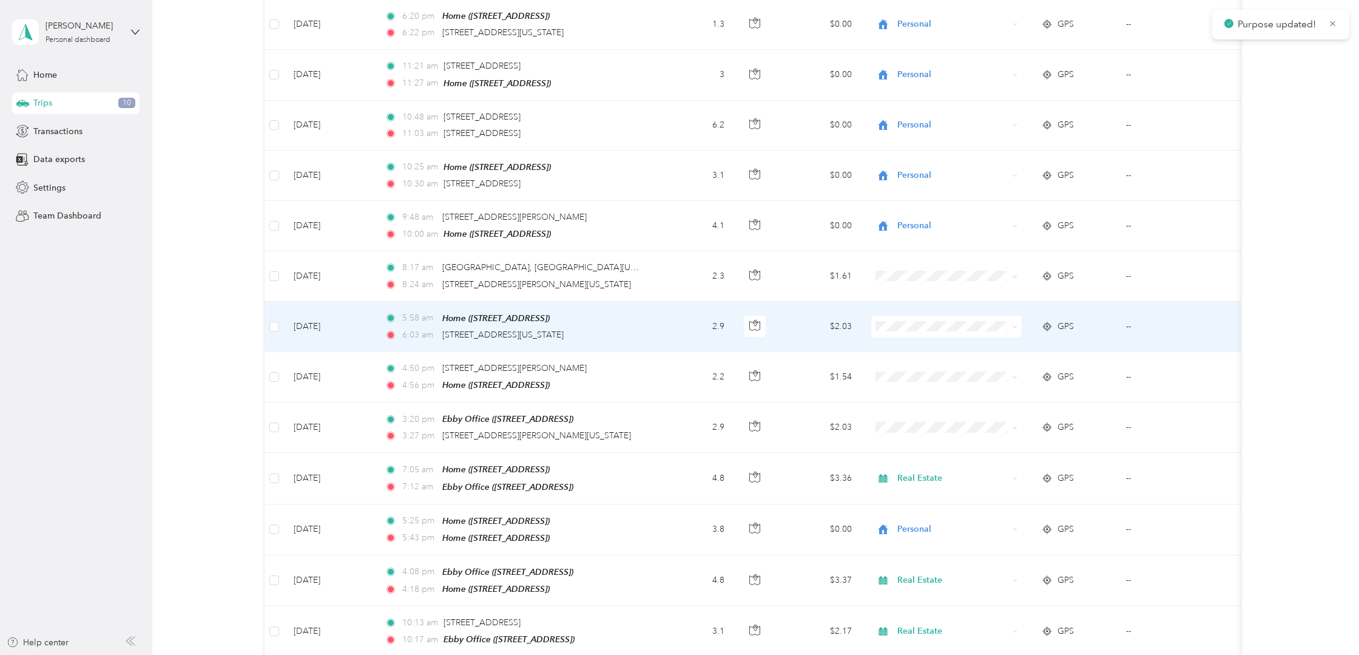
click at [1017, 324] on icon at bounding box center [1014, 326] width 5 height 5
click at [976, 350] on li "Personal" at bounding box center [947, 345] width 150 height 21
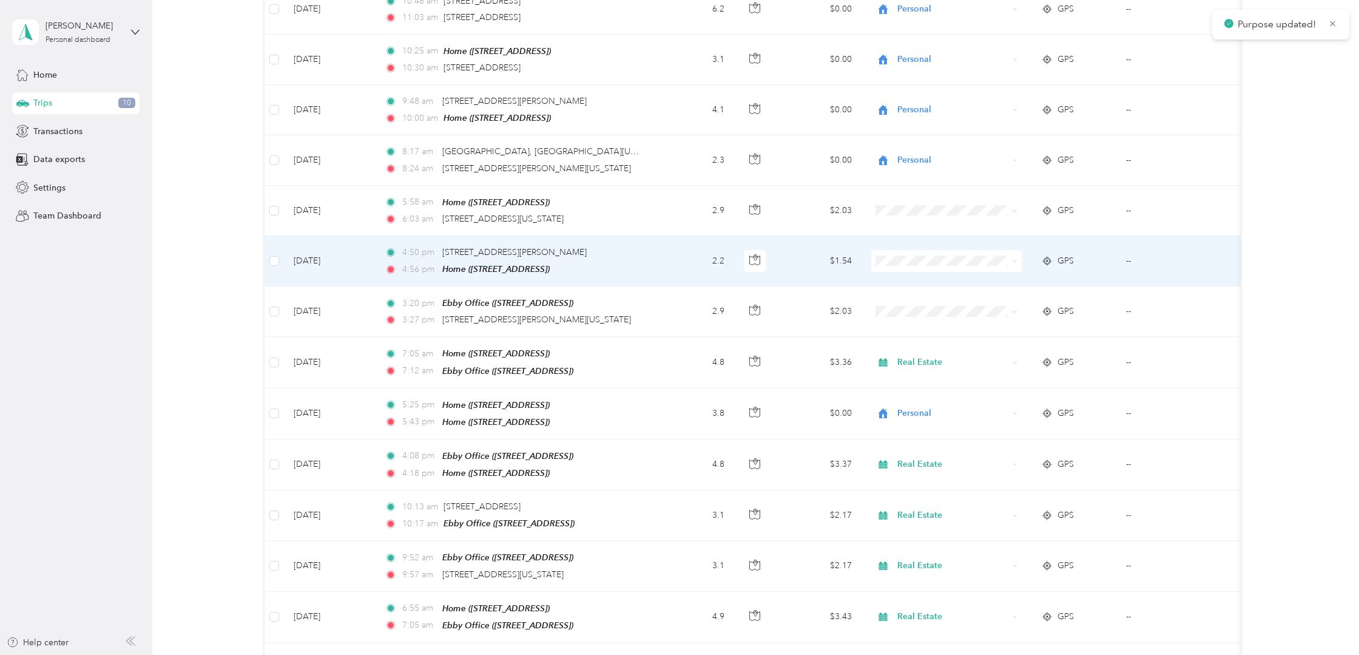
scroll to position [1339, 0]
click at [1093, 253] on div "GPS" at bounding box center [1074, 259] width 66 height 13
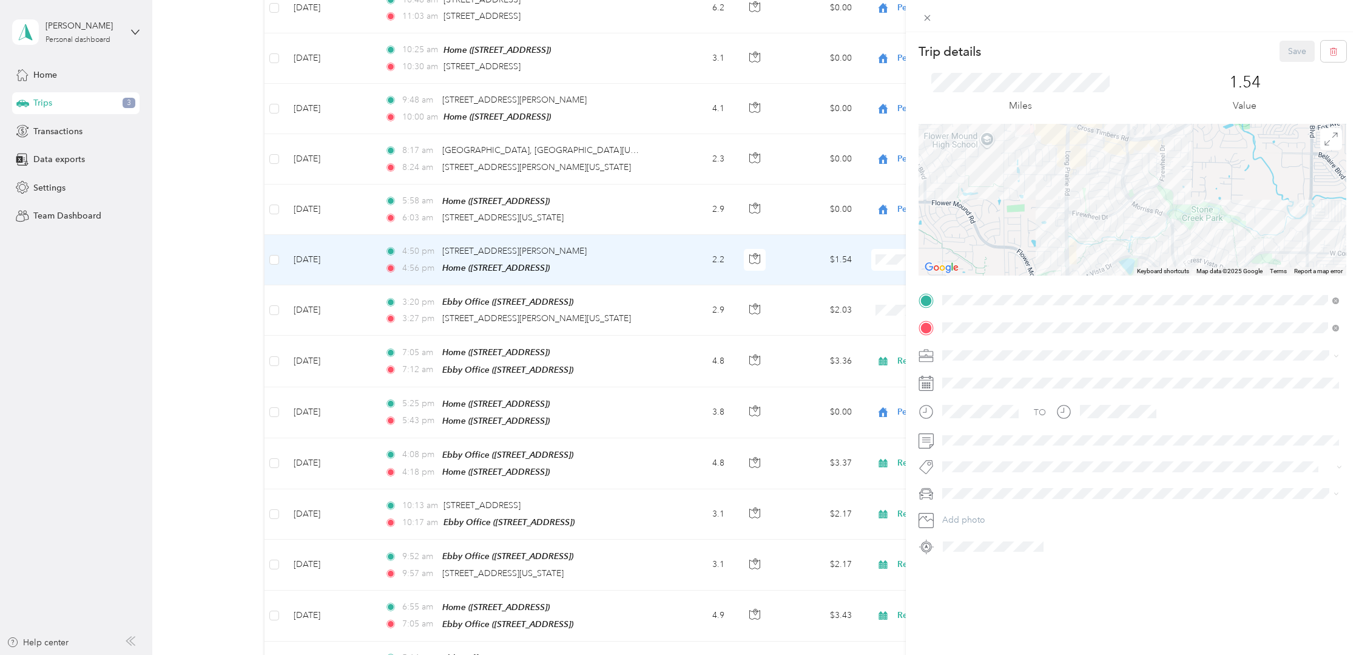
drag, startPoint x: 1062, startPoint y: 174, endPoint x: 1082, endPoint y: 228, distance: 57.4
click at [1081, 225] on div at bounding box center [1133, 200] width 428 height 152
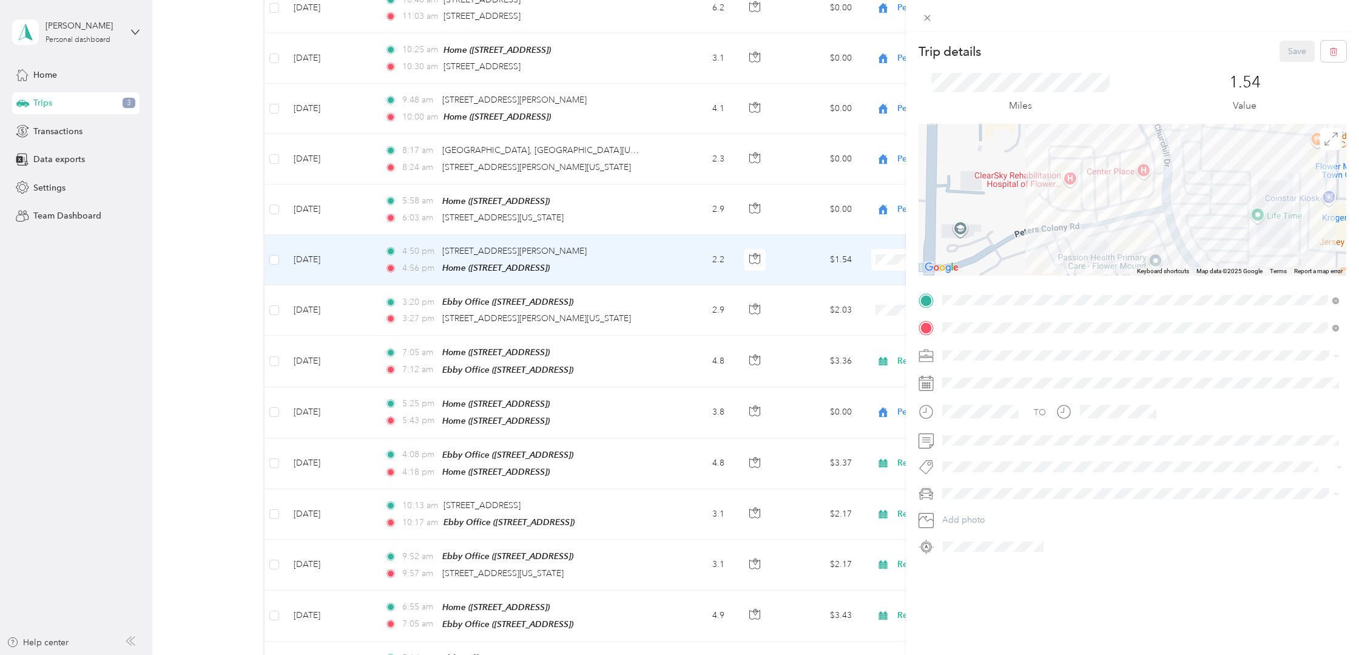
drag, startPoint x: 1025, startPoint y: 155, endPoint x: 1044, endPoint y: 242, distance: 89.2
click at [1028, 245] on div at bounding box center [1133, 200] width 428 height 152
click at [970, 416] on span "Real Estate" at bounding box center [966, 413] width 41 height 10
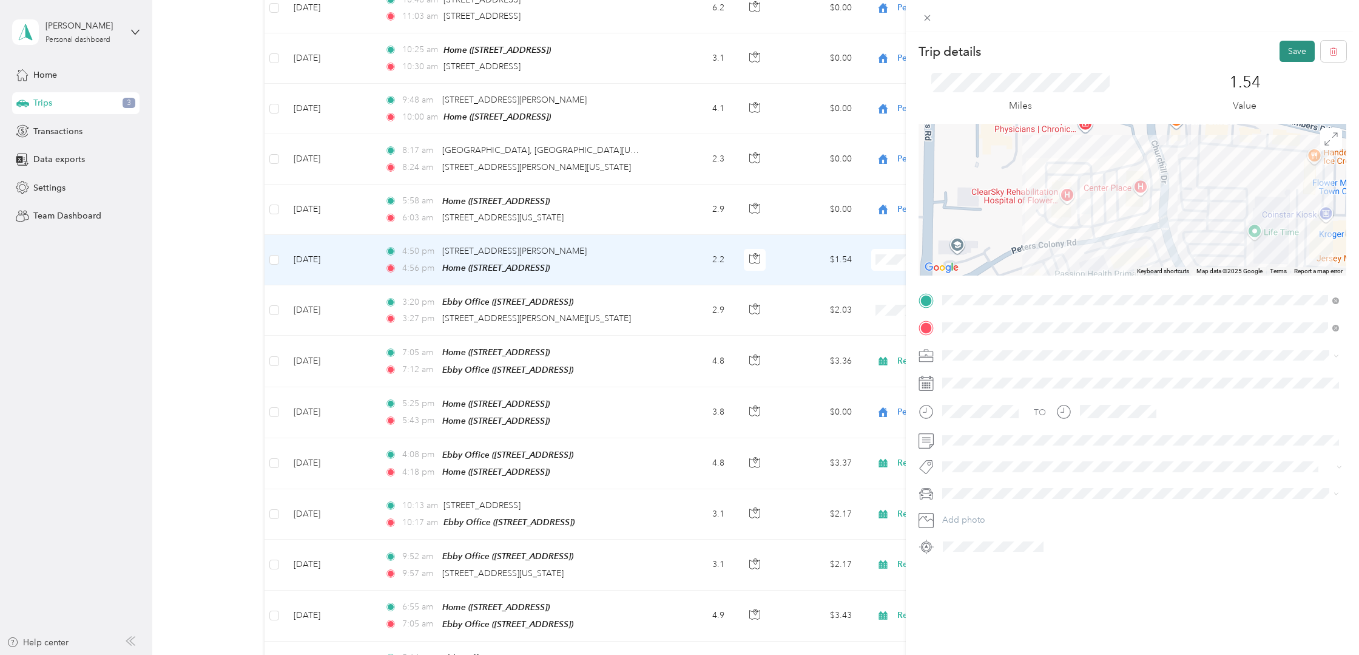
click at [1294, 52] on button "Save" at bounding box center [1297, 51] width 35 height 21
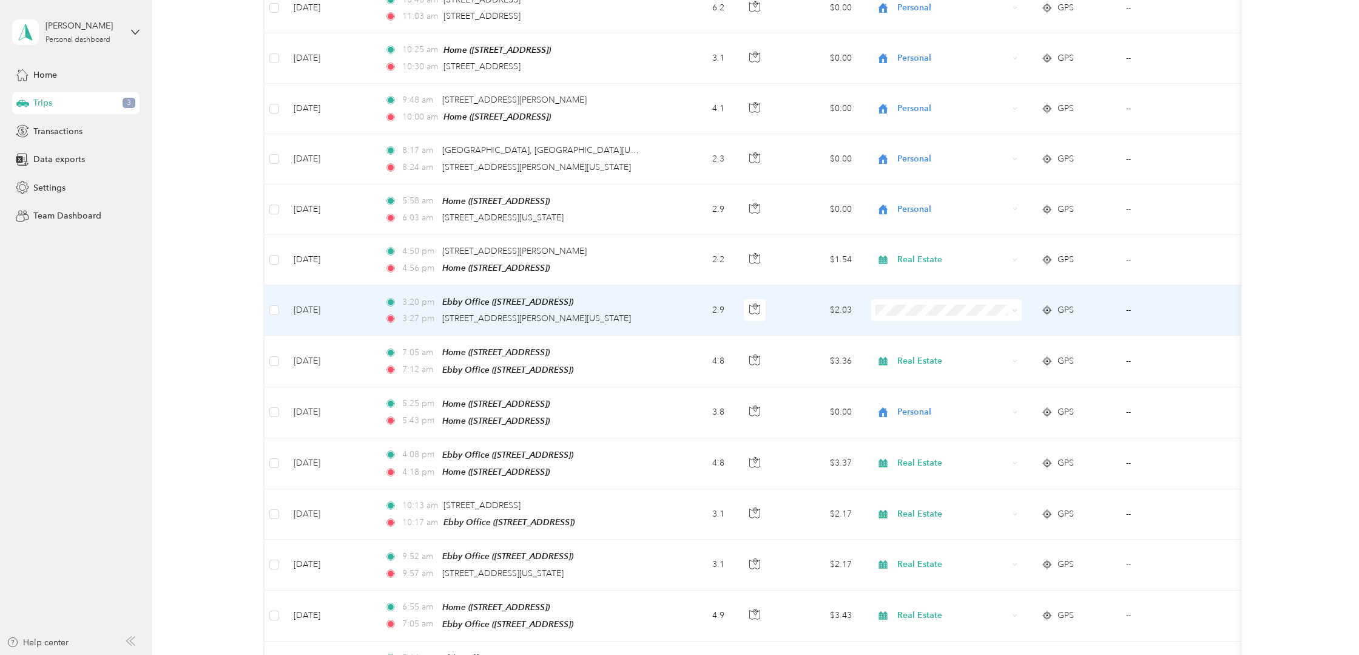
click at [1098, 294] on td "GPS" at bounding box center [1073, 310] width 85 height 50
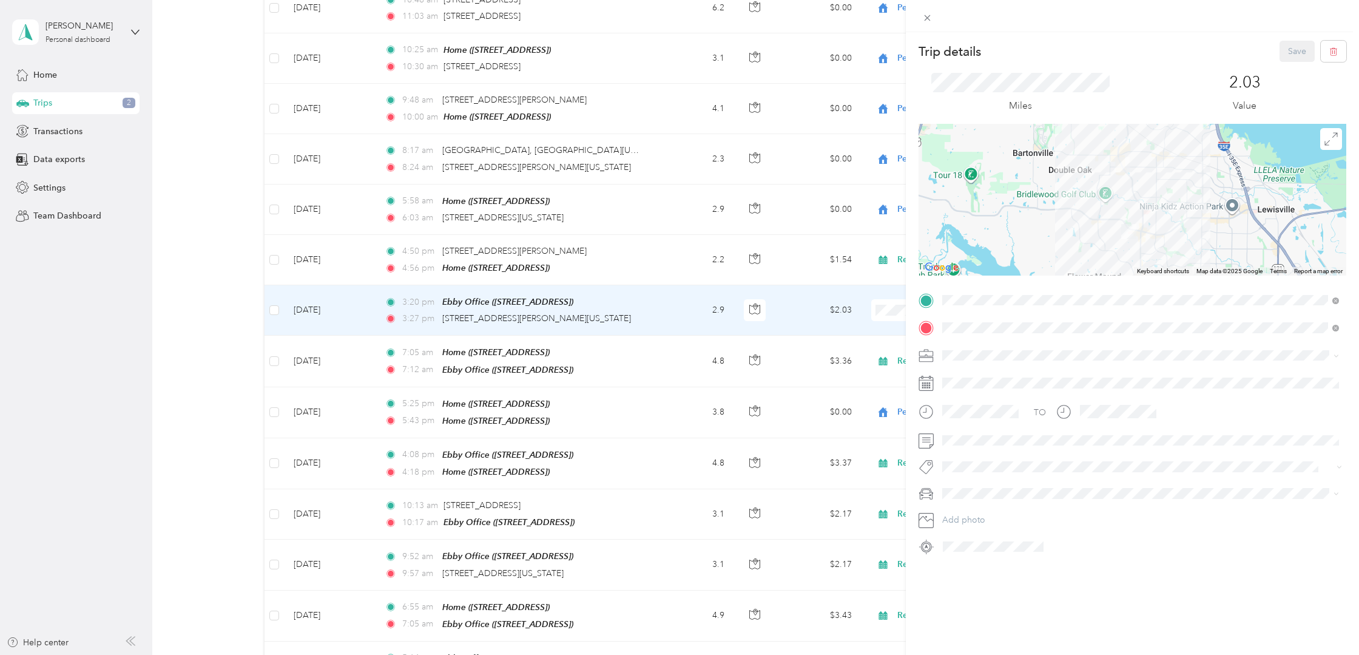
scroll to position [2, 0]
click at [979, 413] on span "Real Estate" at bounding box center [967, 410] width 41 height 10
click at [1283, 51] on button "Save" at bounding box center [1297, 51] width 35 height 21
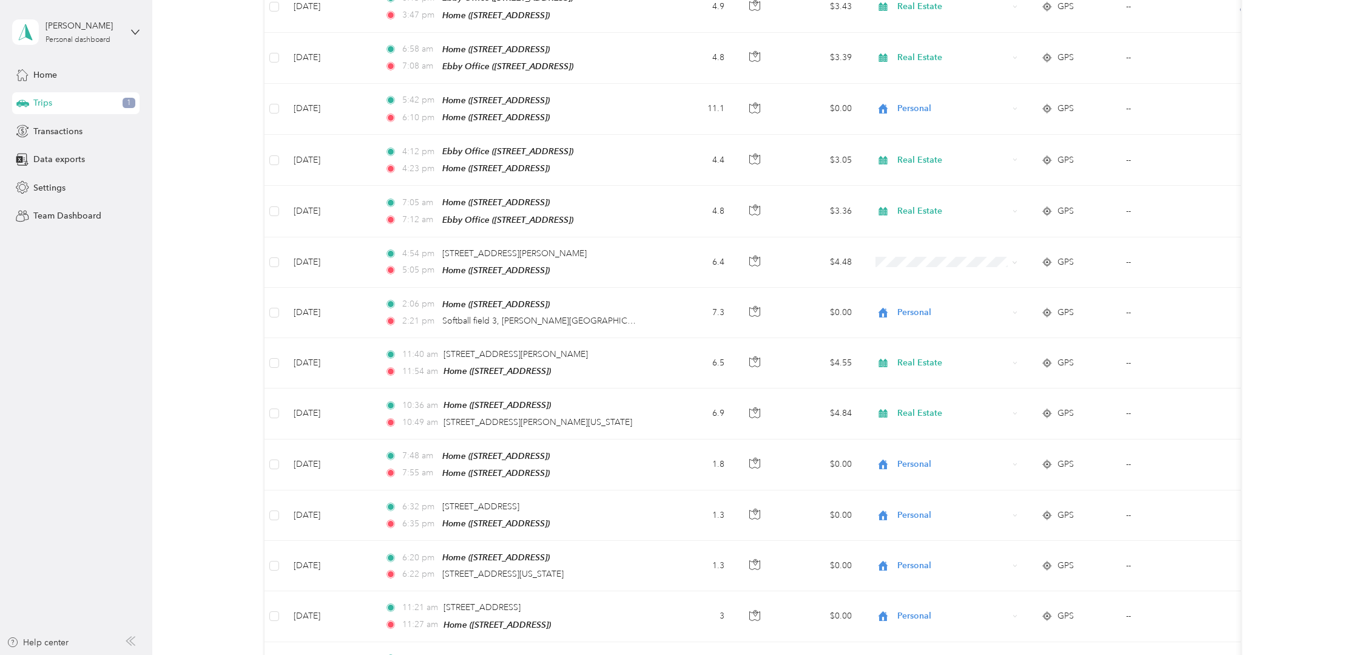
scroll to position [683, 0]
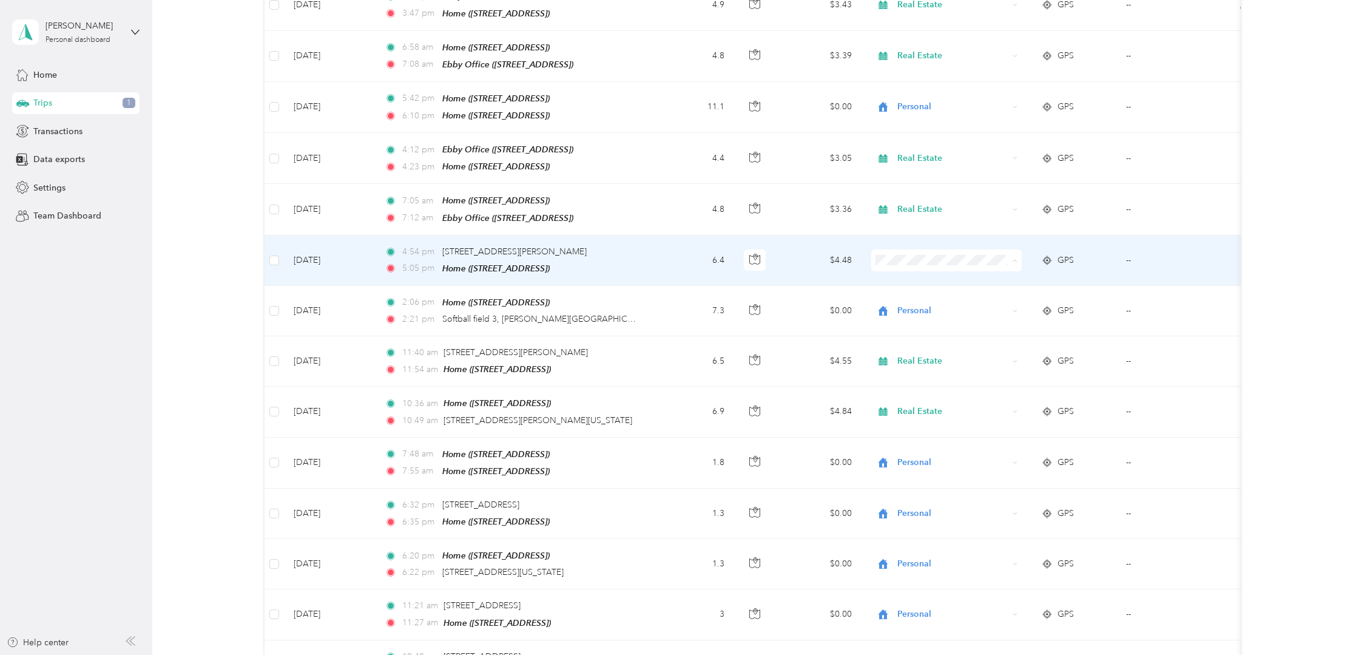
click at [938, 285] on span "Personal" at bounding box center [958, 288] width 112 height 13
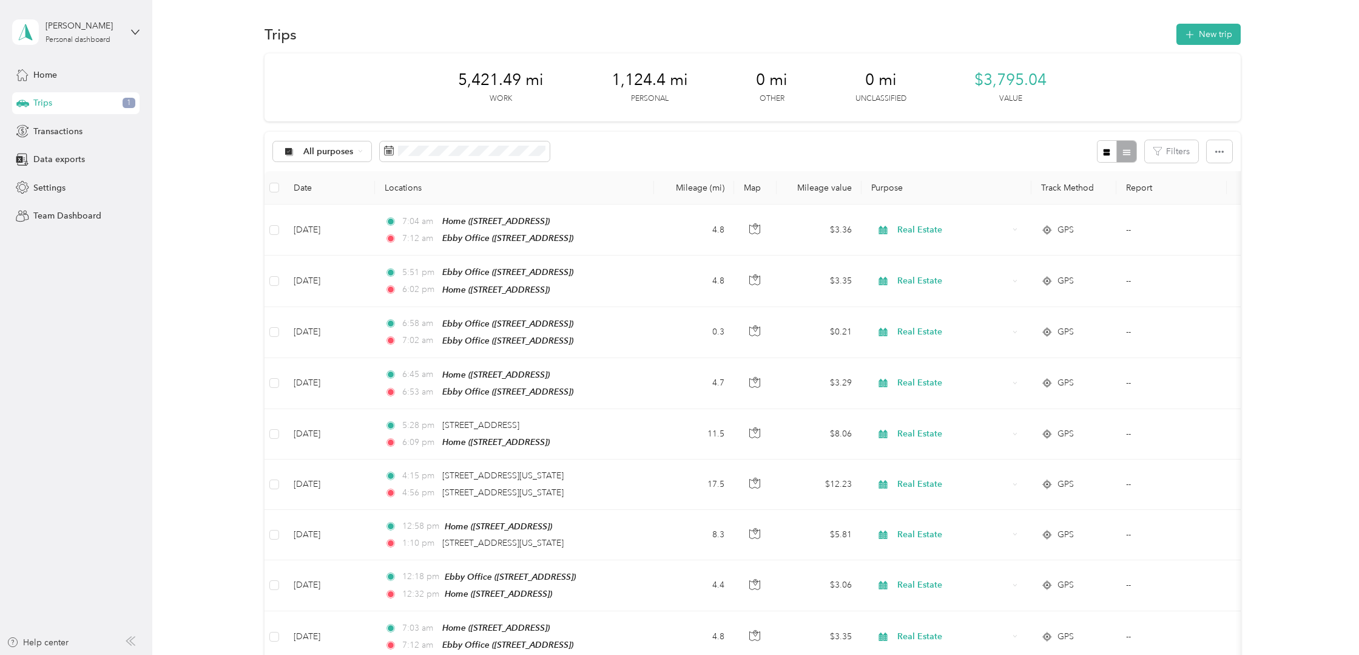
scroll to position [0, 0]
